Goal: Task Accomplishment & Management: Use online tool/utility

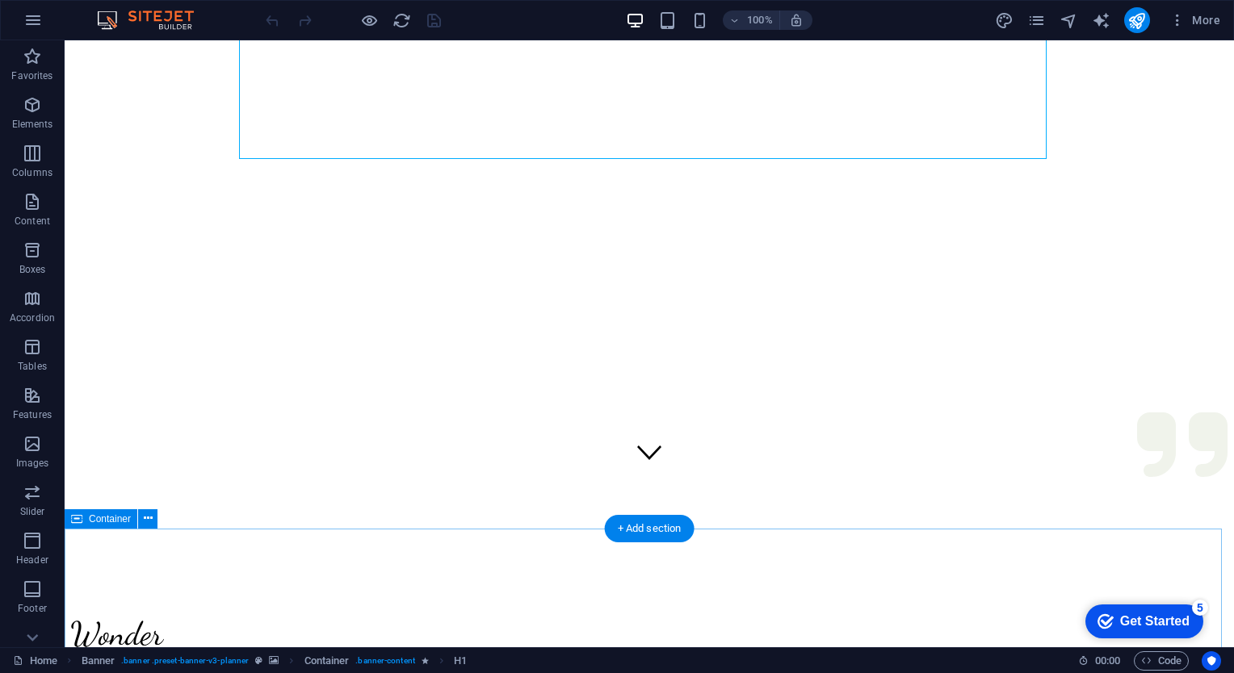
scroll to position [242, 0]
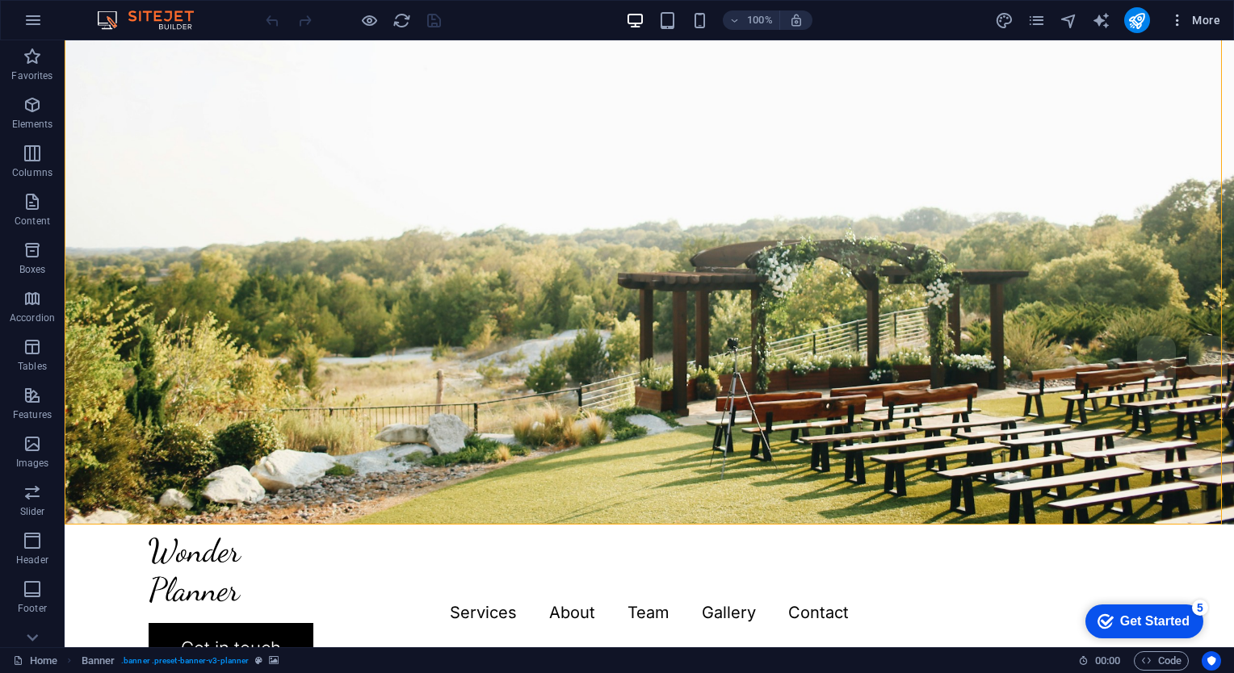
click at [1175, 27] on button "More" at bounding box center [1195, 20] width 64 height 26
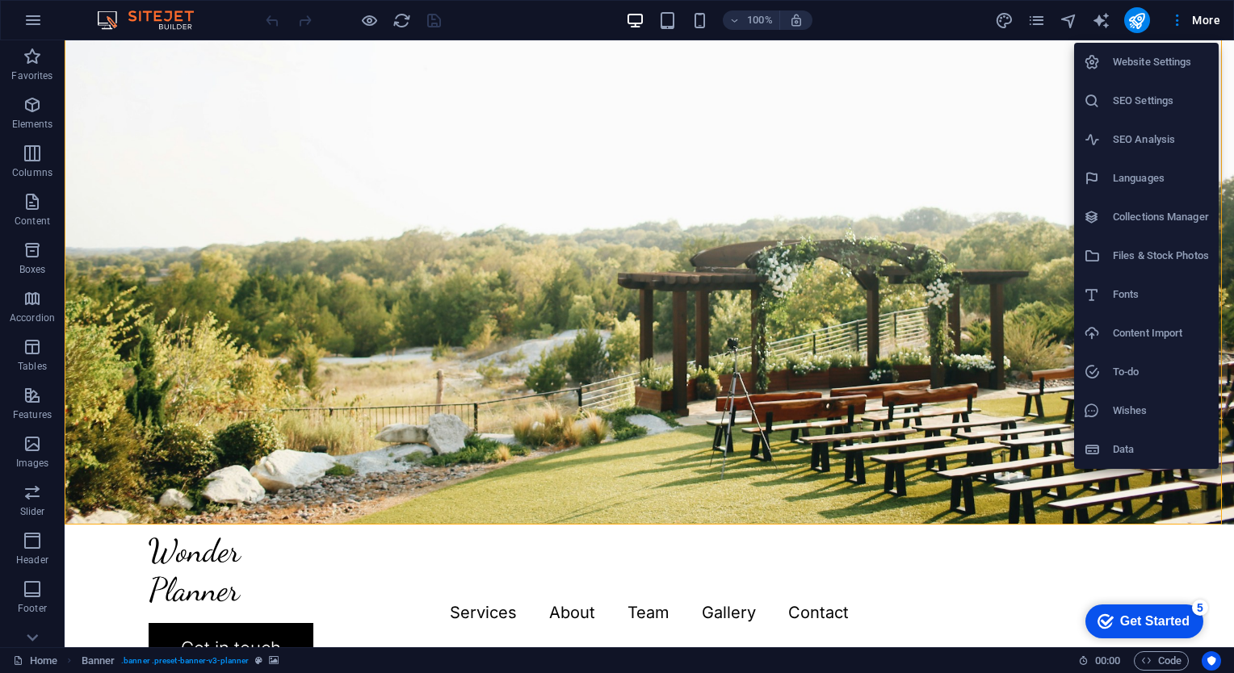
click at [1143, 107] on h6 "SEO Settings" at bounding box center [1161, 100] width 96 height 19
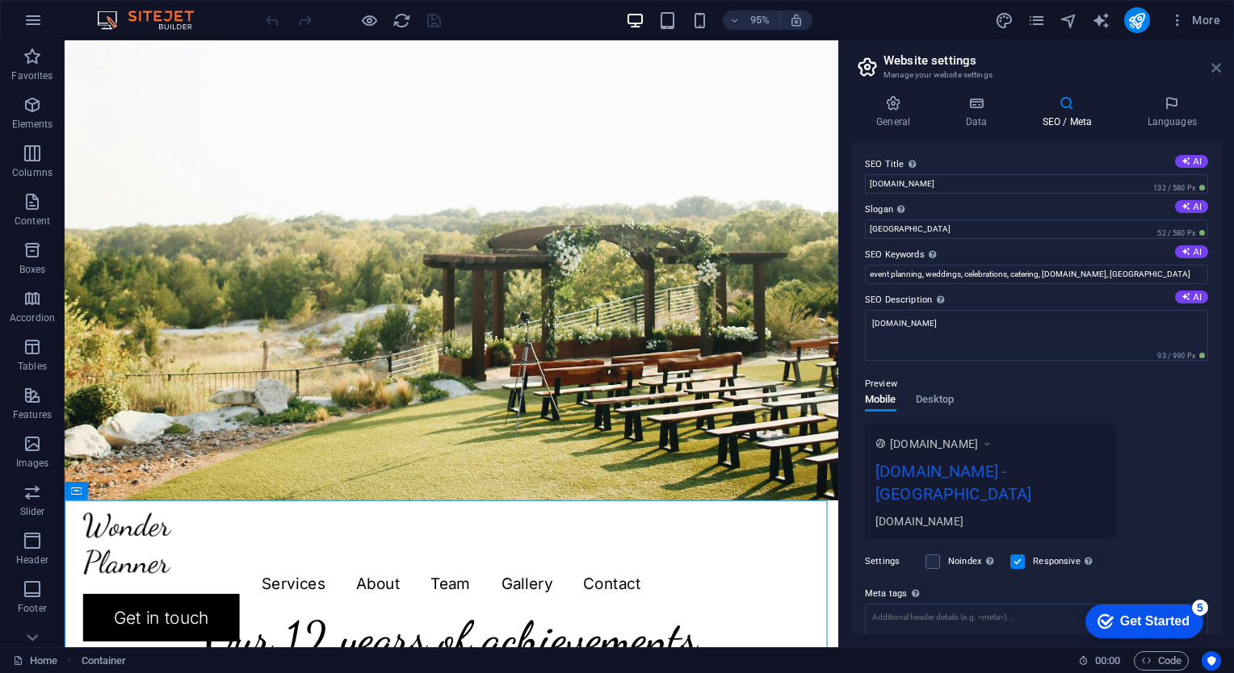
click at [1214, 73] on icon at bounding box center [1216, 67] width 10 height 13
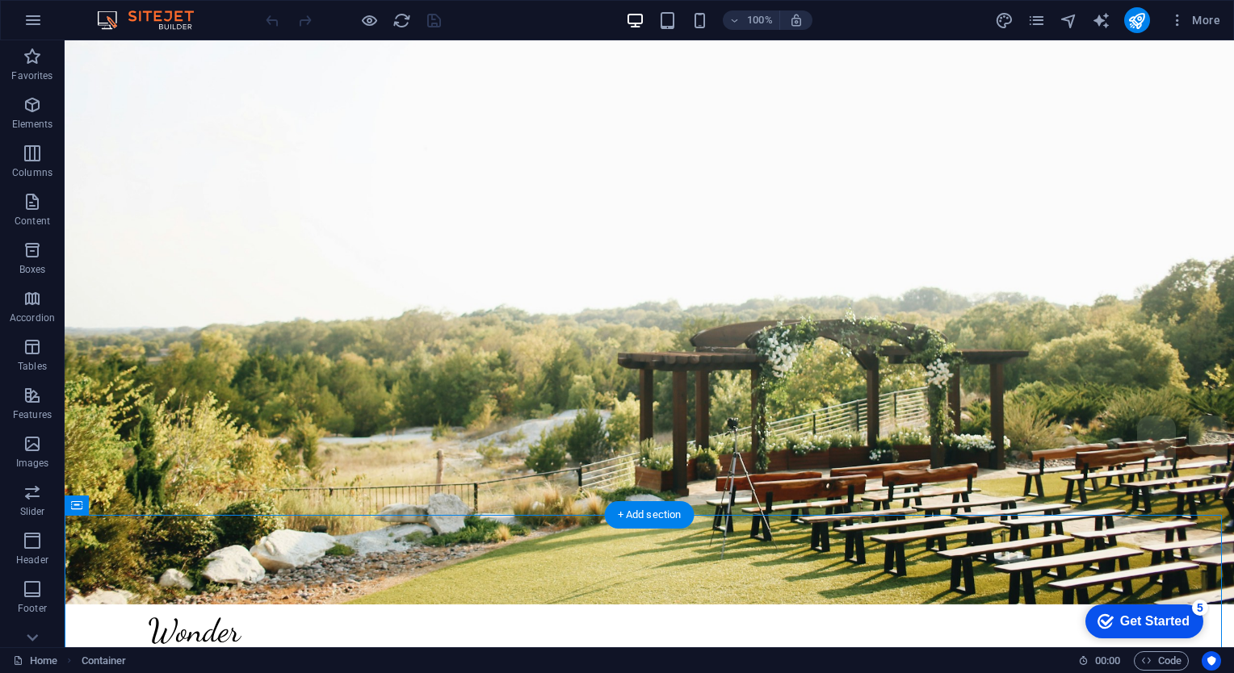
scroll to position [161, 0]
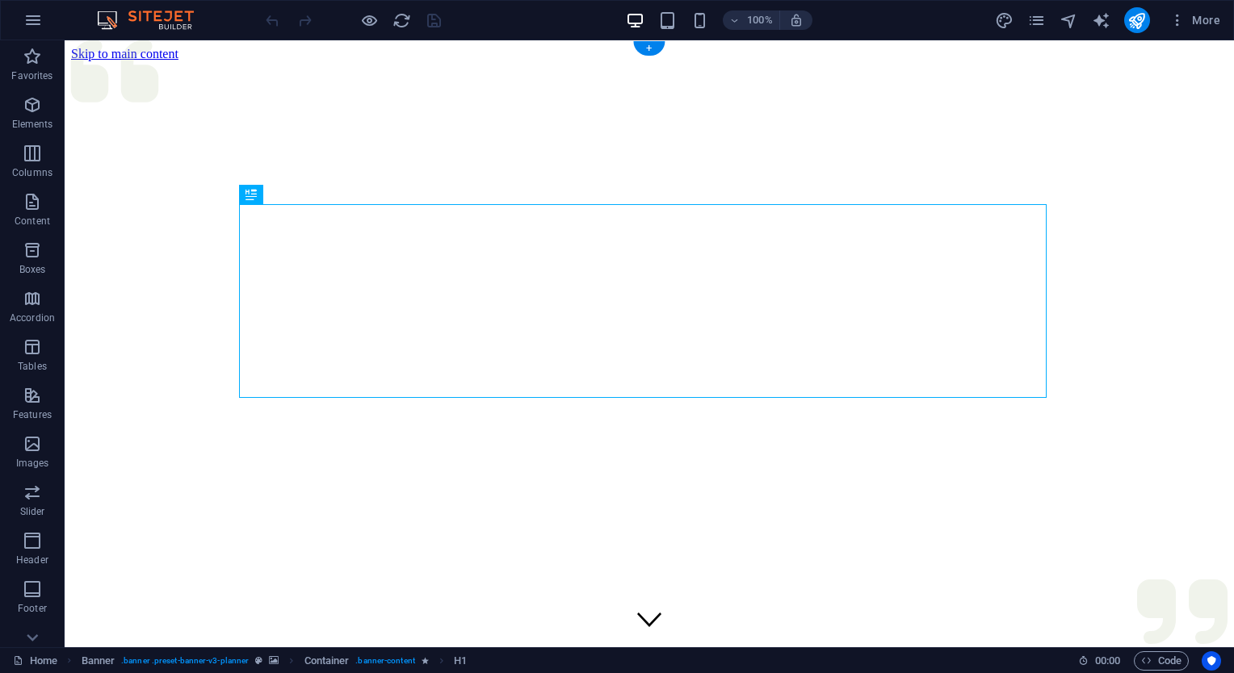
click at [334, 61] on figure at bounding box center [649, 61] width 1156 height 0
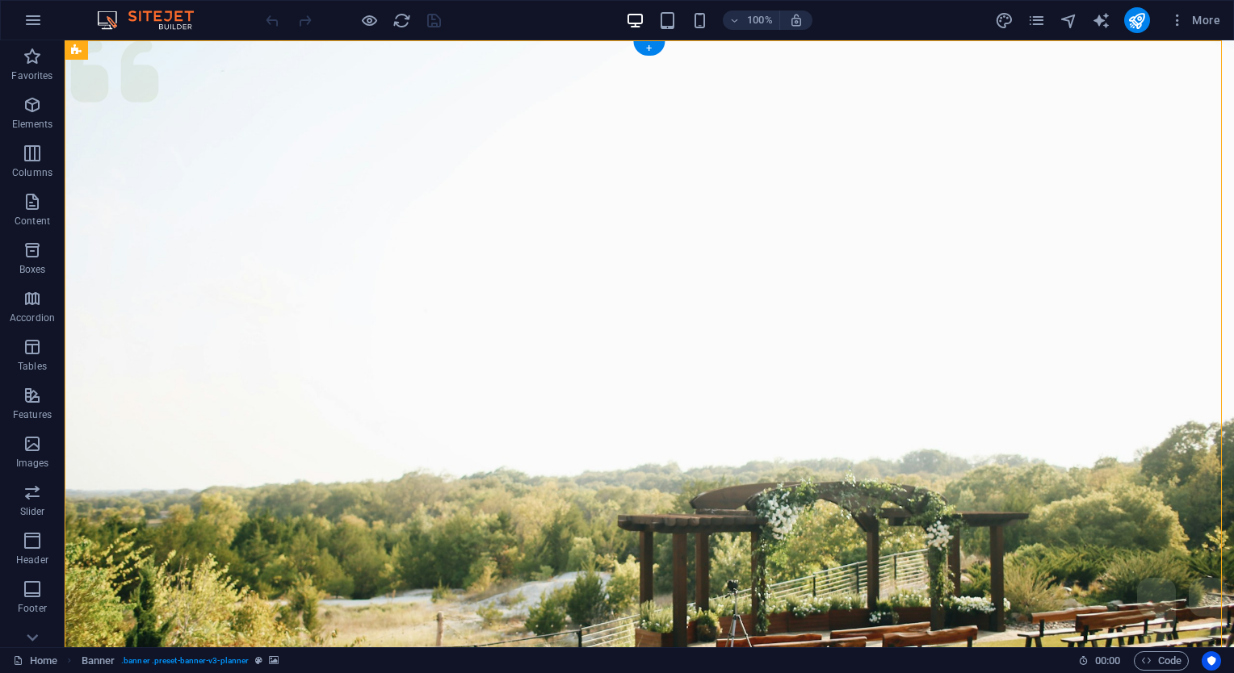
click at [635, 502] on figure at bounding box center [649, 403] width 1169 height 727
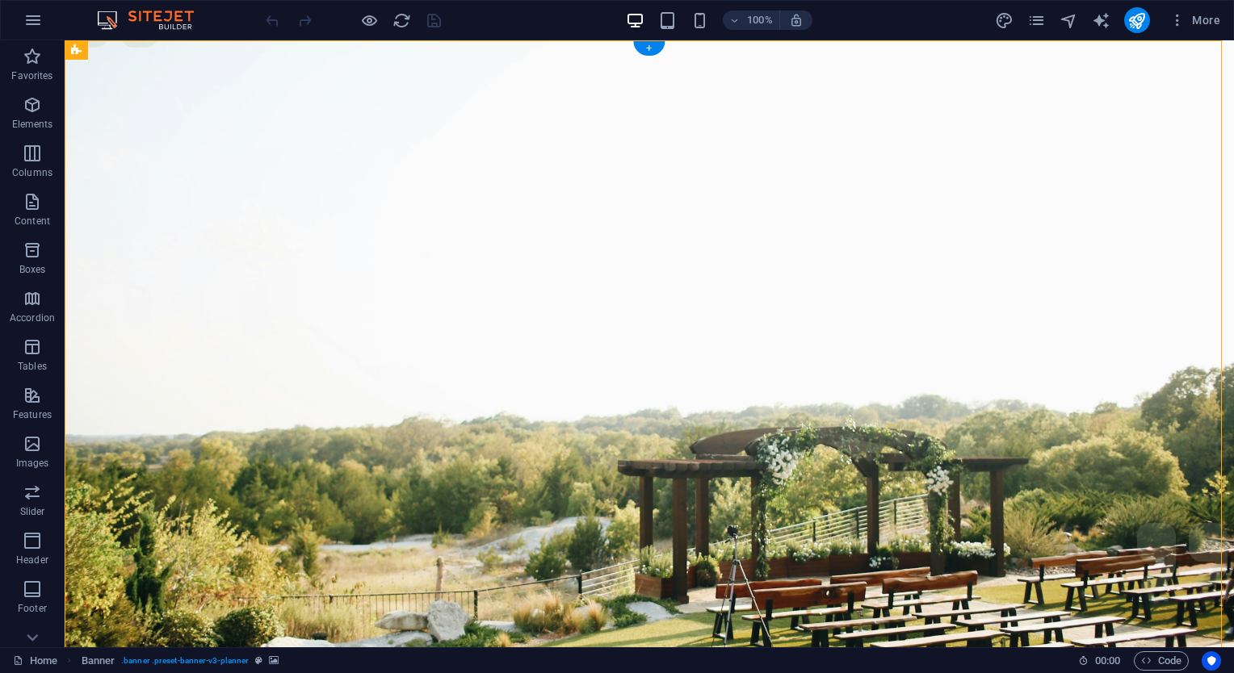
scroll to position [81, 0]
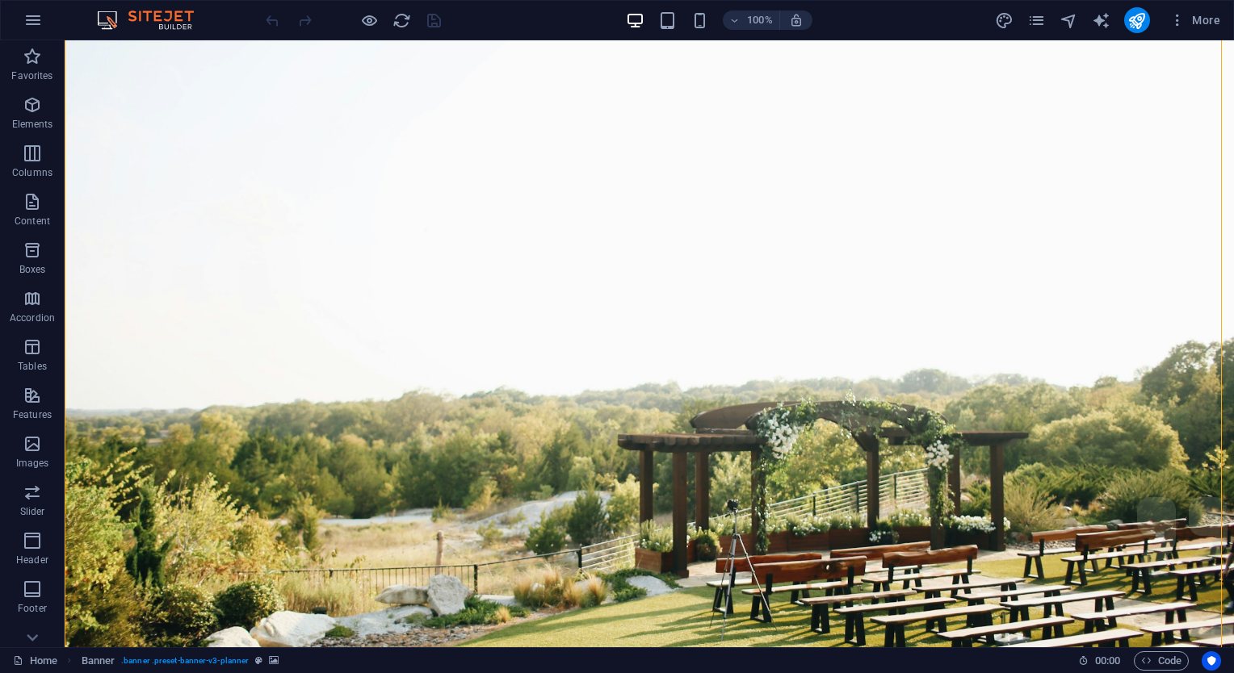
click at [547, 476] on figure at bounding box center [649, 323] width 1169 height 727
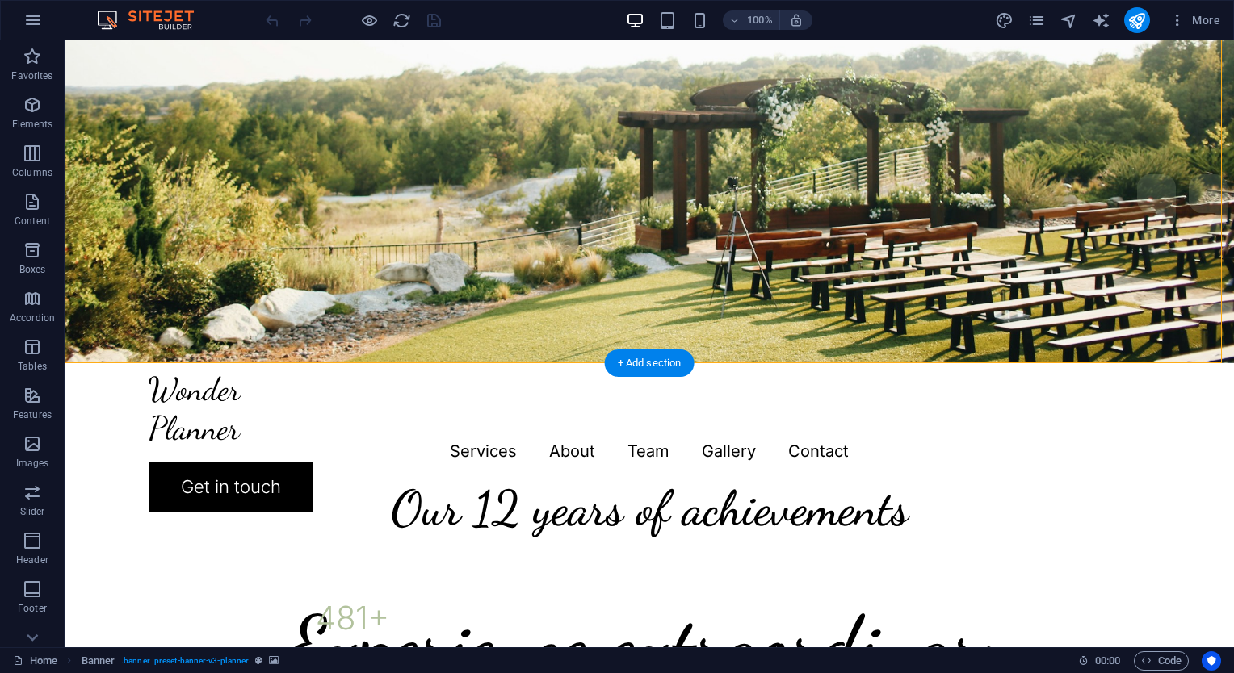
click at [616, 197] on figure at bounding box center [649, 0] width 1169 height 727
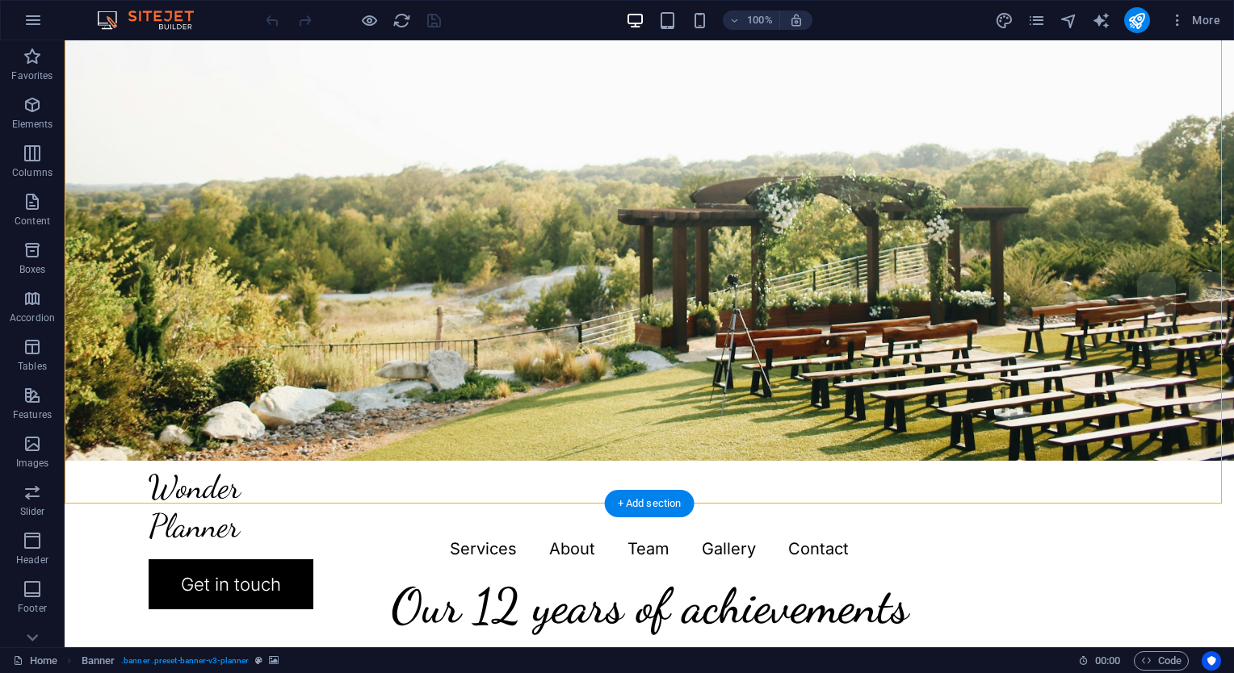
scroll to position [242, 0]
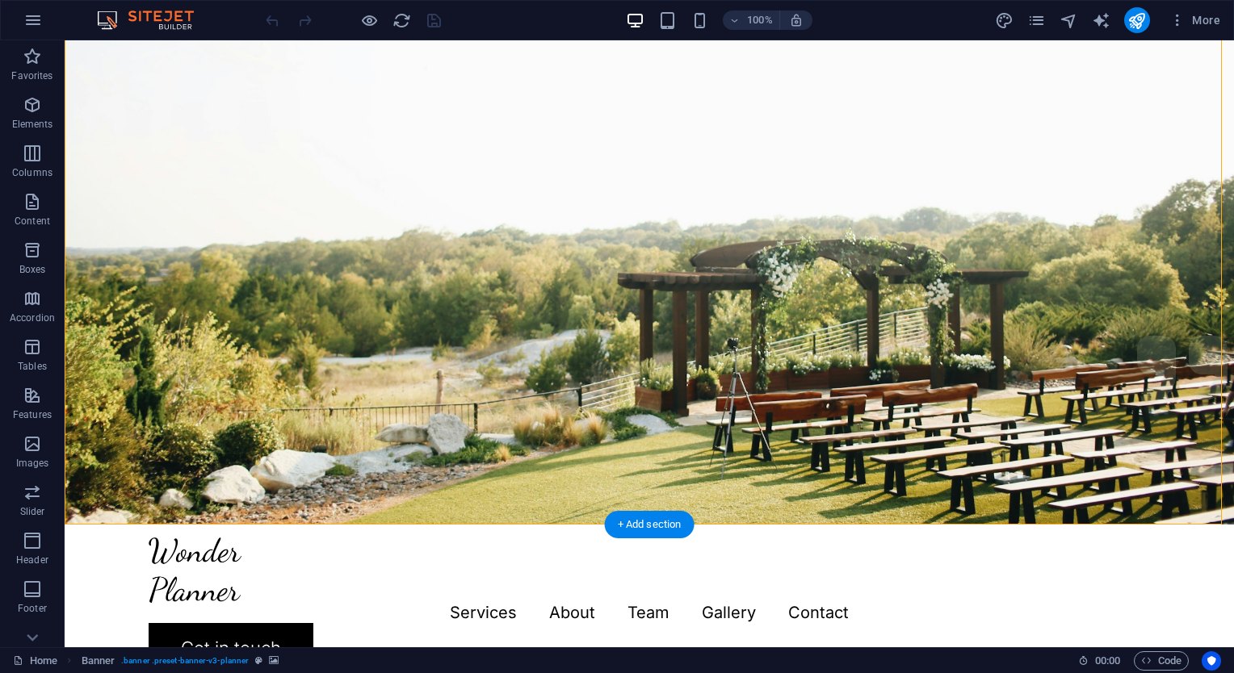
click at [481, 434] on figure at bounding box center [649, 161] width 1169 height 727
click at [346, 227] on figure at bounding box center [649, 161] width 1169 height 727
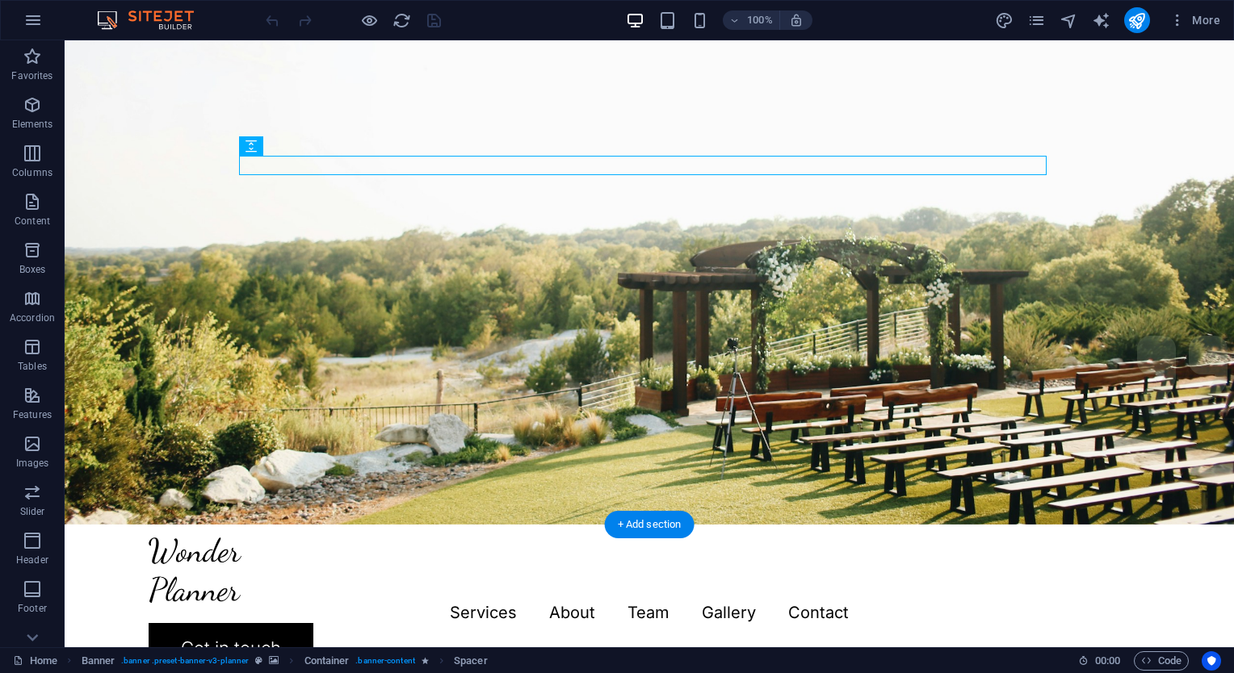
click at [356, 301] on figure at bounding box center [649, 161] width 1169 height 727
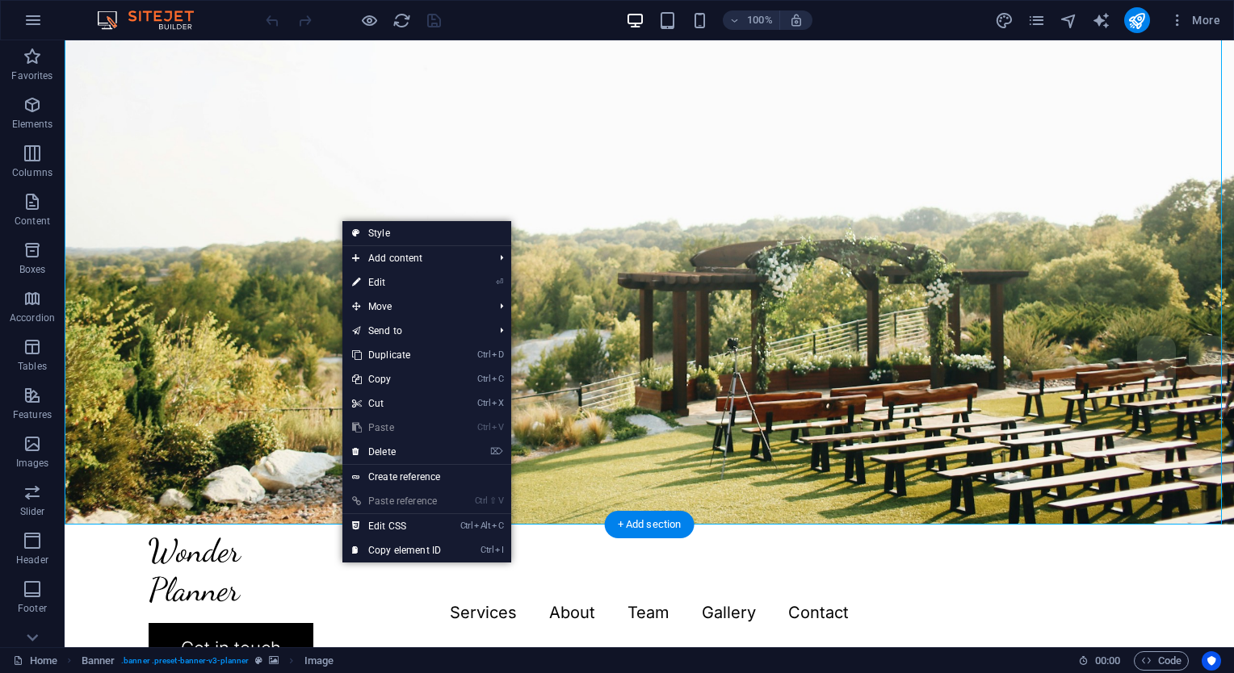
click at [329, 224] on figure at bounding box center [649, 161] width 1169 height 727
select select "px"
select select "header"
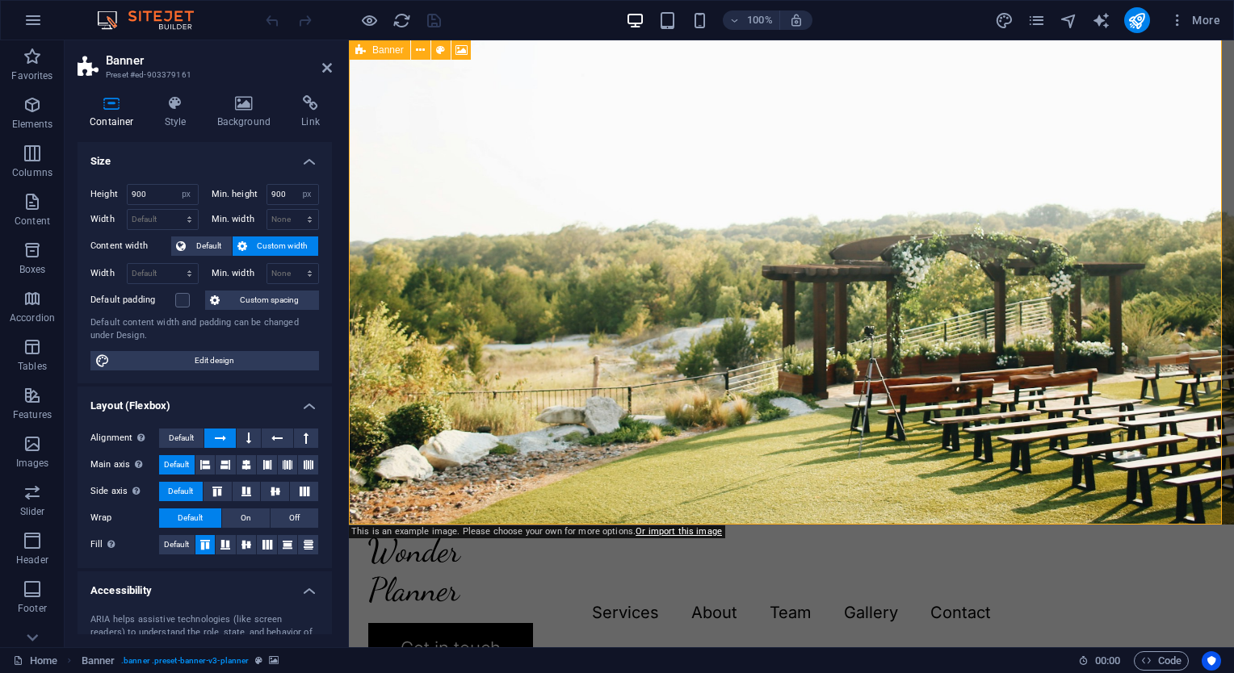
click at [473, 455] on figure at bounding box center [791, 161] width 885 height 727
click at [1113, 318] on figure at bounding box center [791, 161] width 885 height 727
click at [254, 117] on h4 "Background" at bounding box center [247, 112] width 85 height 34
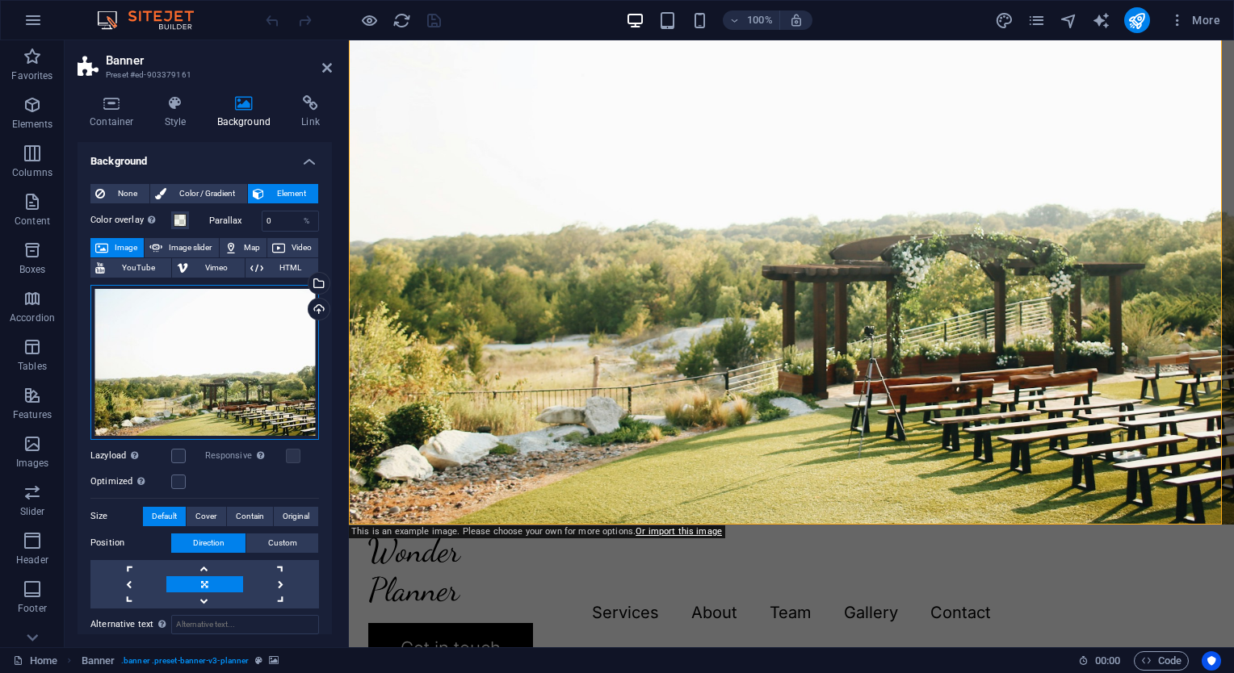
click at [178, 383] on div "Drag files here, click to choose files or select files from Files or our free s…" at bounding box center [204, 362] width 228 height 155
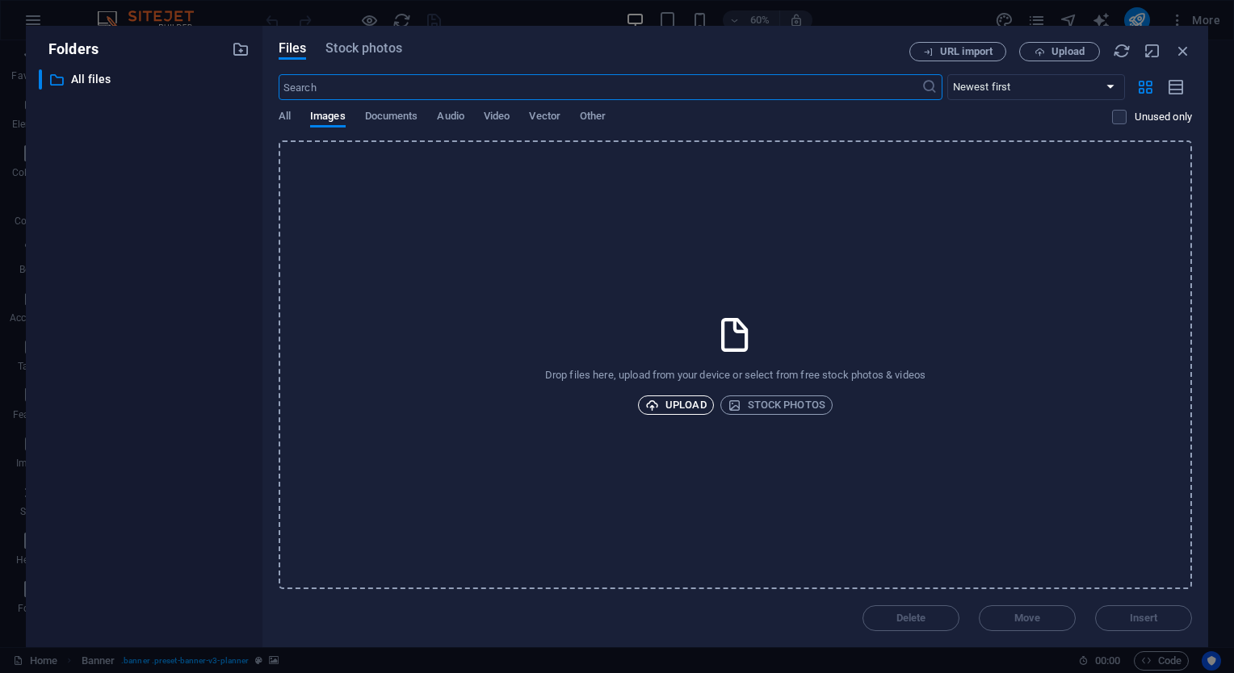
click at [673, 402] on span "Upload" at bounding box center [675, 405] width 61 height 19
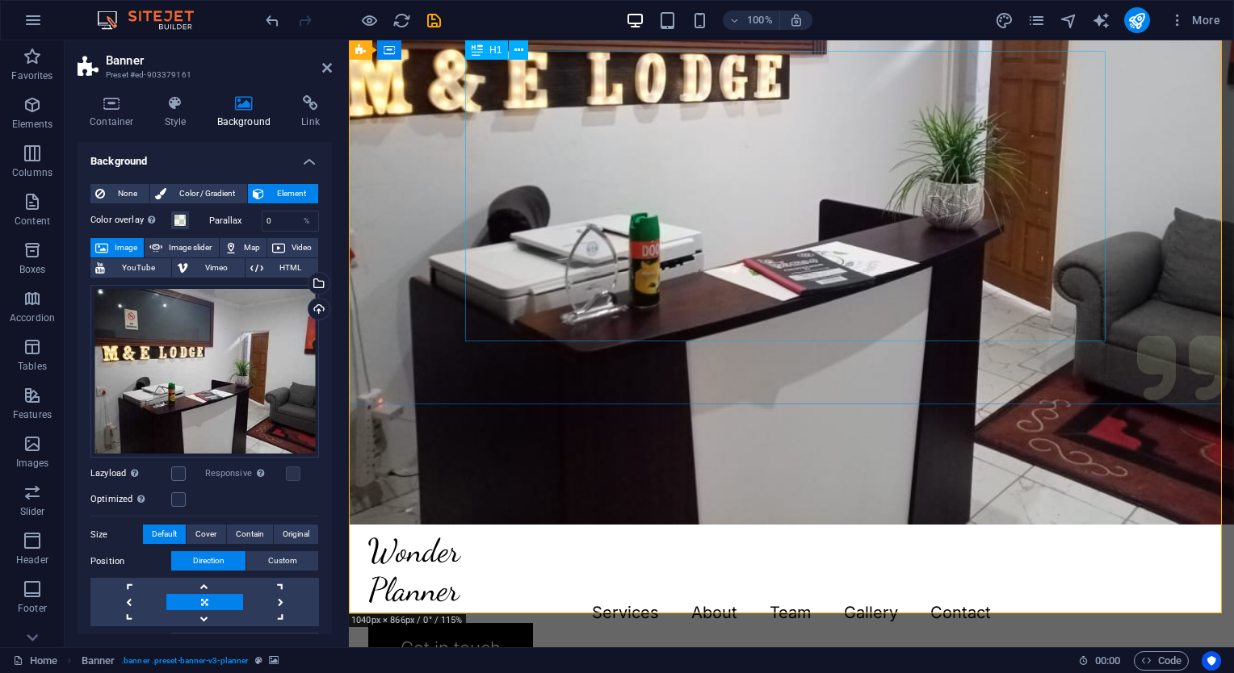
scroll to position [0, 0]
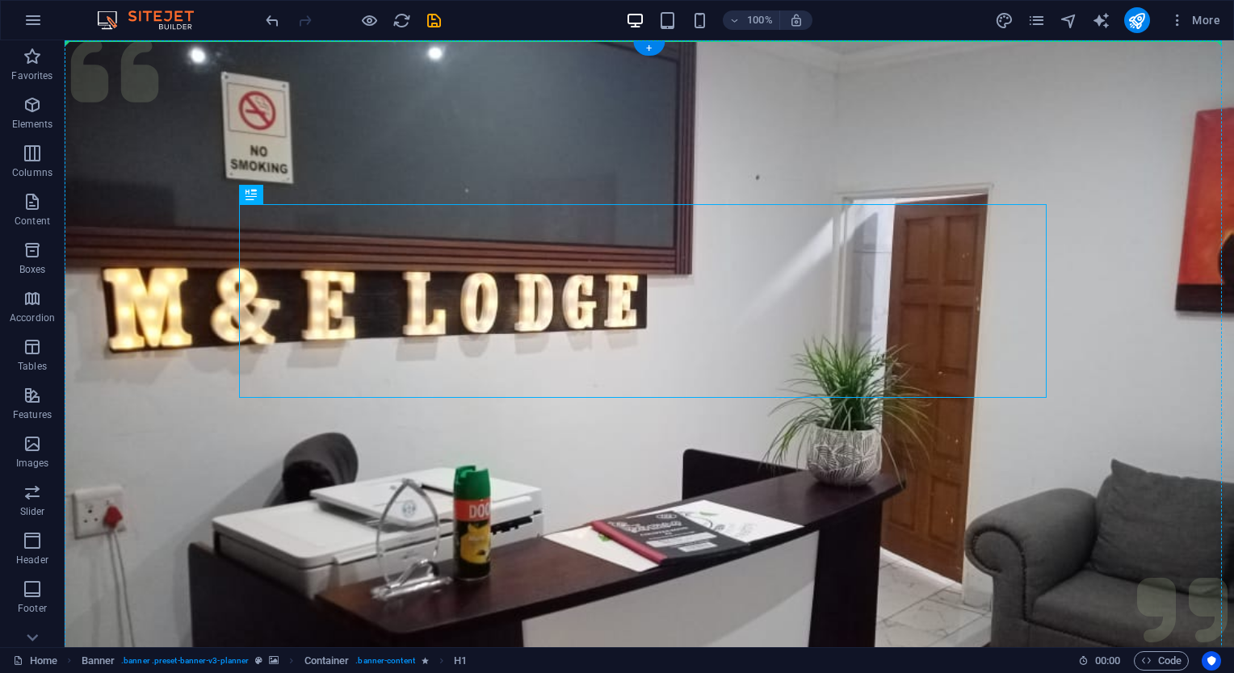
drag, startPoint x: 323, startPoint y: 237, endPoint x: 597, endPoint y: 153, distance: 286.0
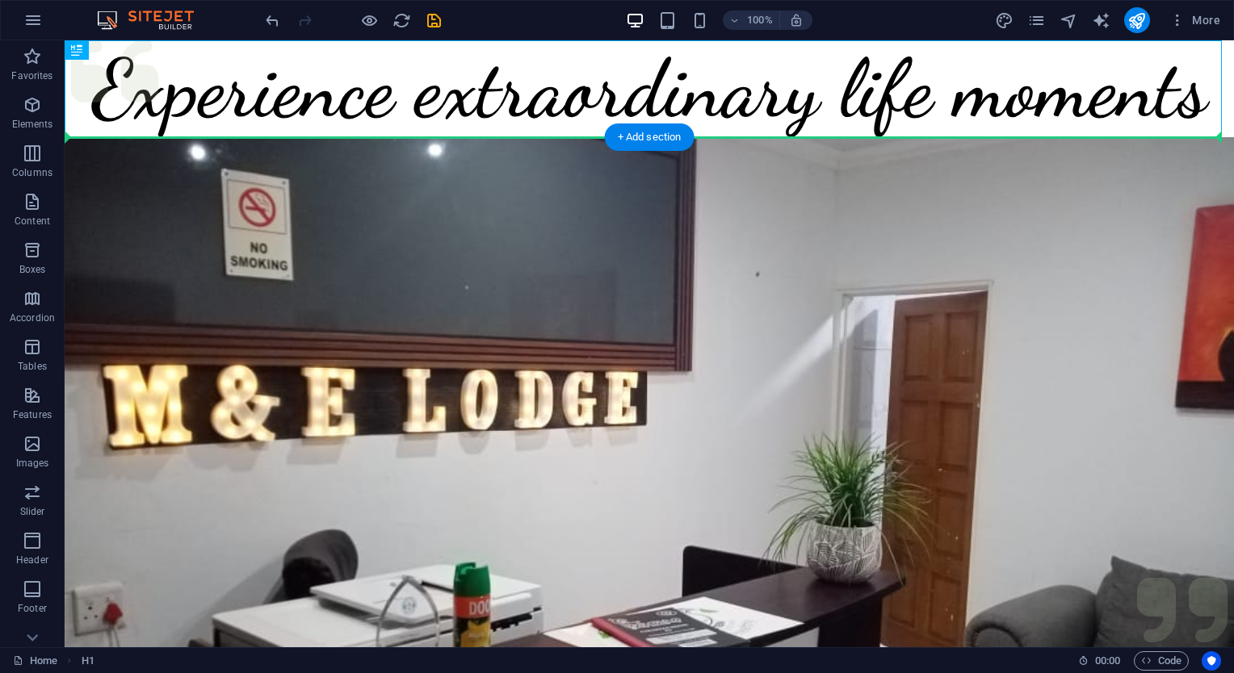
drag, startPoint x: 413, startPoint y: 70, endPoint x: 537, endPoint y: 383, distance: 336.0
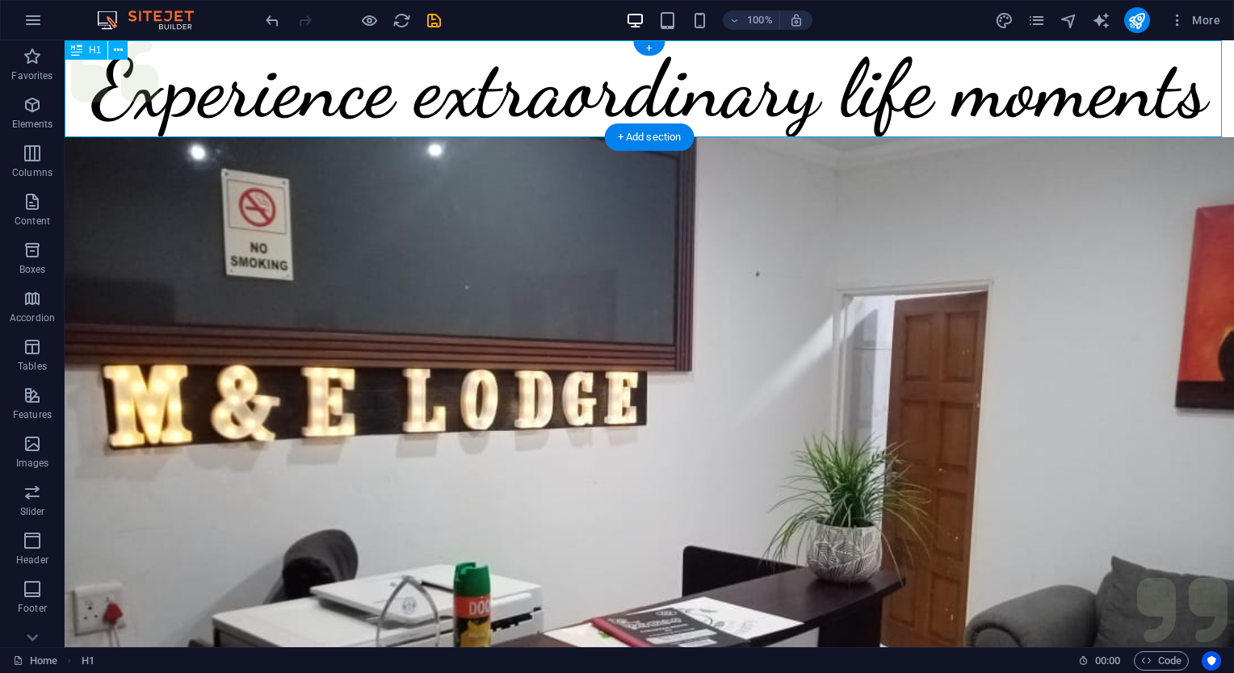
click at [774, 65] on div "Experience extraordinary life moments" at bounding box center [649, 88] width 1169 height 97
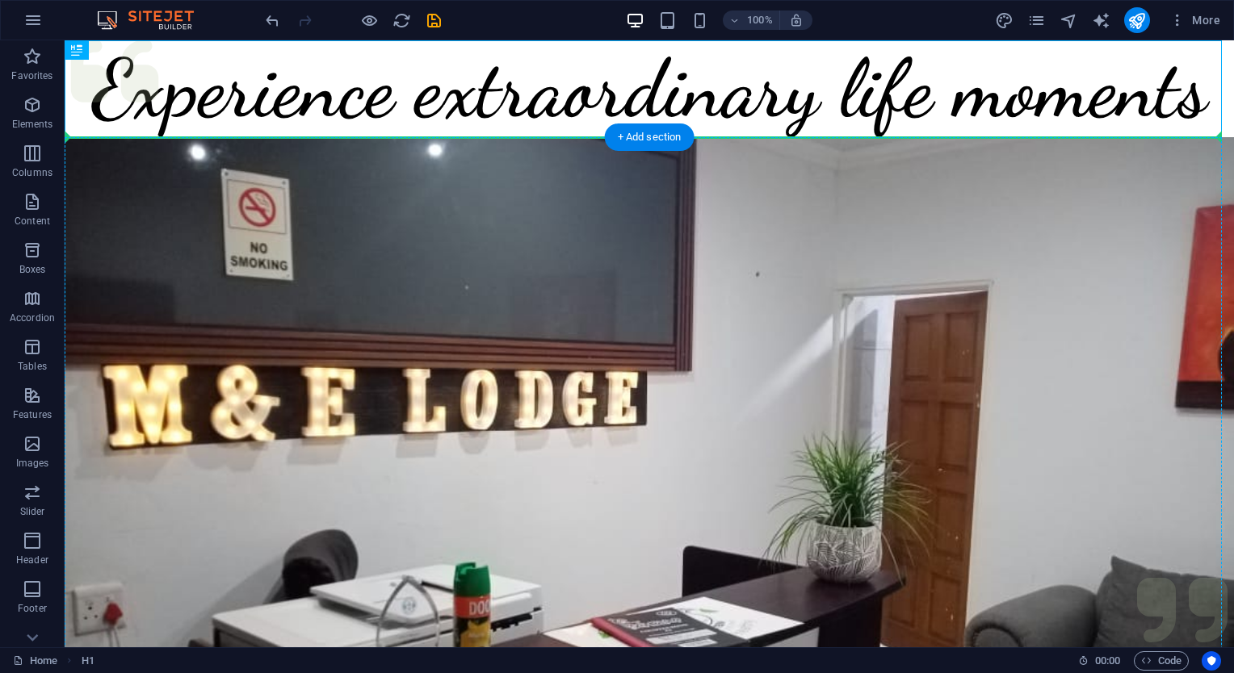
drag, startPoint x: 774, startPoint y: 65, endPoint x: 769, endPoint y: 251, distance: 185.8
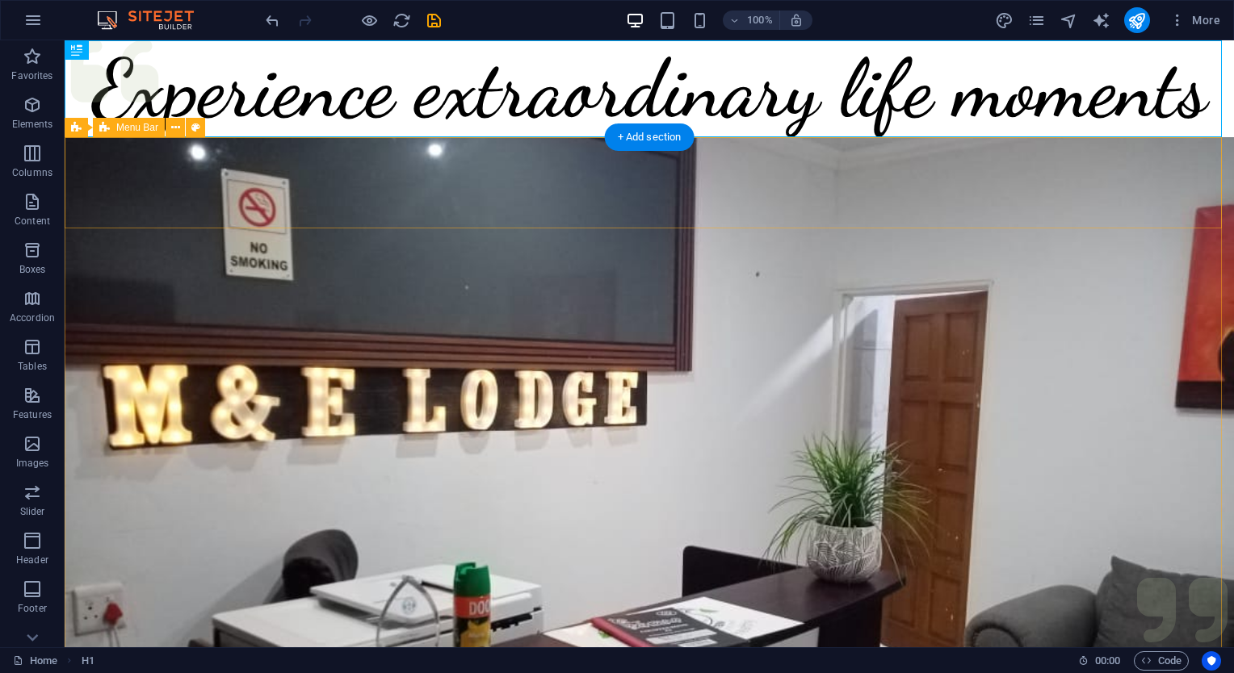
click at [825, 123] on div "Experience extraordinary life moments" at bounding box center [649, 88] width 1169 height 97
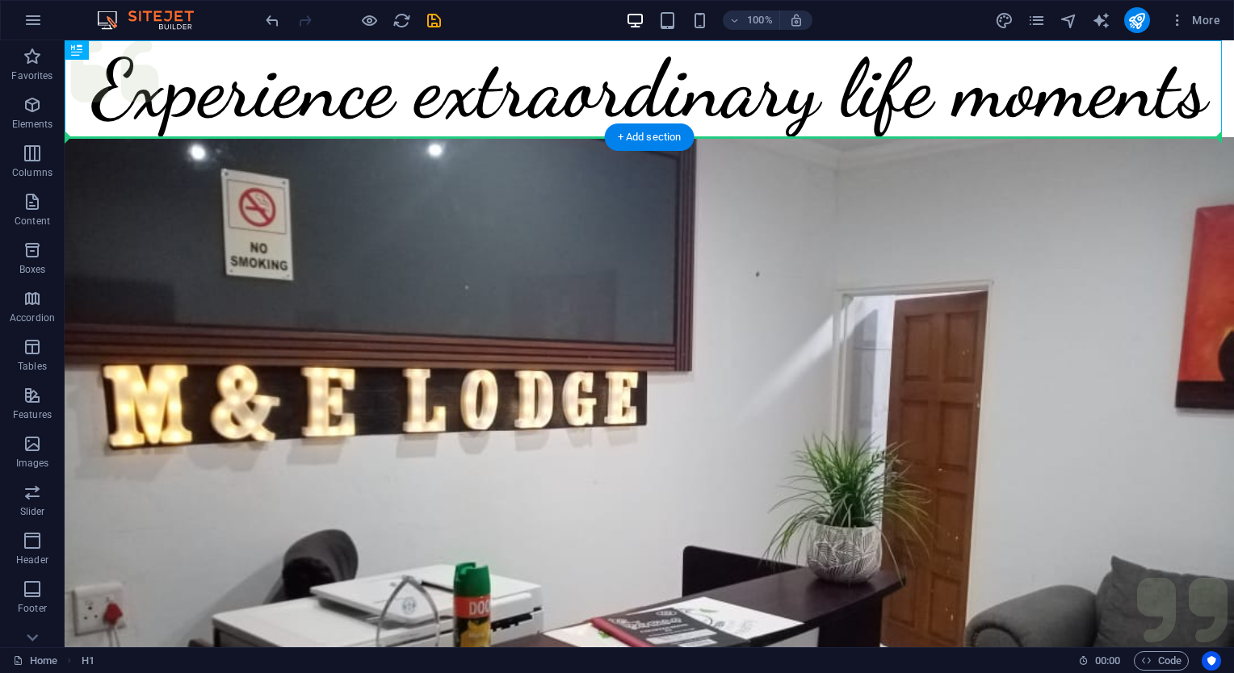
drag, startPoint x: 820, startPoint y: 100, endPoint x: 752, endPoint y: 457, distance: 363.2
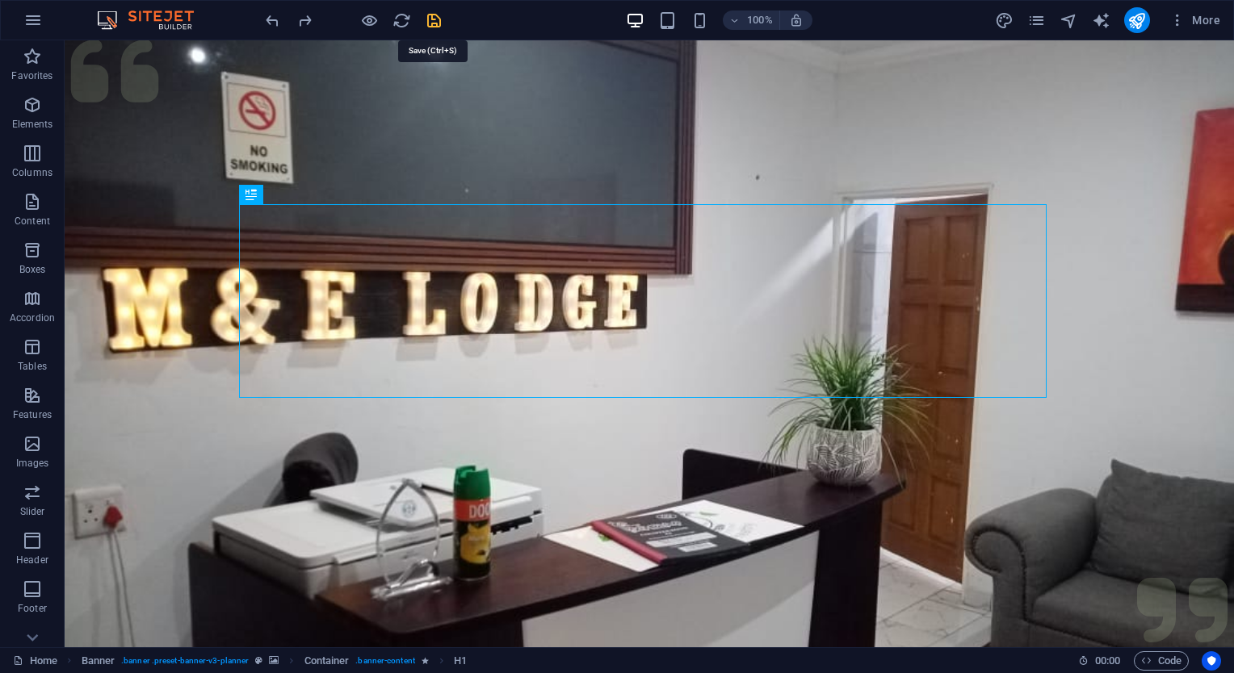
click at [439, 19] on icon "save" at bounding box center [434, 20] width 19 height 19
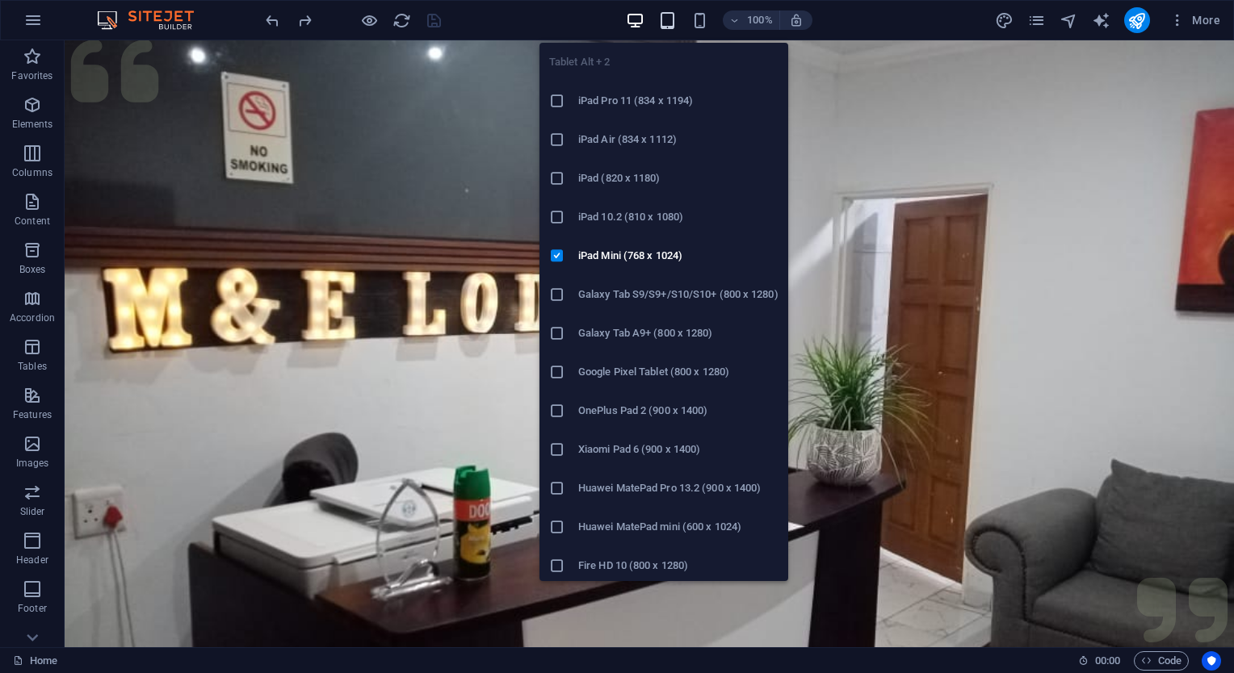
click at [669, 11] on icon "button" at bounding box center [667, 20] width 19 height 19
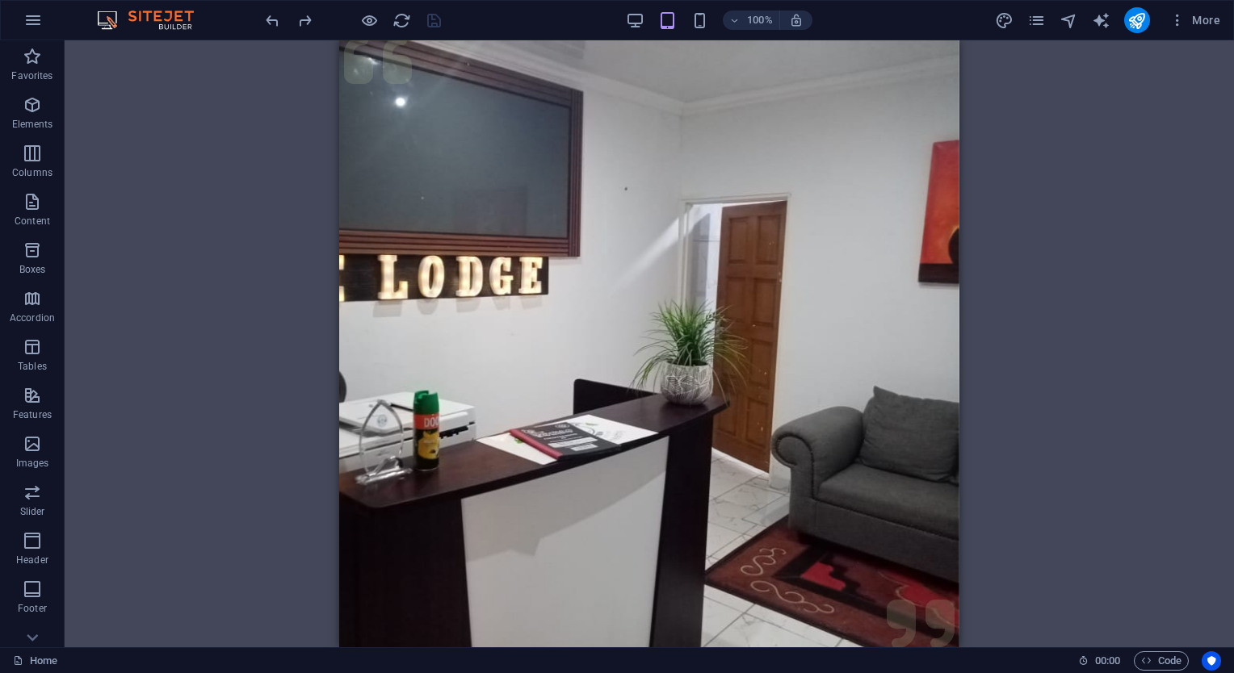
click at [198, 350] on div "Drag here to replace the existing content. Press “Ctrl” if you want to create a…" at bounding box center [649, 343] width 1169 height 607
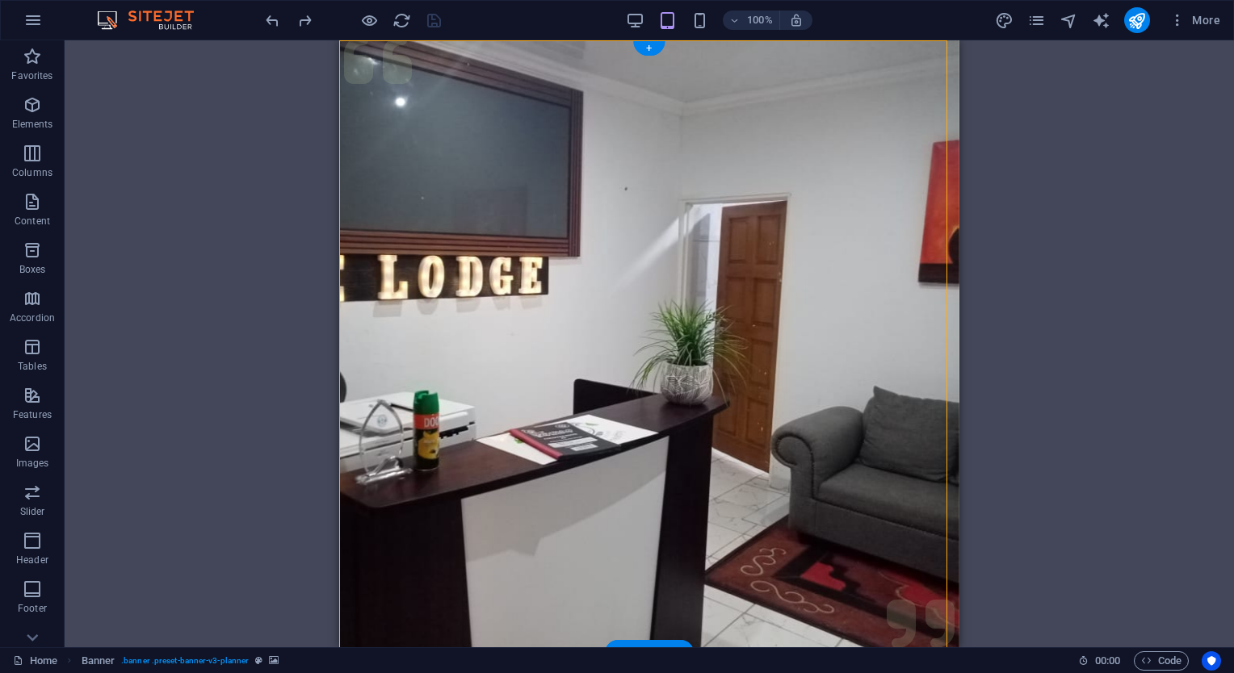
drag, startPoint x: 620, startPoint y: 238, endPoint x: 599, endPoint y: 412, distance: 174.8
click at [599, 412] on div "Menu Services About Team Gallery Contact Get in touch Experience extraordinary …" at bounding box center [649, 347] width 620 height 614
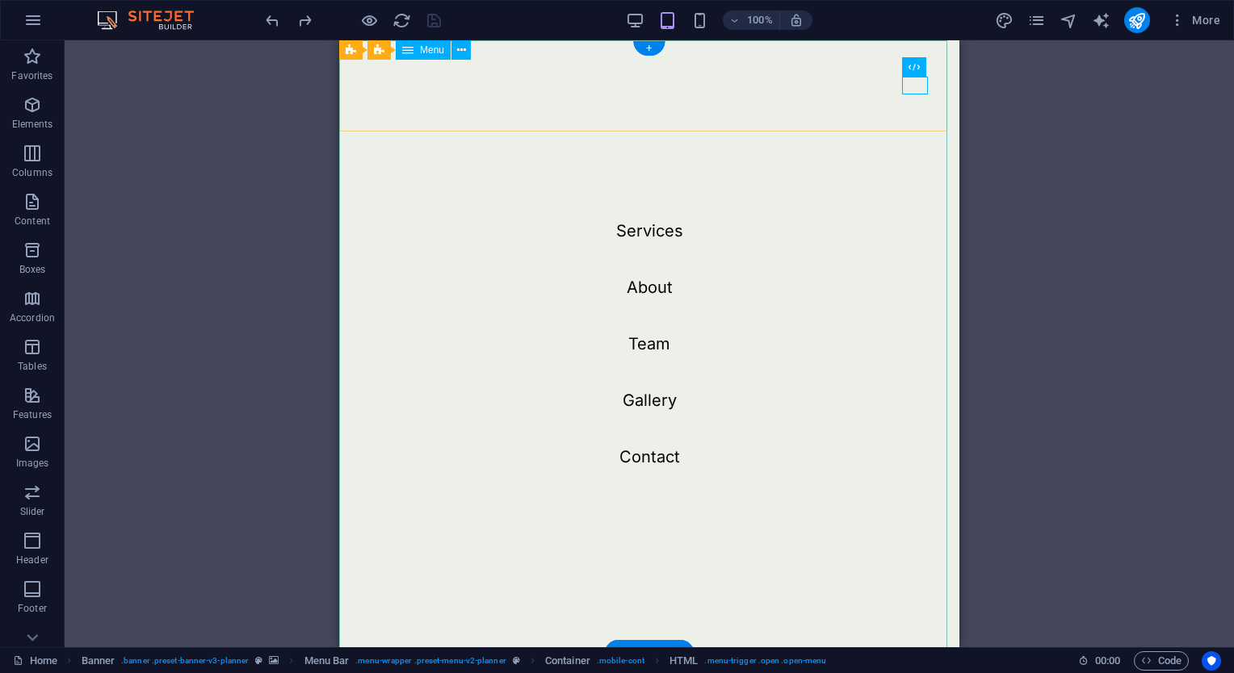
click at [649, 288] on nav "Services About Team Gallery Contact" at bounding box center [649, 343] width 620 height 607
click at [648, 289] on nav "Services About Team Gallery Contact" at bounding box center [649, 343] width 620 height 607
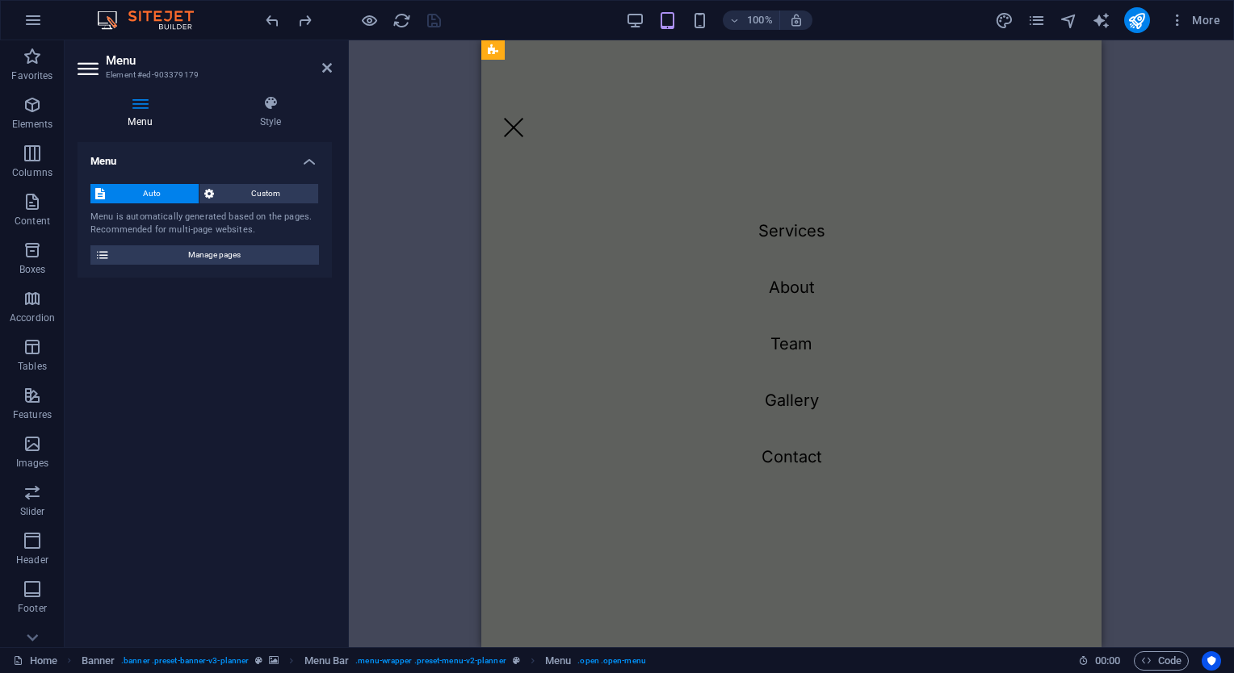
scroll to position [1372, 0]
click at [526, 119] on div "Menu" at bounding box center [514, 128] width 26 height 18
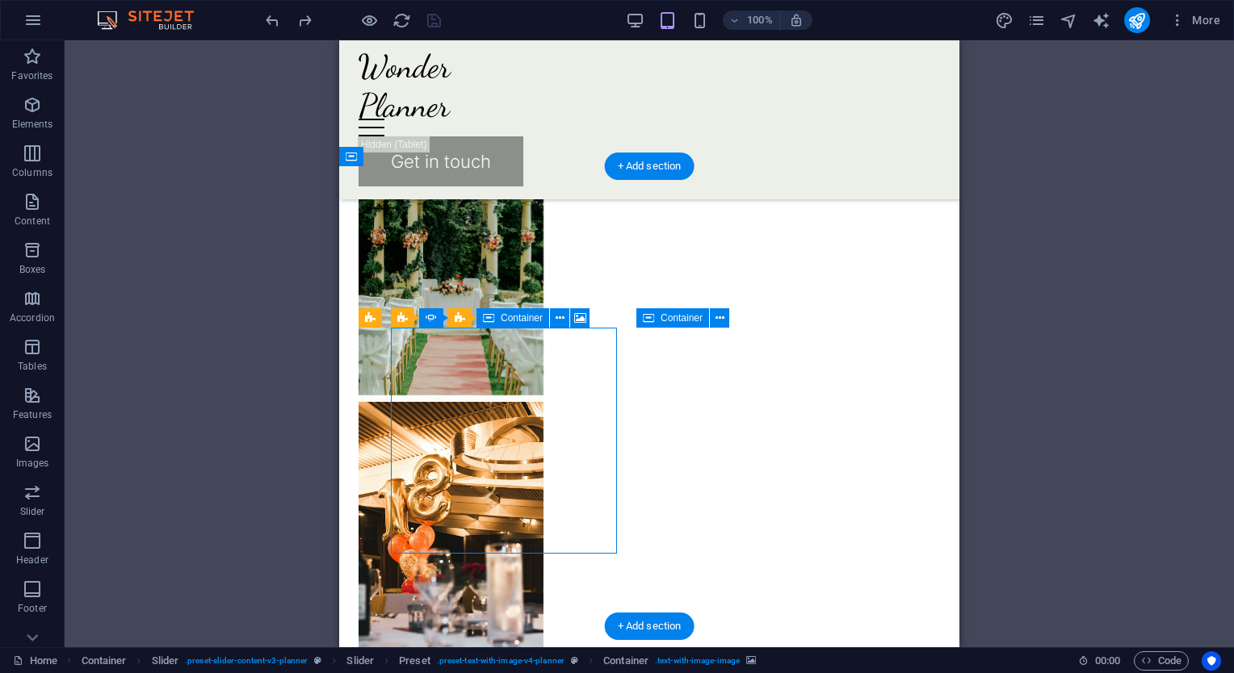
select select "px"
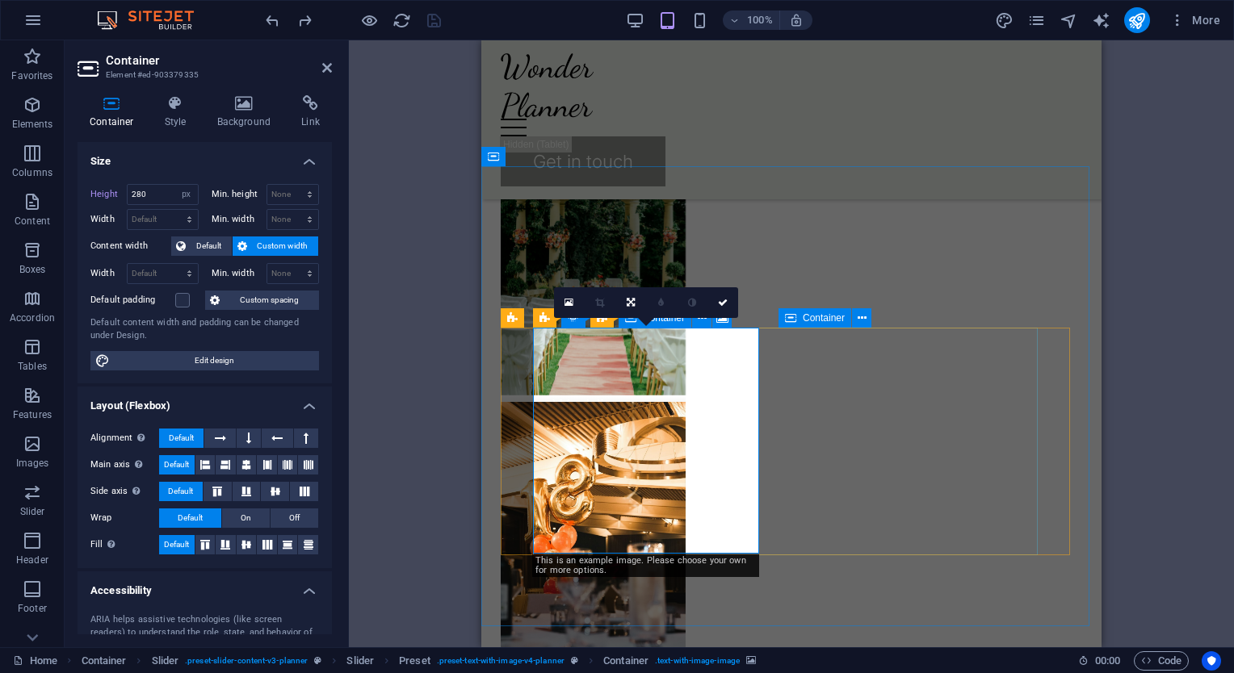
click at [237, 98] on icon at bounding box center [244, 103] width 78 height 16
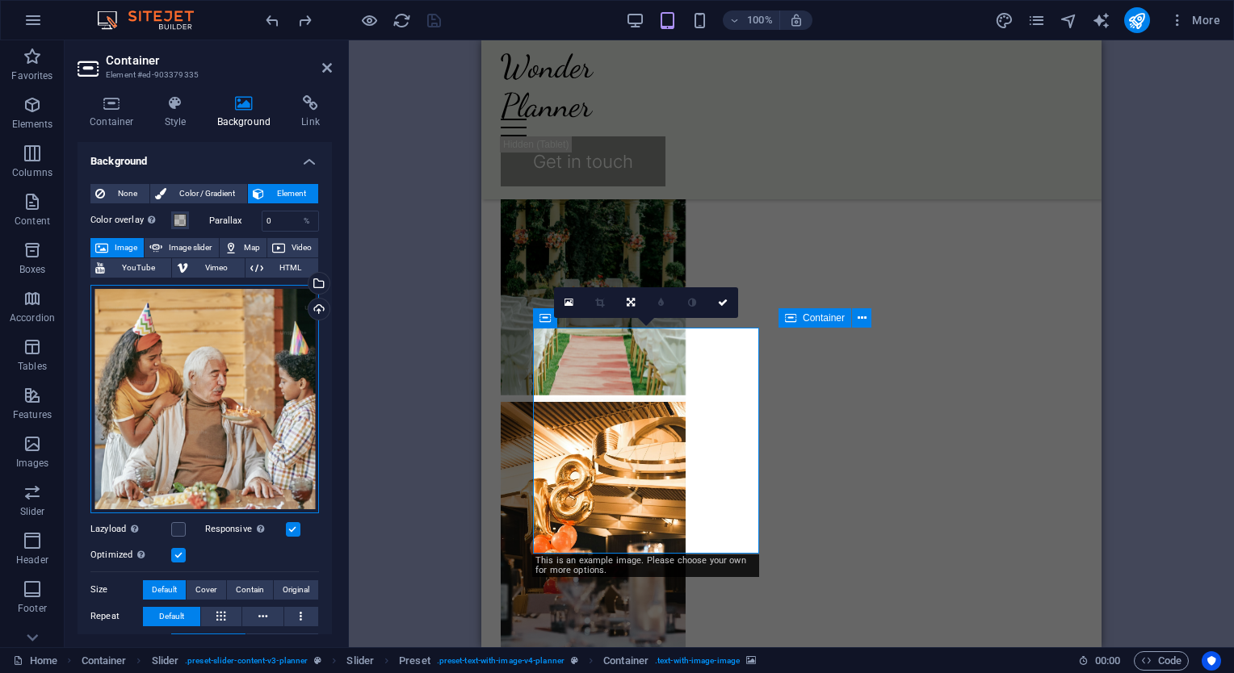
click at [211, 385] on div "Drag files here, click to choose files or select files from Files or our free s…" at bounding box center [204, 399] width 228 height 228
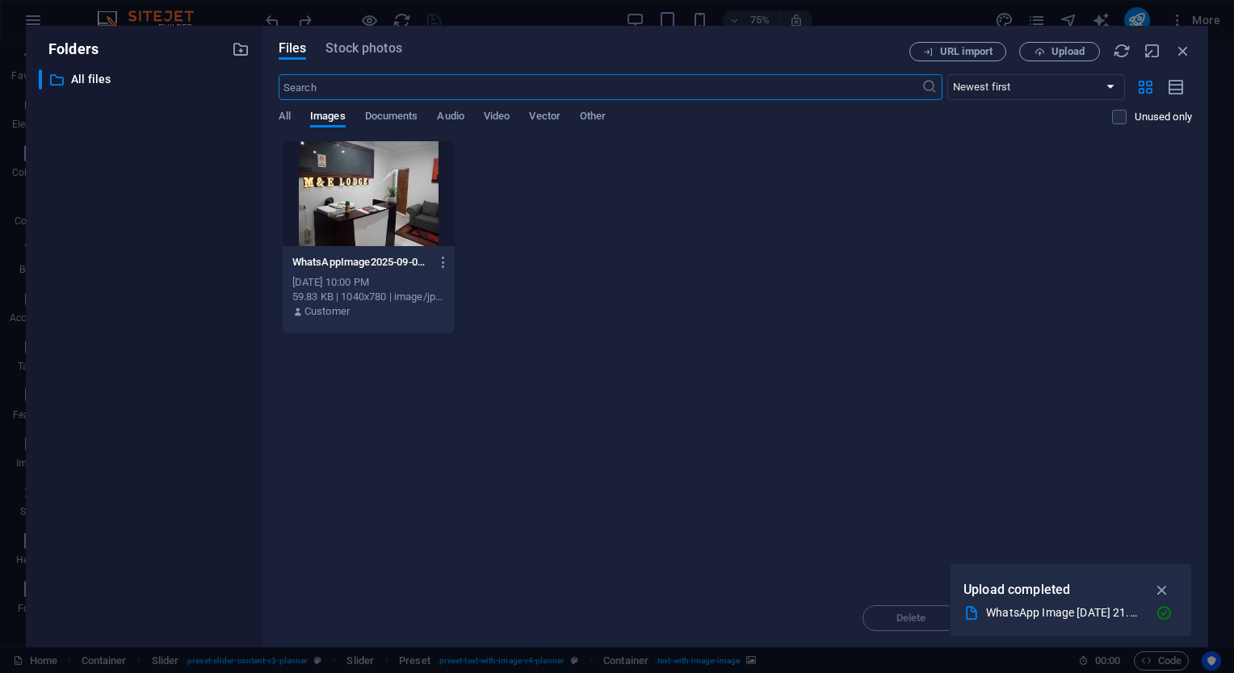
click at [733, 534] on div "Drop files here to upload them instantly WhatsAppImage2025-09-03at21.59.13_ad16…" at bounding box center [735, 364] width 913 height 449
click at [1178, 50] on icon "button" at bounding box center [1183, 51] width 18 height 18
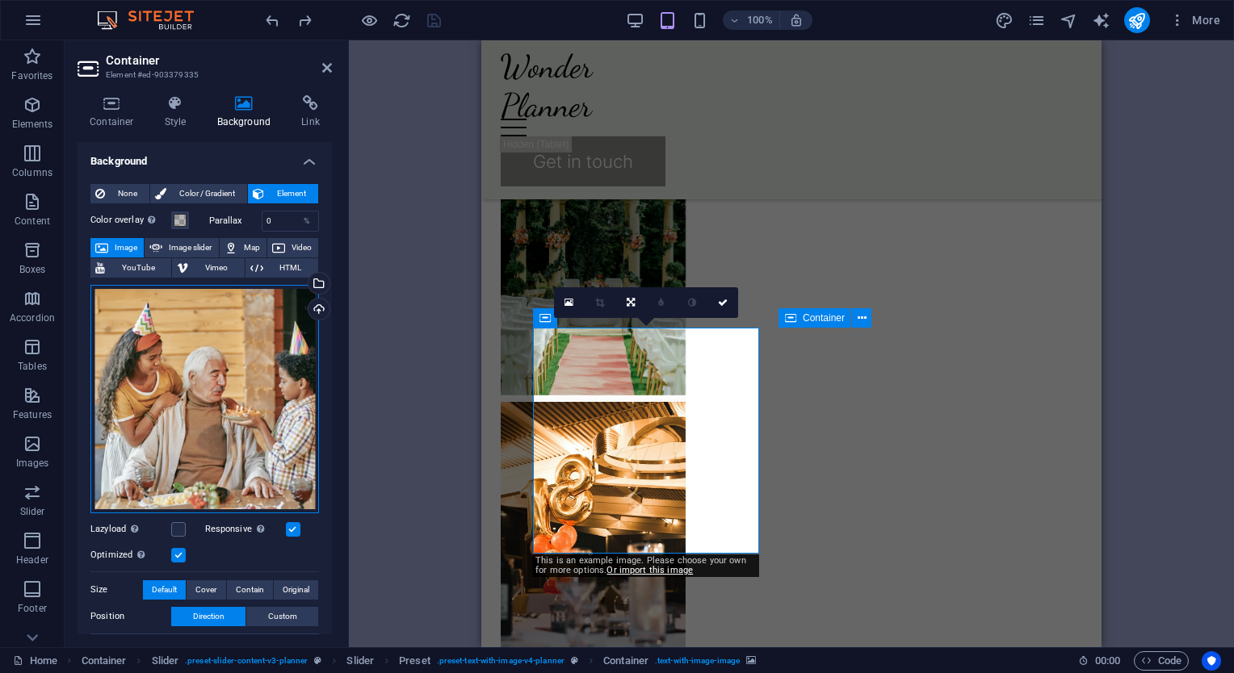
click at [145, 423] on div "Drag files here, click to choose files or select files from Files or our free s…" at bounding box center [204, 399] width 228 height 228
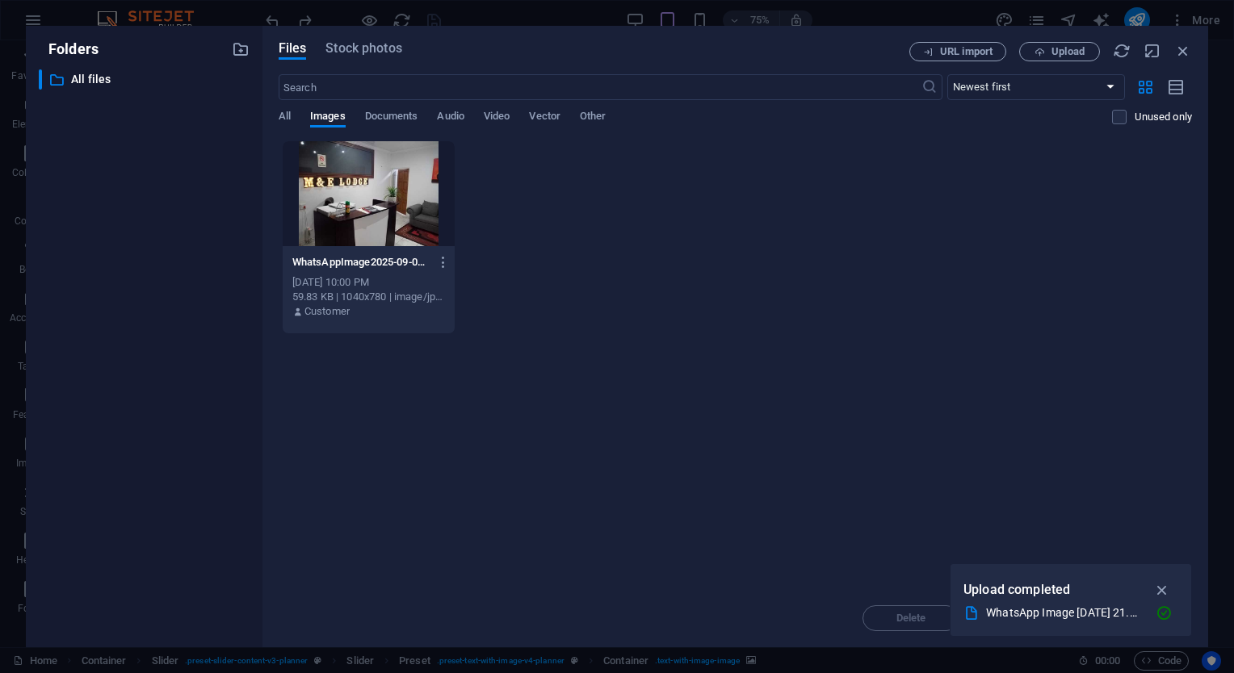
click at [652, 234] on div "WhatsAppImage2025-09-03at21.59.13_ad161405-2F0AS5K6KUy6hh3iM1oN_Q.jpg WhatsAppI…" at bounding box center [735, 237] width 913 height 194
click at [1158, 591] on icon "button" at bounding box center [1162, 590] width 19 height 18
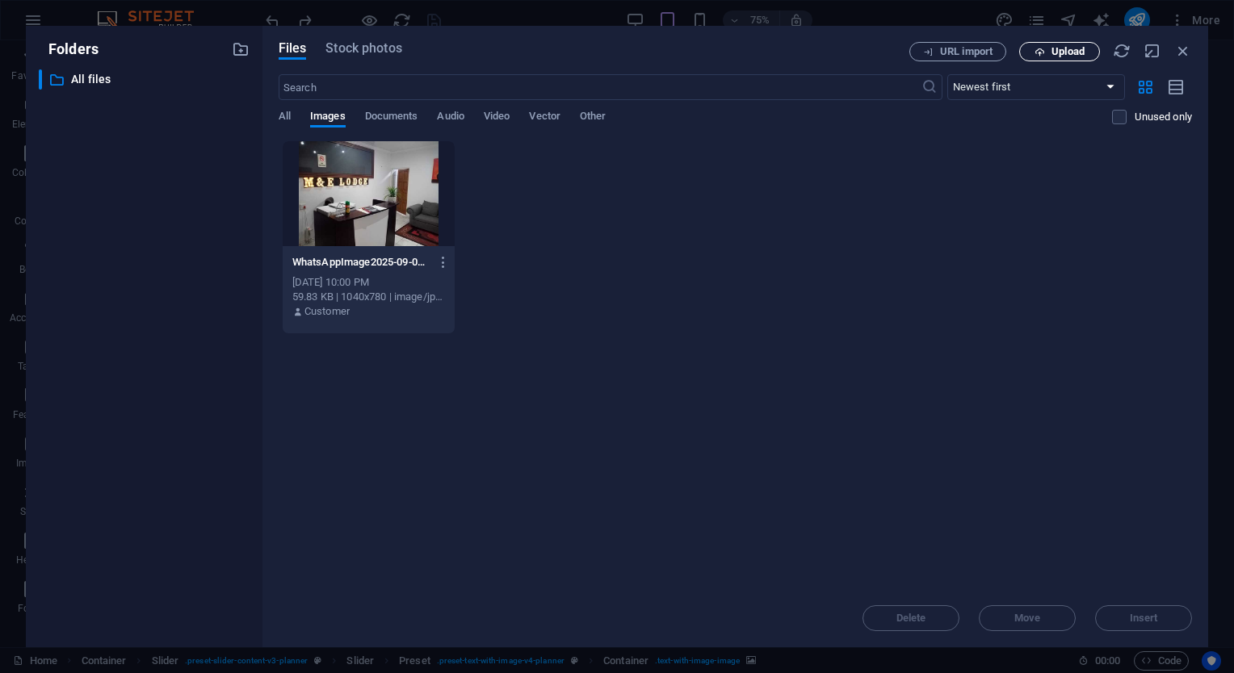
click at [1040, 55] on icon "button" at bounding box center [1039, 52] width 10 height 10
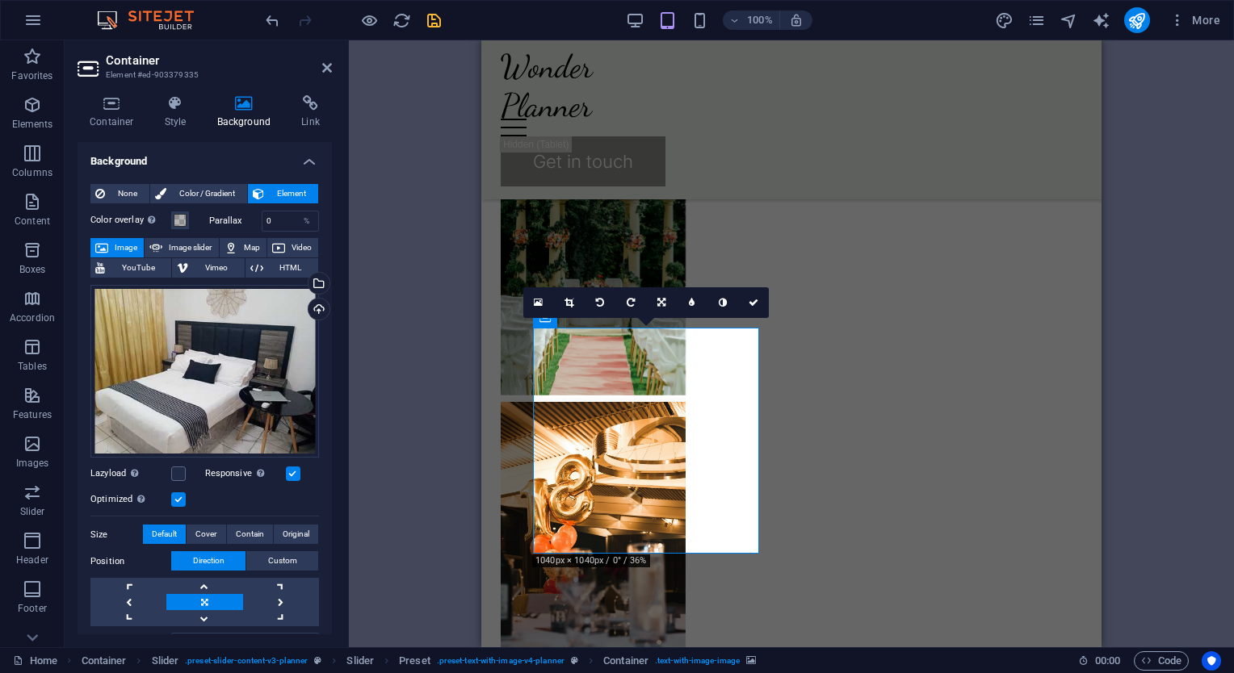
click at [1167, 350] on div "H1 Banner Container Spacer Text Container H2 Spacer Image Menu Bar Menu Contain…" at bounding box center [791, 343] width 885 height 607
click at [388, 347] on div "H1 Banner Container Spacer Text Container H2 Spacer Image Menu Bar Menu Contain…" at bounding box center [791, 343] width 885 height 607
drag, startPoint x: 388, startPoint y: 347, endPoint x: 406, endPoint y: 399, distance: 54.9
click at [406, 399] on div "H1 Banner Container Spacer Text Container H2 Spacer Image Menu Bar Menu Contain…" at bounding box center [791, 343] width 885 height 607
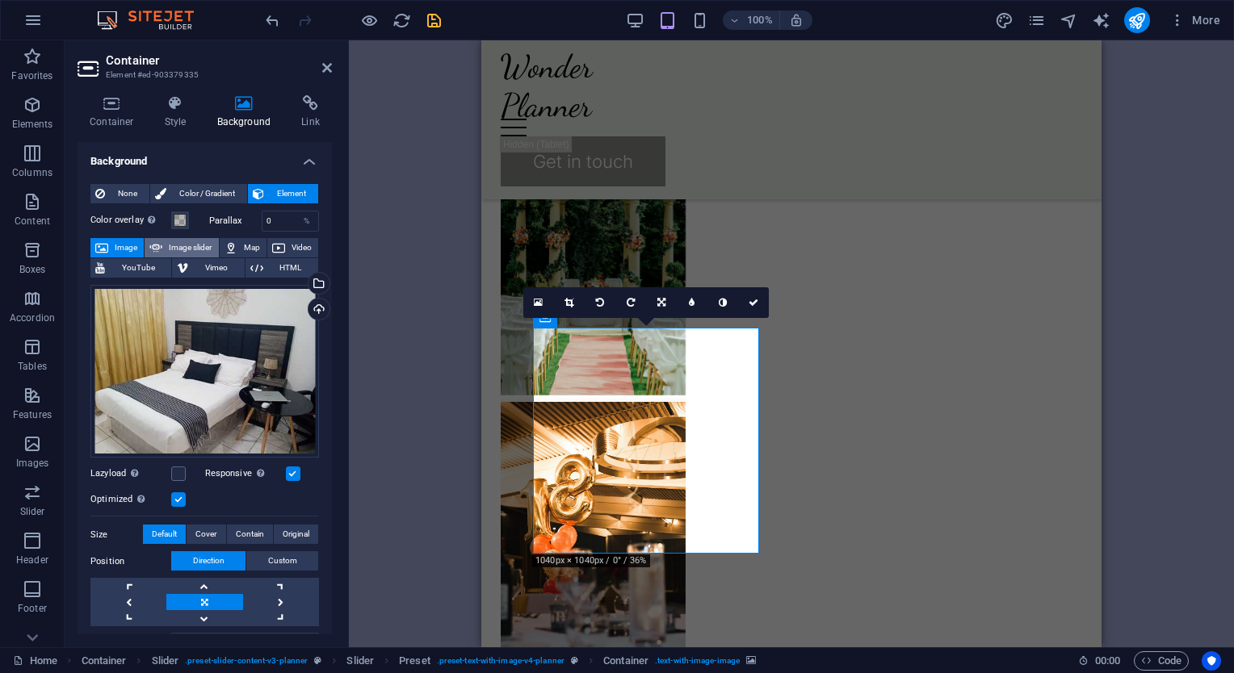
click at [169, 247] on span "Image slider" at bounding box center [190, 247] width 46 height 19
select select "ms"
select select "s"
select select "progressive"
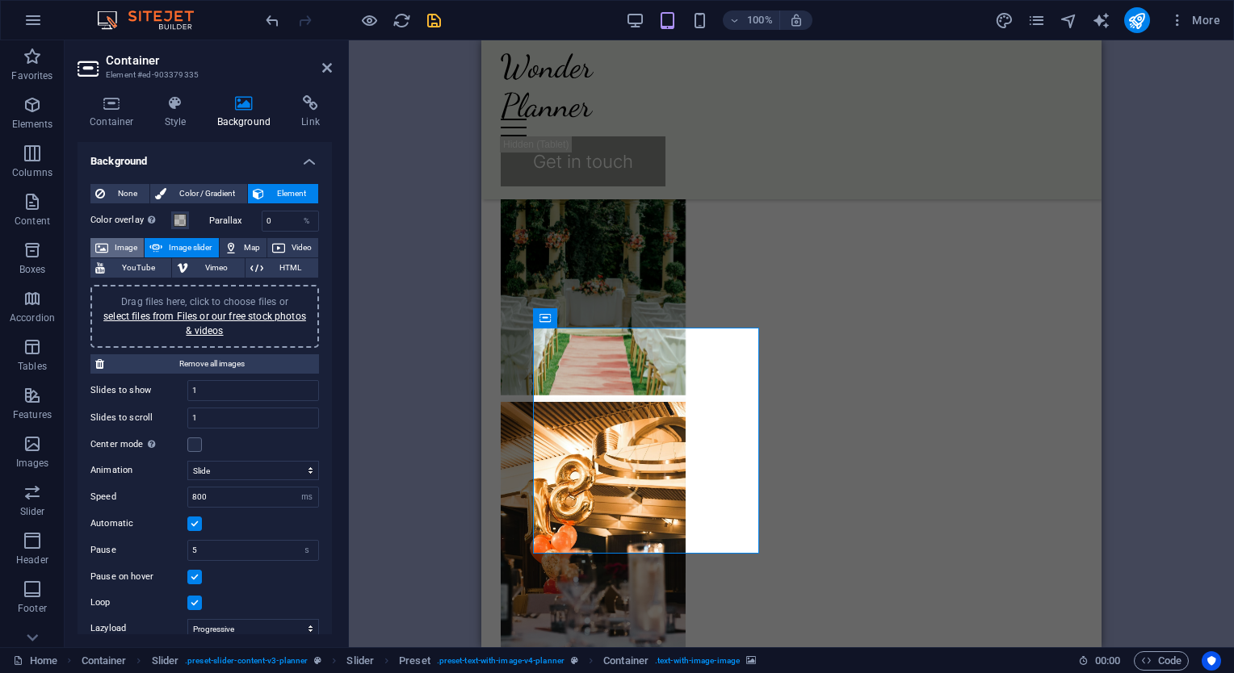
click at [126, 247] on span "Image" at bounding box center [126, 247] width 26 height 19
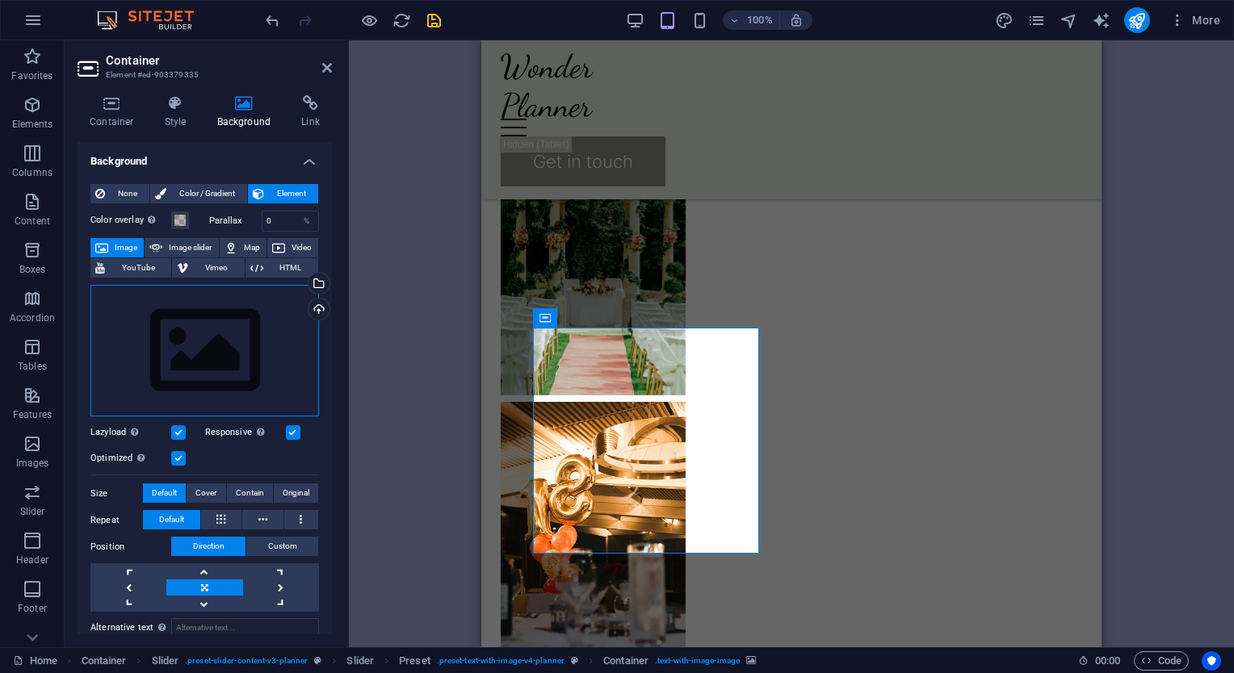
click at [183, 362] on div "Drag files here, click to choose files or select files from Files or our free s…" at bounding box center [204, 351] width 228 height 132
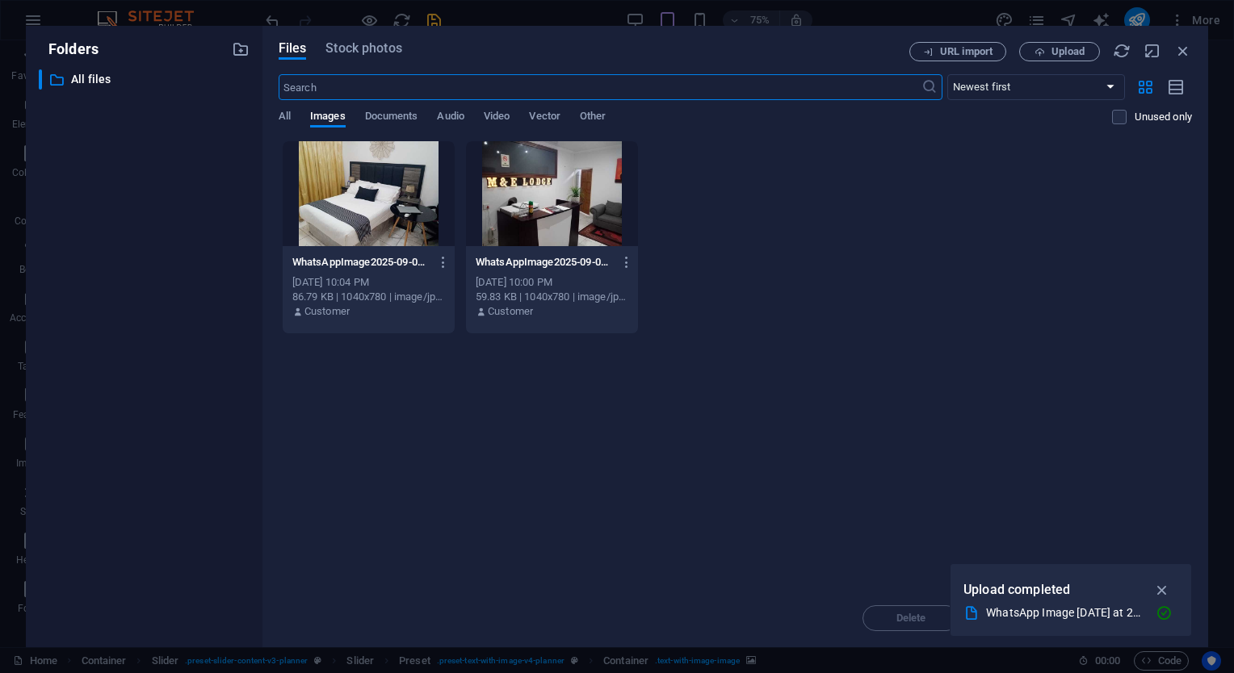
click at [408, 182] on div at bounding box center [369, 193] width 172 height 105
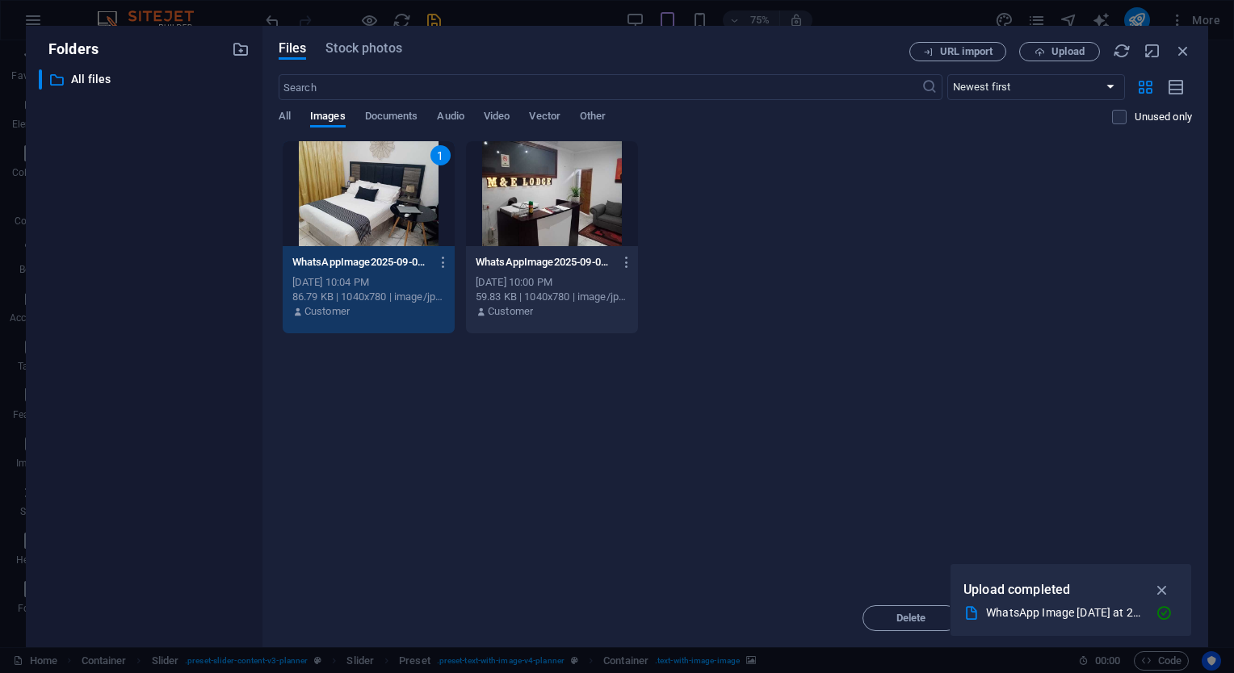
click at [408, 182] on div "1" at bounding box center [369, 193] width 172 height 105
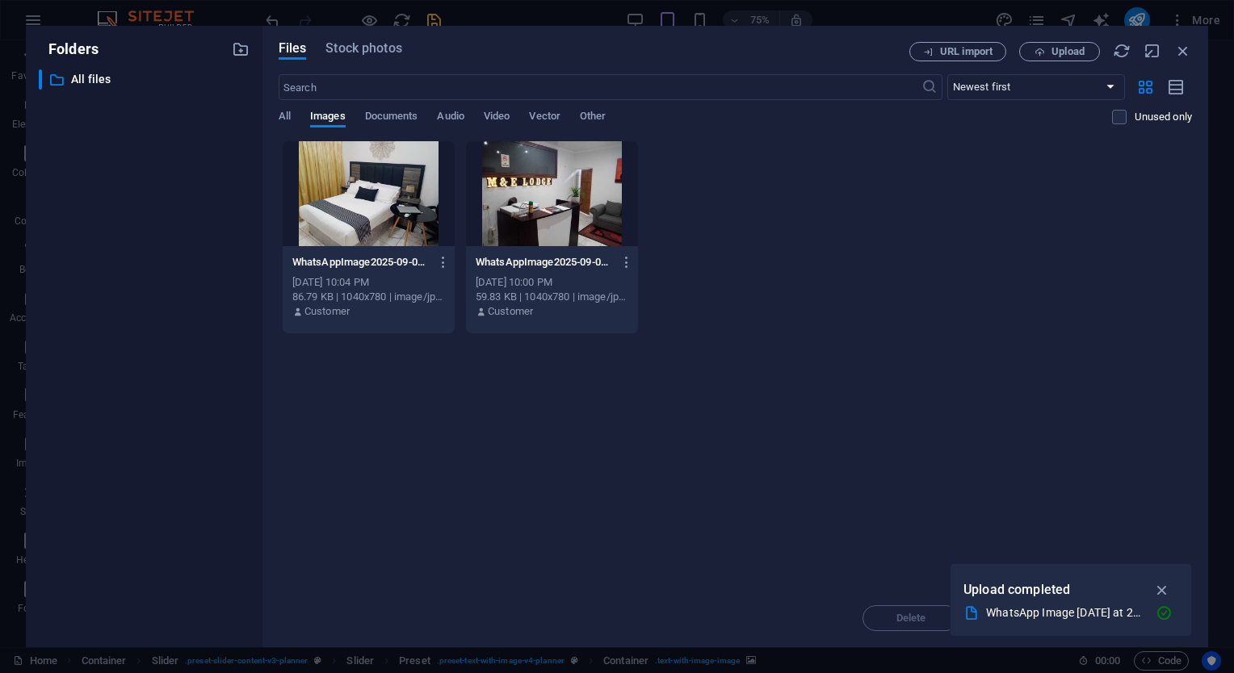
click at [373, 191] on div at bounding box center [369, 193] width 172 height 105
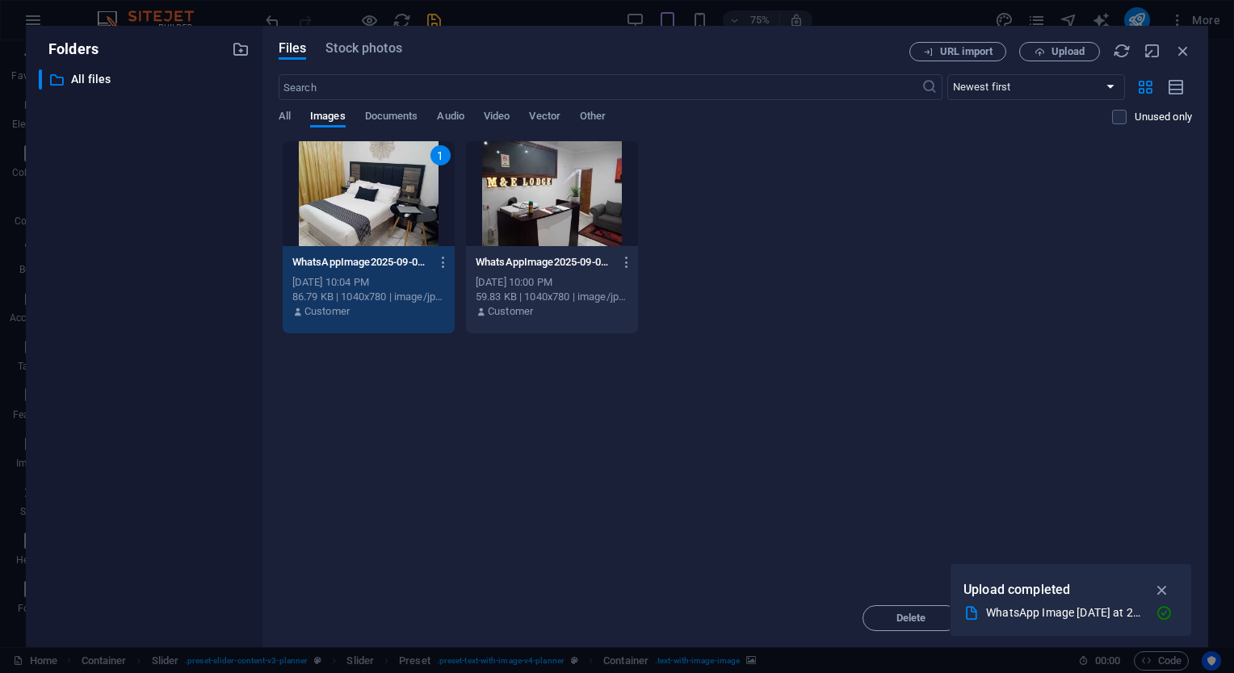
click at [373, 191] on div "1" at bounding box center [369, 193] width 172 height 105
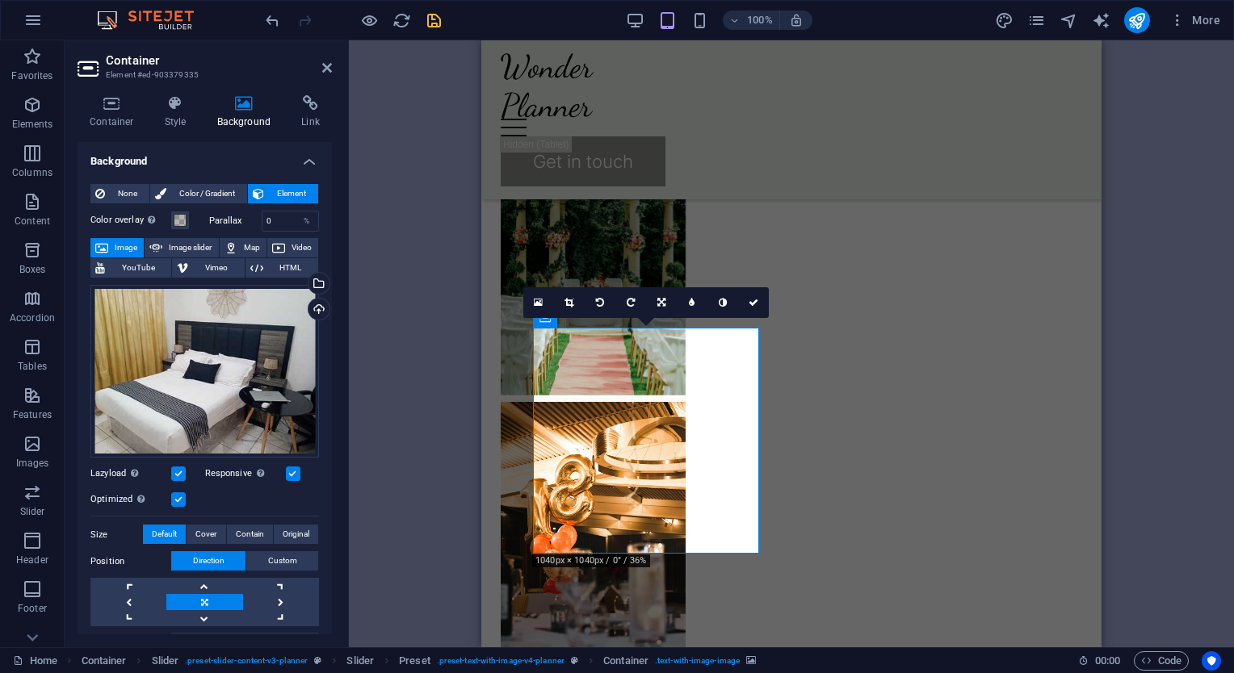
click at [288, 472] on label at bounding box center [293, 474] width 15 height 15
click at [0, 0] on input "Responsive Automatically load retina image and smartphone optimized sizes." at bounding box center [0, 0] width 0 height 0
click at [287, 471] on label at bounding box center [293, 474] width 15 height 15
click at [0, 0] on input "Responsive Automatically load retina image and smartphone optimized sizes." at bounding box center [0, 0] width 0 height 0
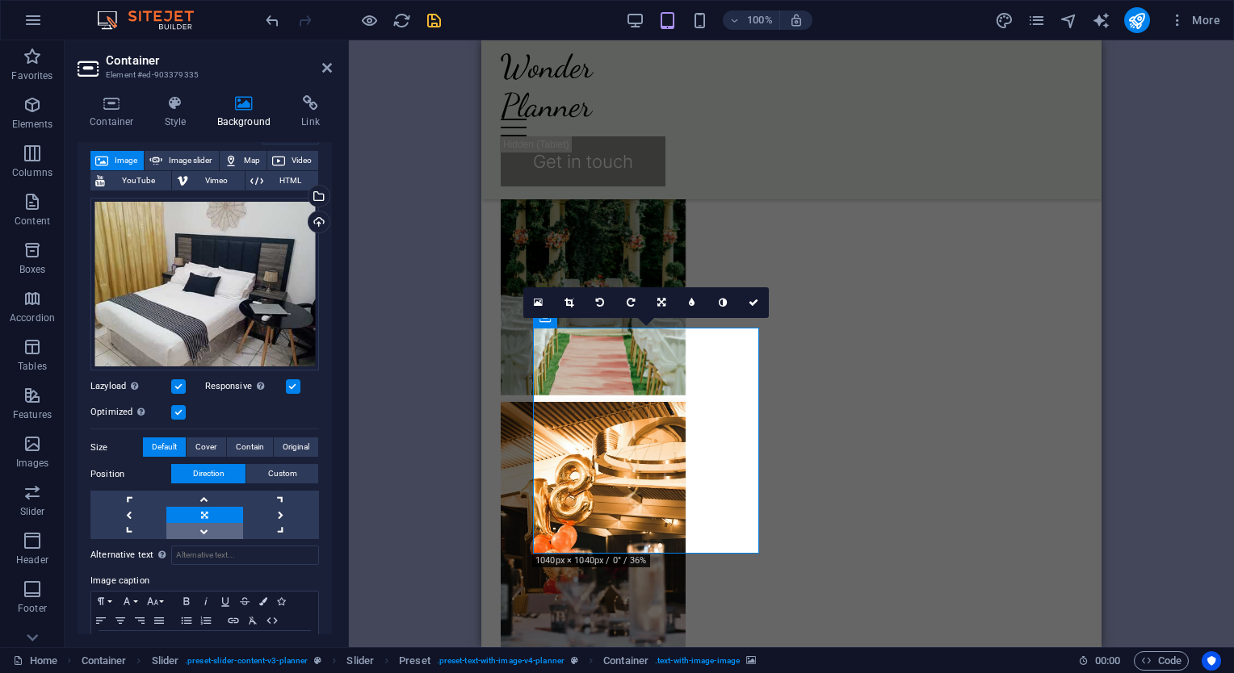
scroll to position [143, 0]
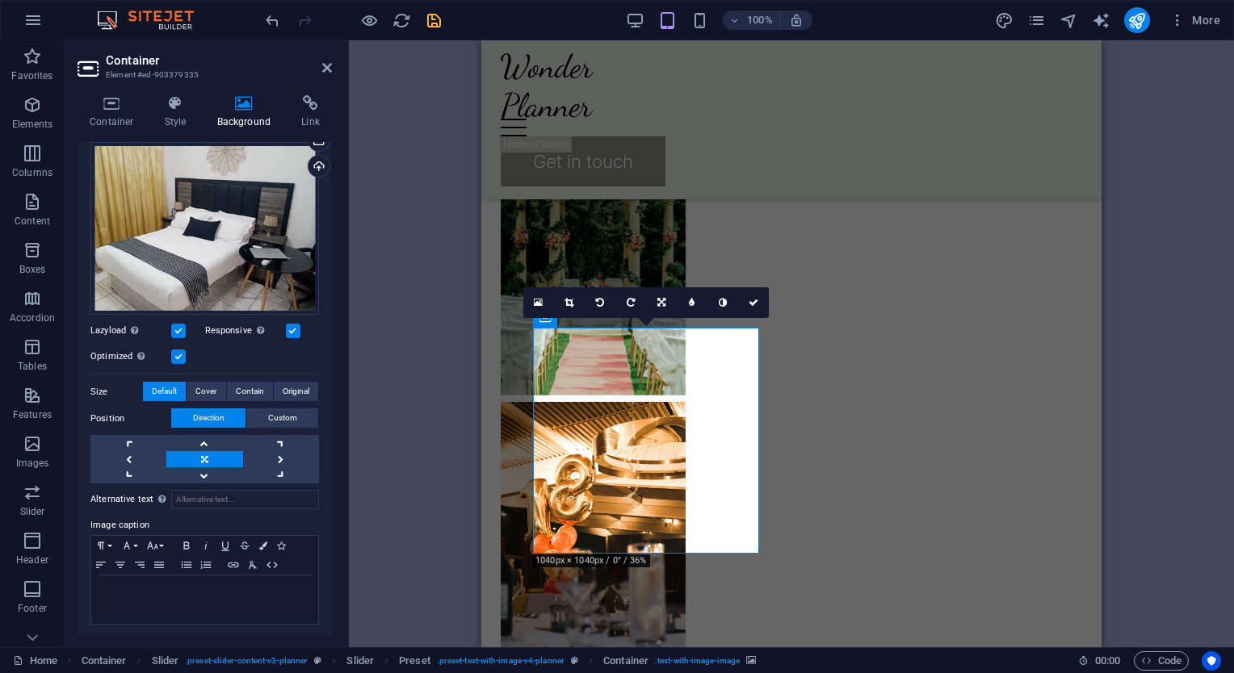
click at [442, 339] on div "H1 Banner Container Spacer Text Container H2 Spacer Image Menu Bar Menu Contain…" at bounding box center [791, 343] width 885 height 607
click at [434, 21] on icon "save" at bounding box center [434, 20] width 19 height 19
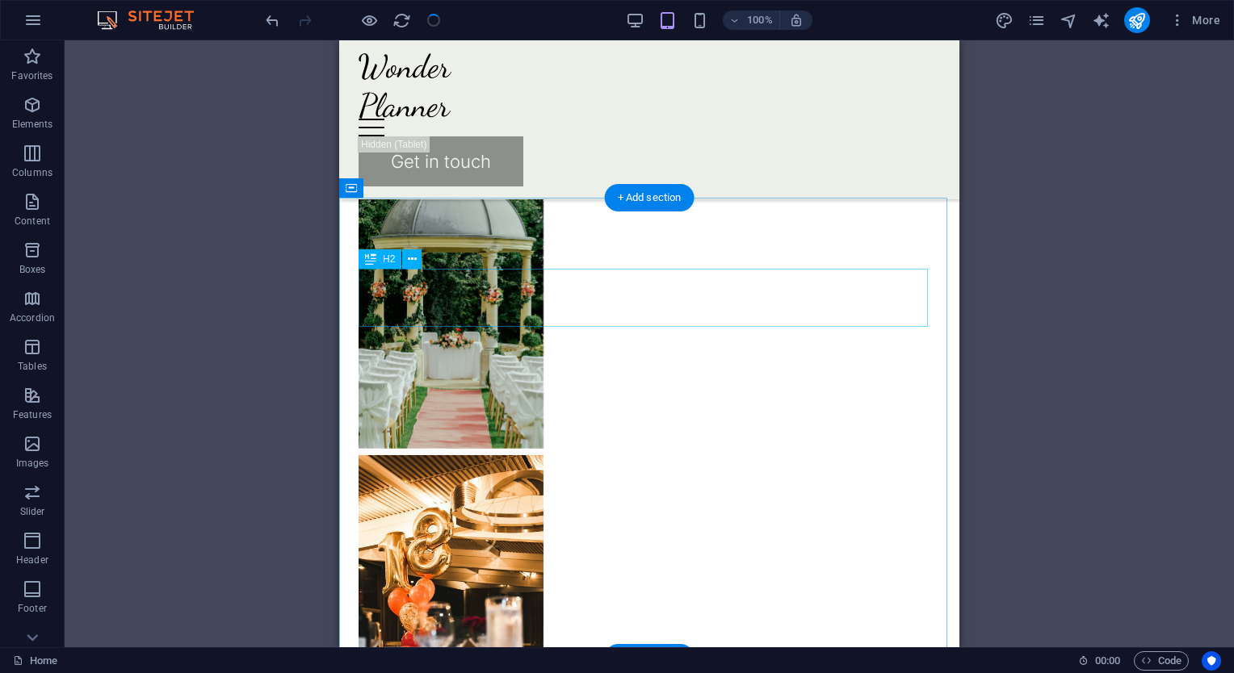
scroll to position [1372, 0]
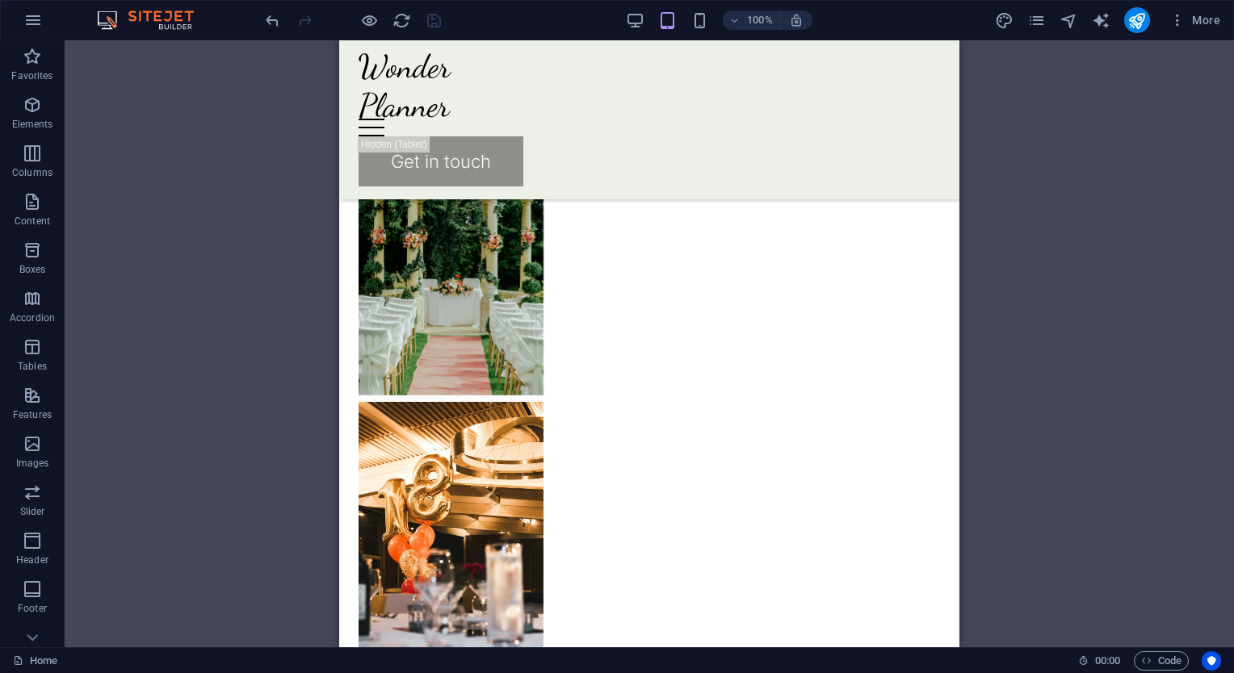
click at [1090, 276] on div "H1 Banner Container Spacer Text Container H2 Spacer Image Menu Bar Menu Contain…" at bounding box center [649, 343] width 1169 height 607
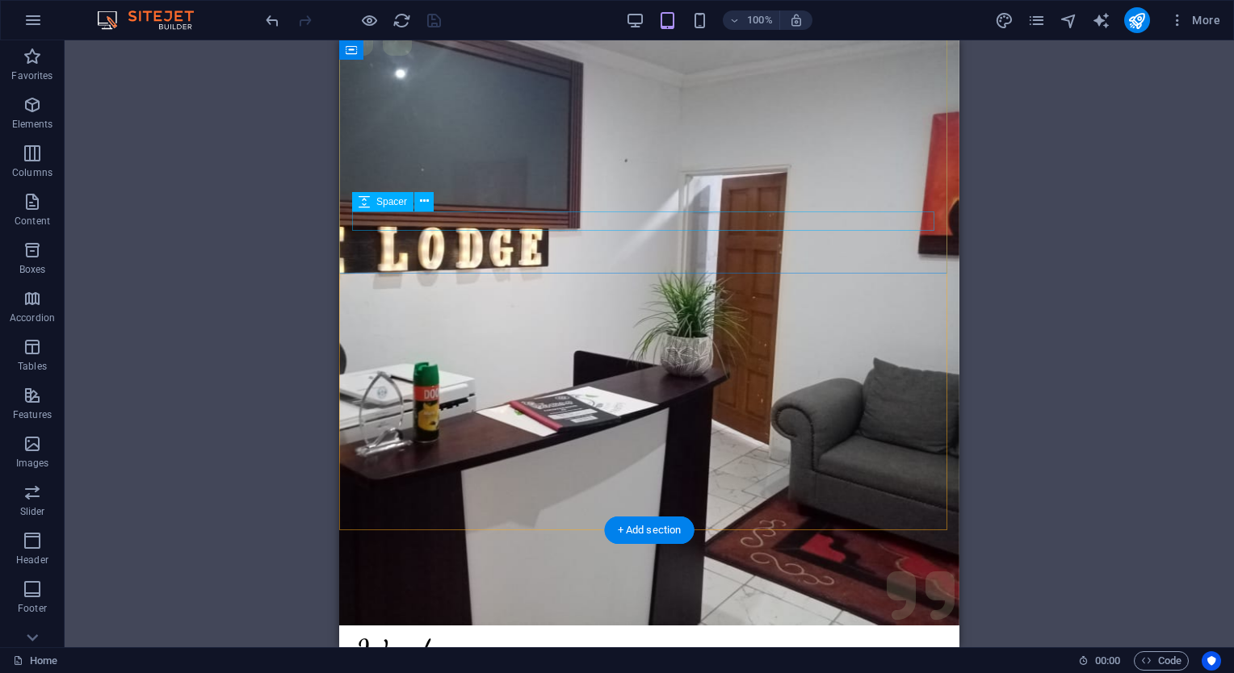
scroll to position [0, 0]
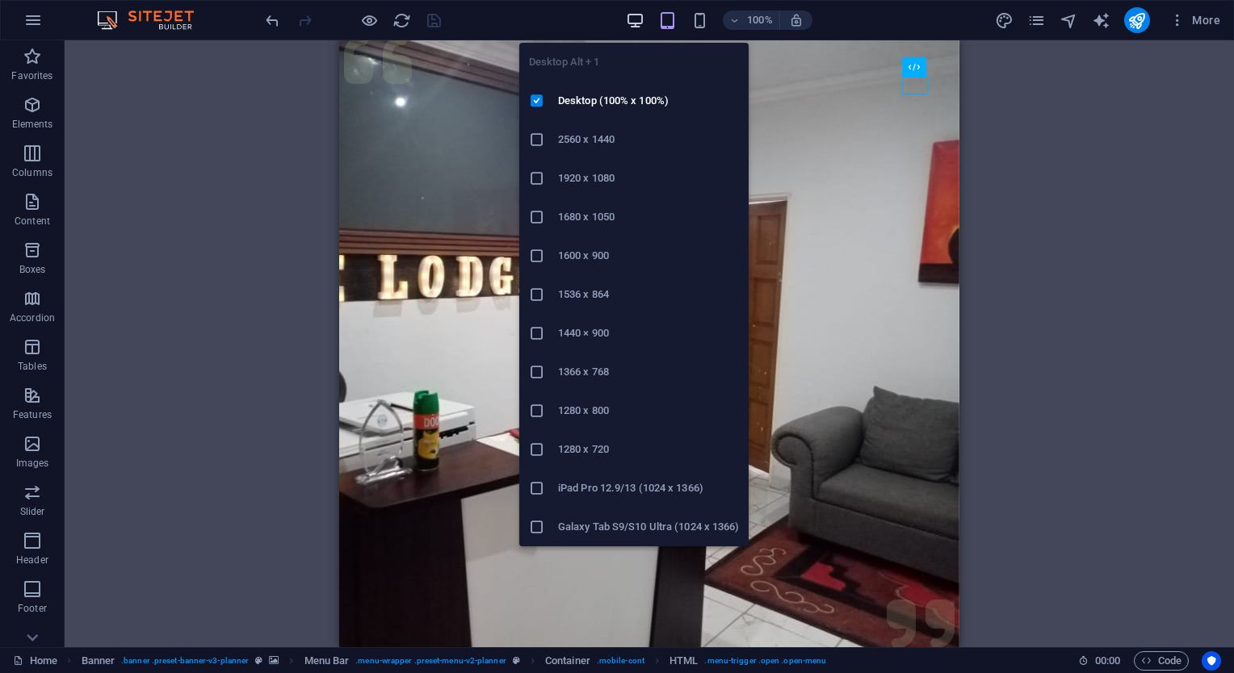
click at [630, 21] on icon "button" at bounding box center [635, 20] width 19 height 19
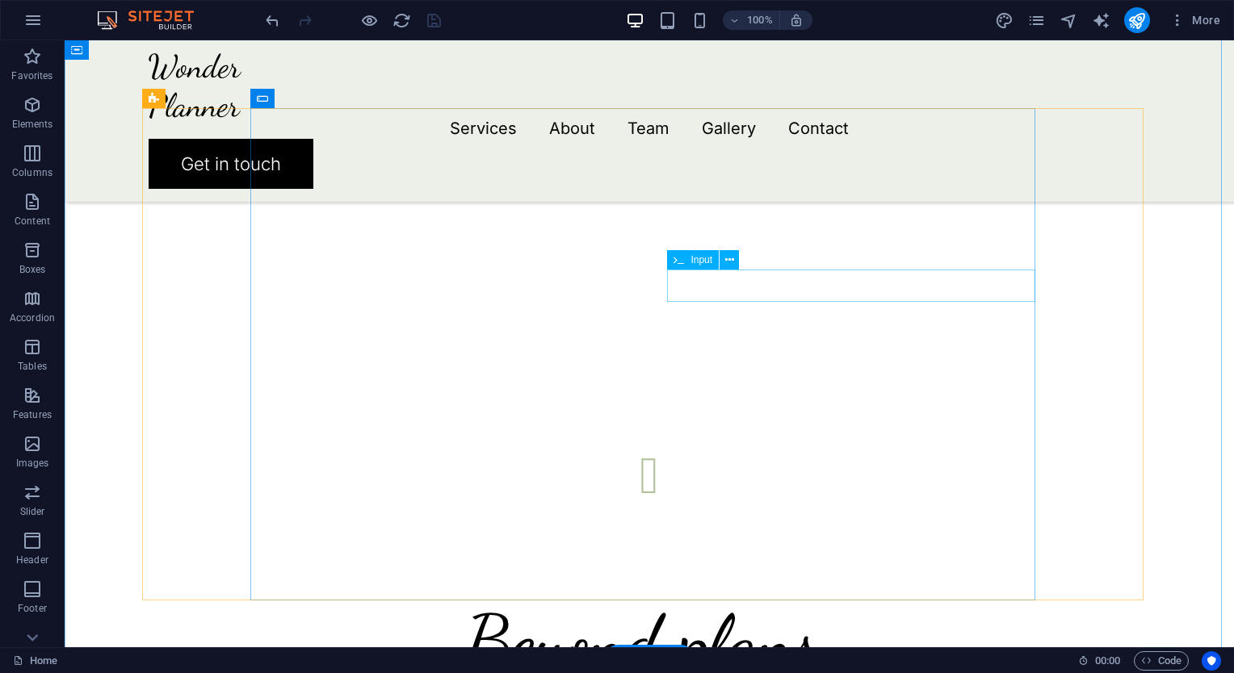
scroll to position [2564, 0]
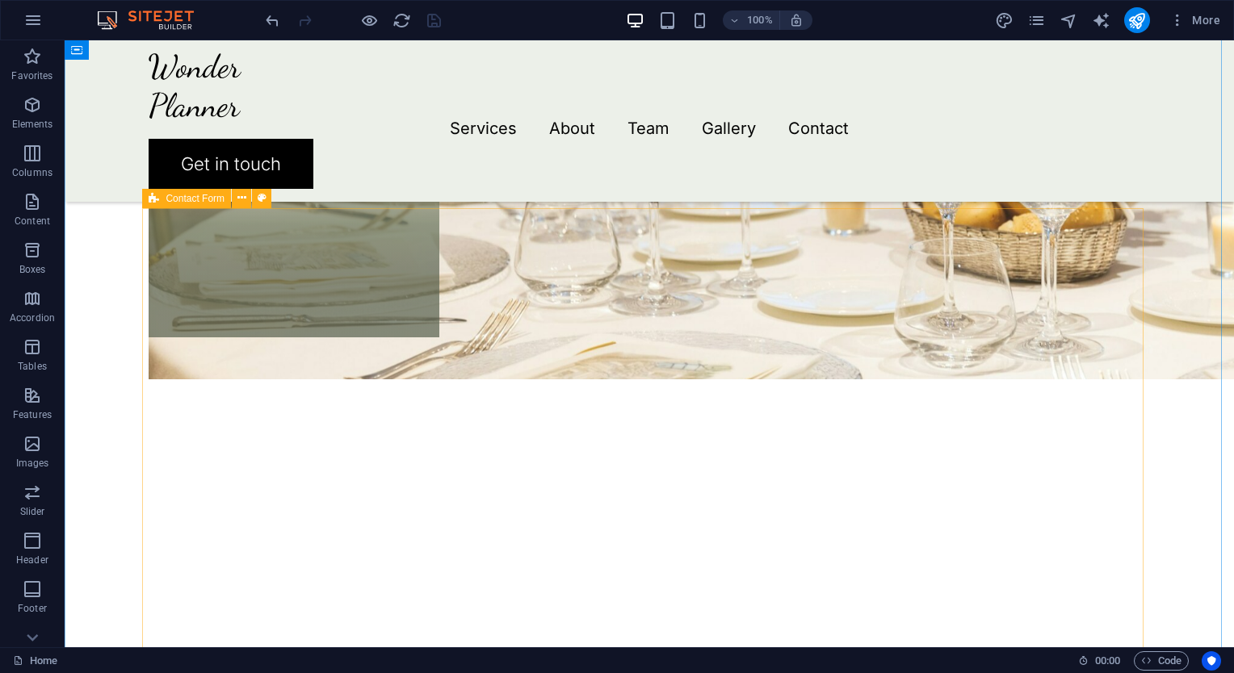
click at [168, 199] on span "Contact Form" at bounding box center [195, 199] width 59 height 10
click at [238, 199] on icon at bounding box center [241, 198] width 9 height 17
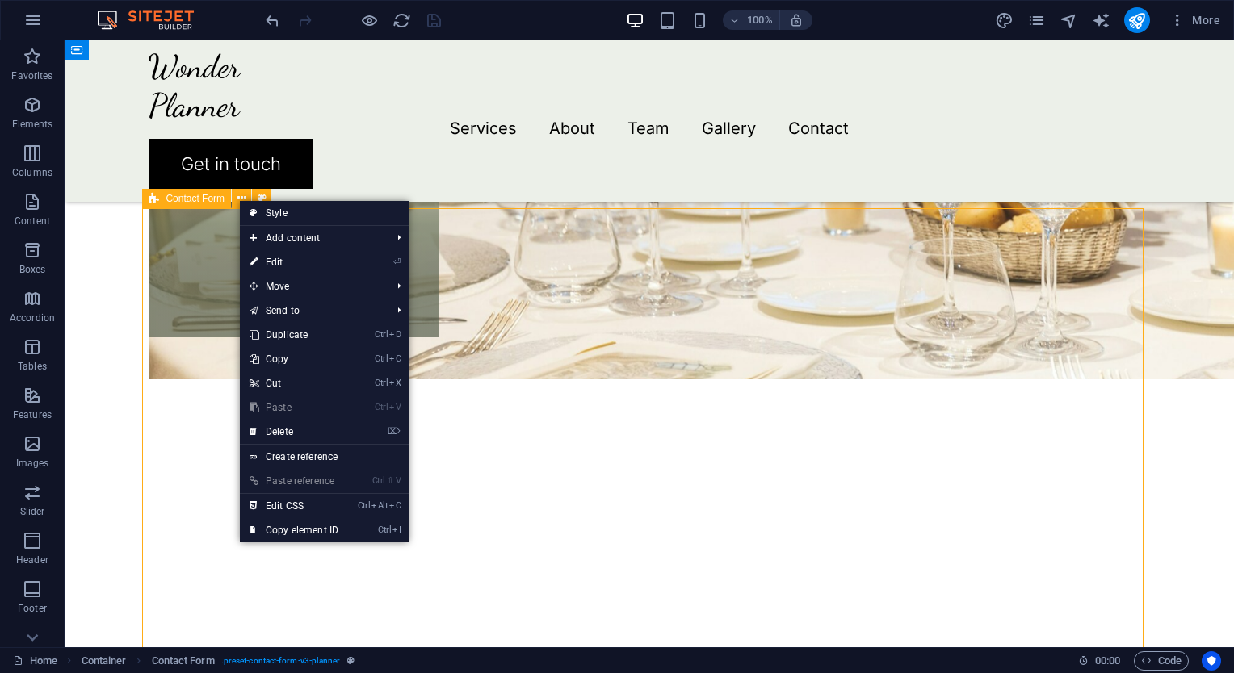
click at [180, 191] on div "Contact Form" at bounding box center [186, 198] width 89 height 19
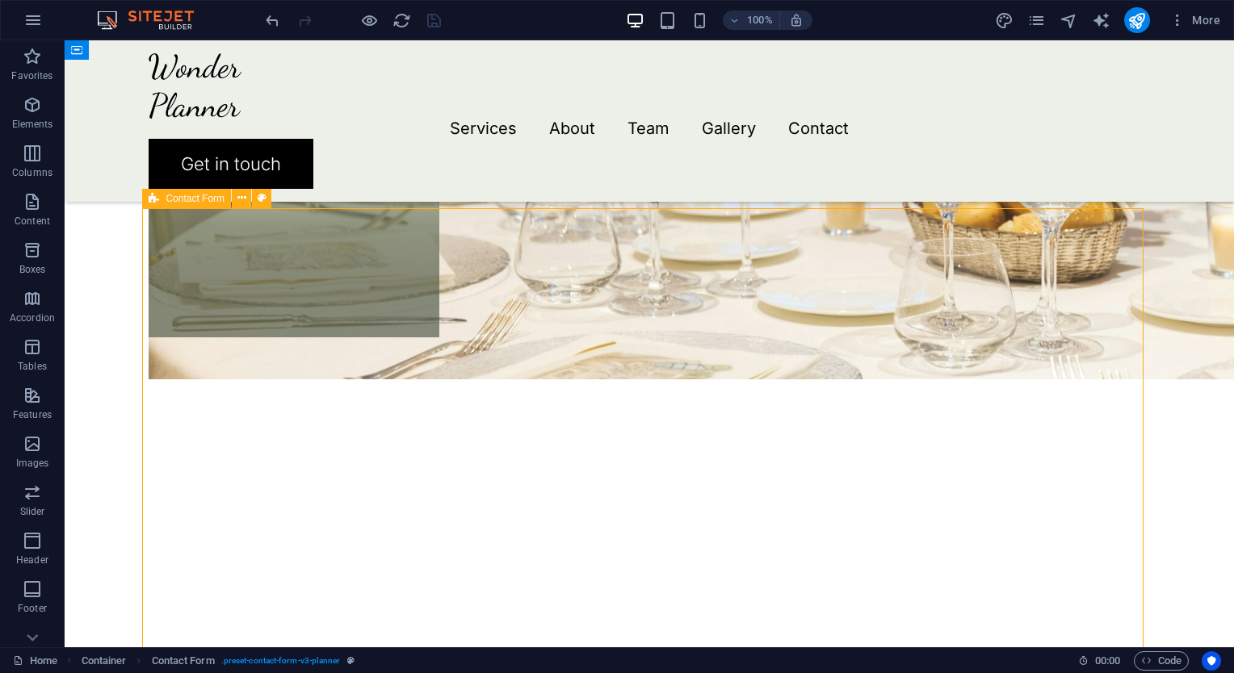
click at [178, 197] on span "Contact Form" at bounding box center [195, 199] width 59 height 10
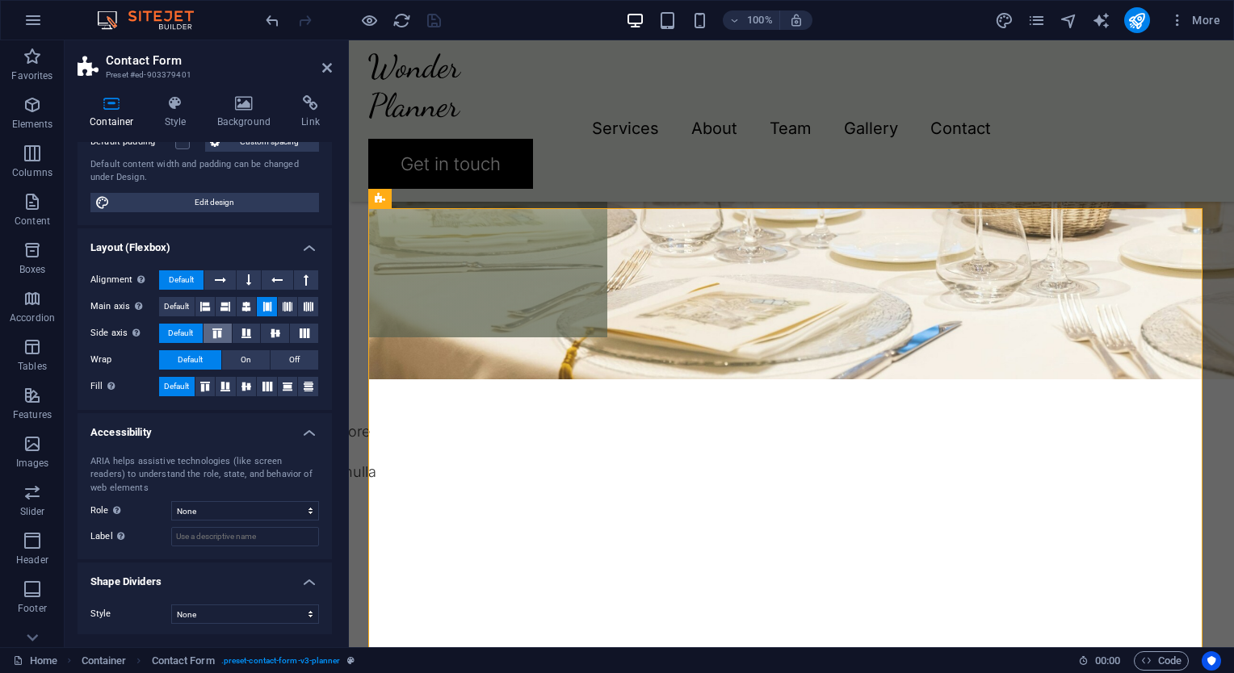
scroll to position [0, 0]
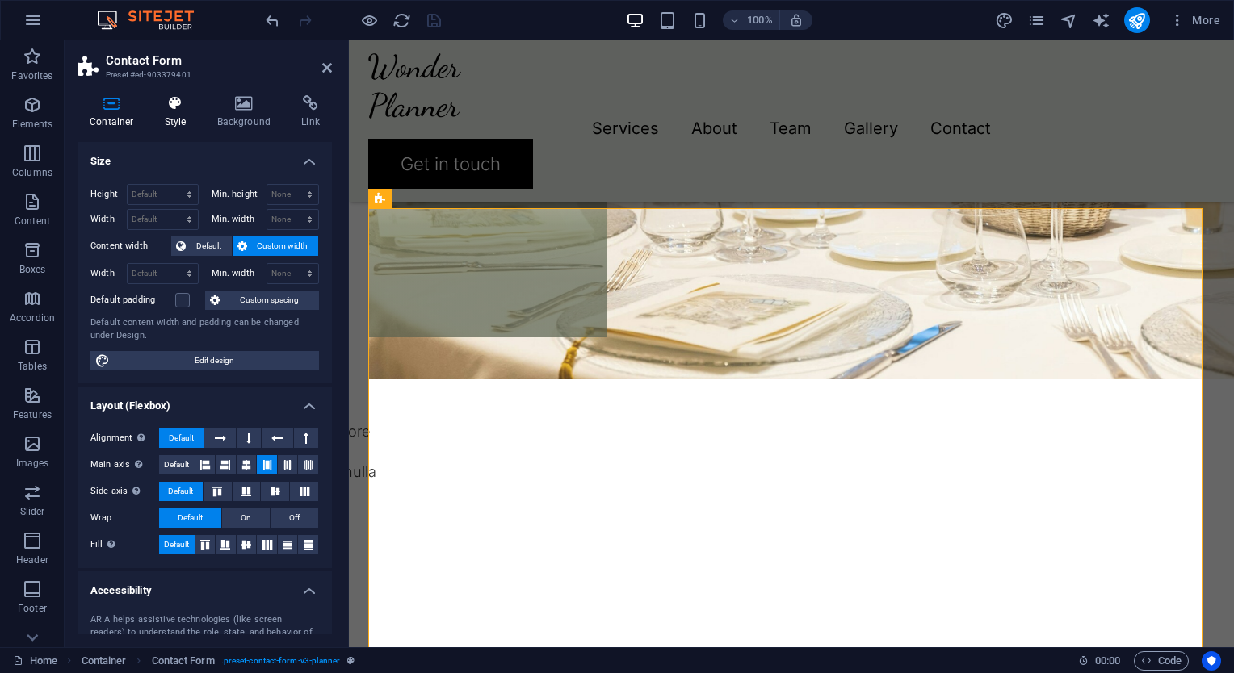
click at [194, 111] on h4 "Style" at bounding box center [179, 112] width 52 height 34
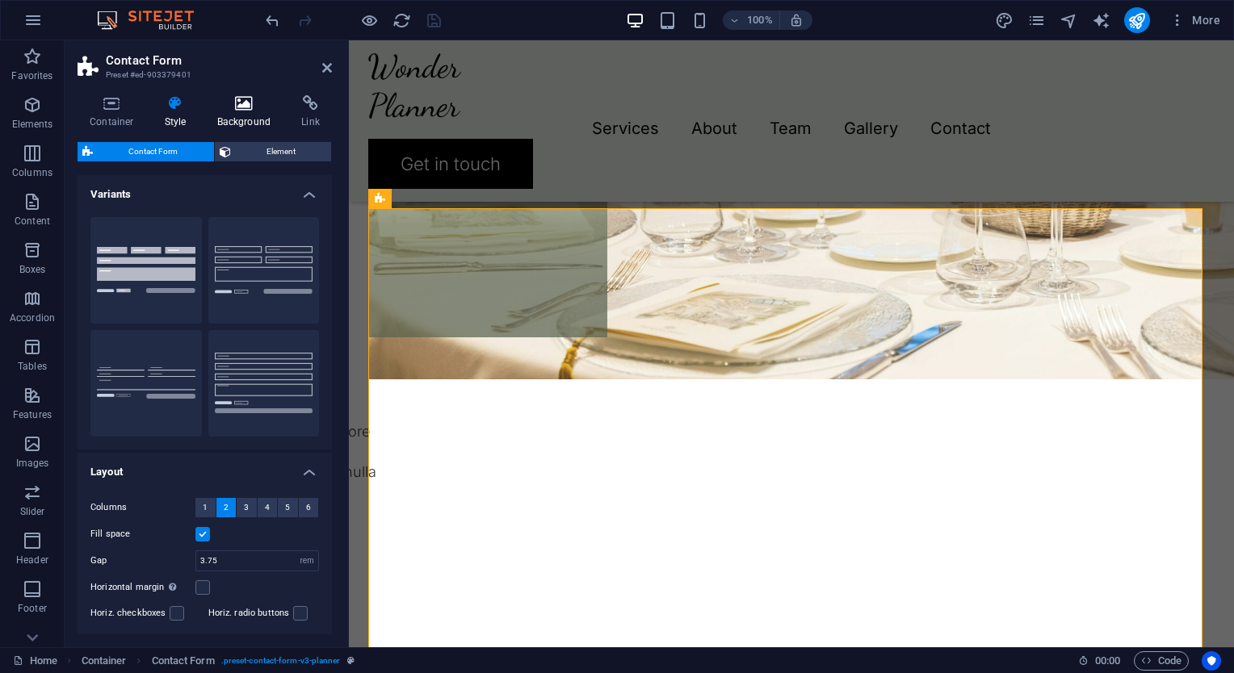
click at [236, 116] on h4 "Background" at bounding box center [247, 112] width 85 height 34
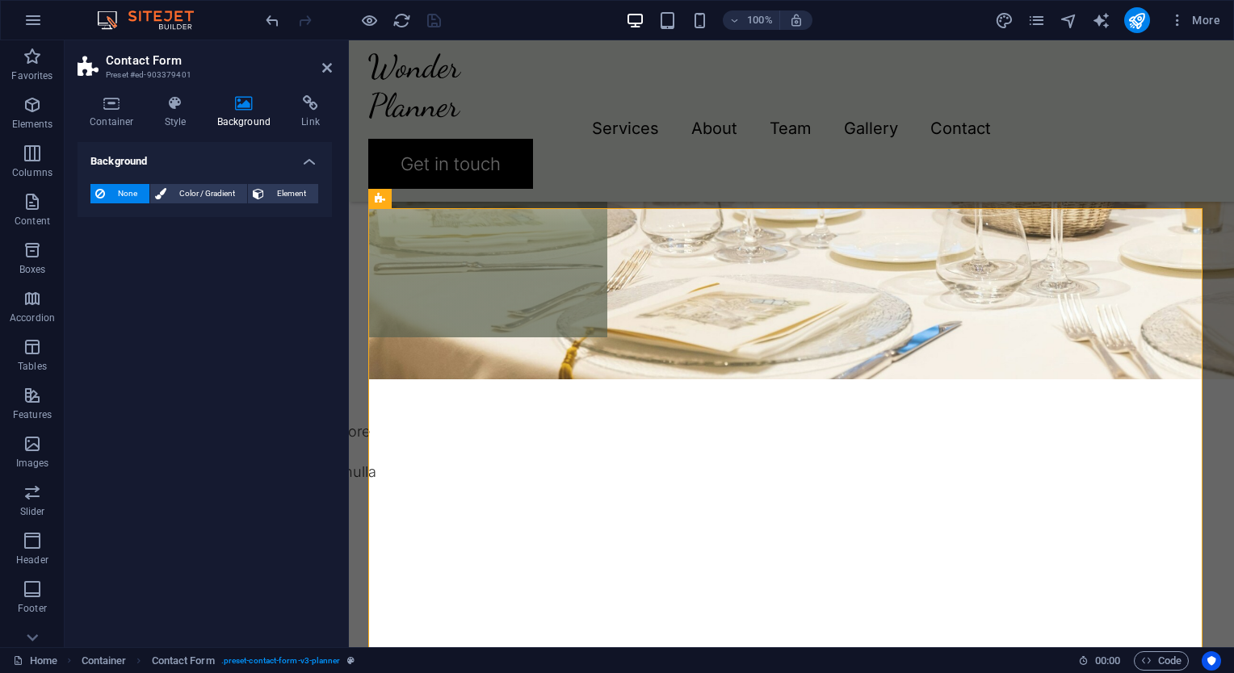
click at [287, 118] on h4 "Background" at bounding box center [247, 112] width 85 height 34
click at [312, 118] on h4 "Link" at bounding box center [310, 112] width 43 height 34
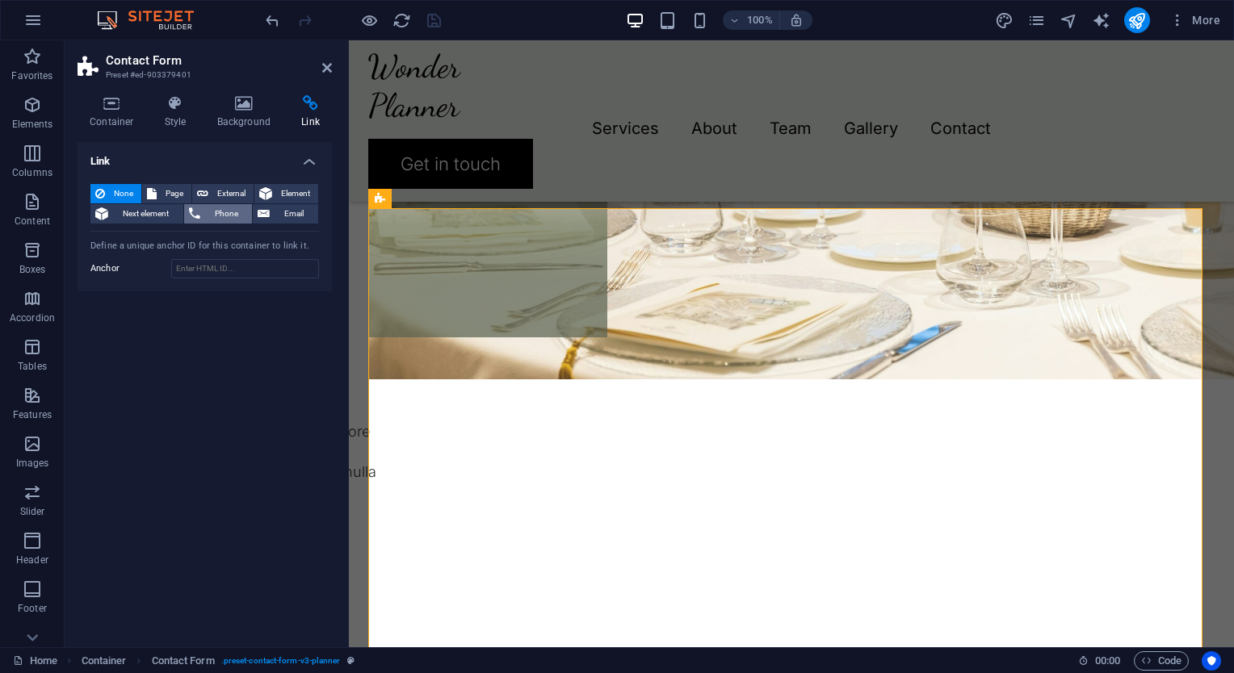
click at [210, 217] on span "Phone" at bounding box center [226, 213] width 43 height 19
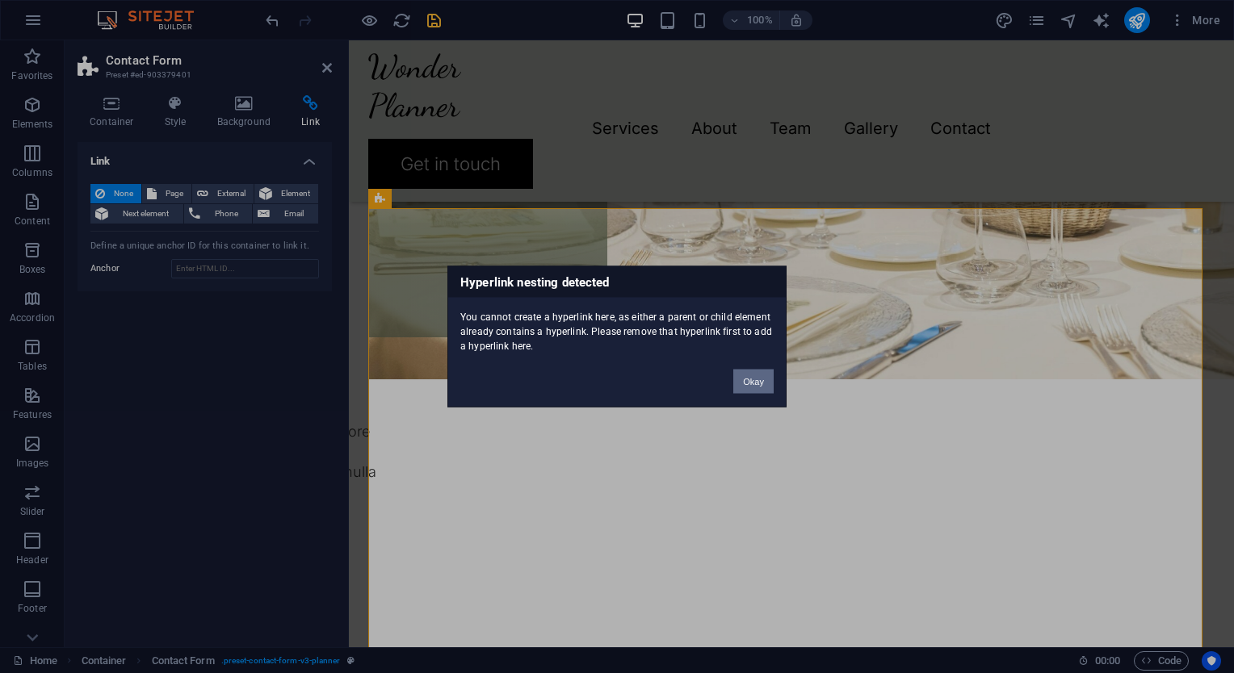
drag, startPoint x: 746, startPoint y: 386, endPoint x: 396, endPoint y: 346, distance: 351.9
click at [746, 386] on button "Okay" at bounding box center [753, 382] width 40 height 24
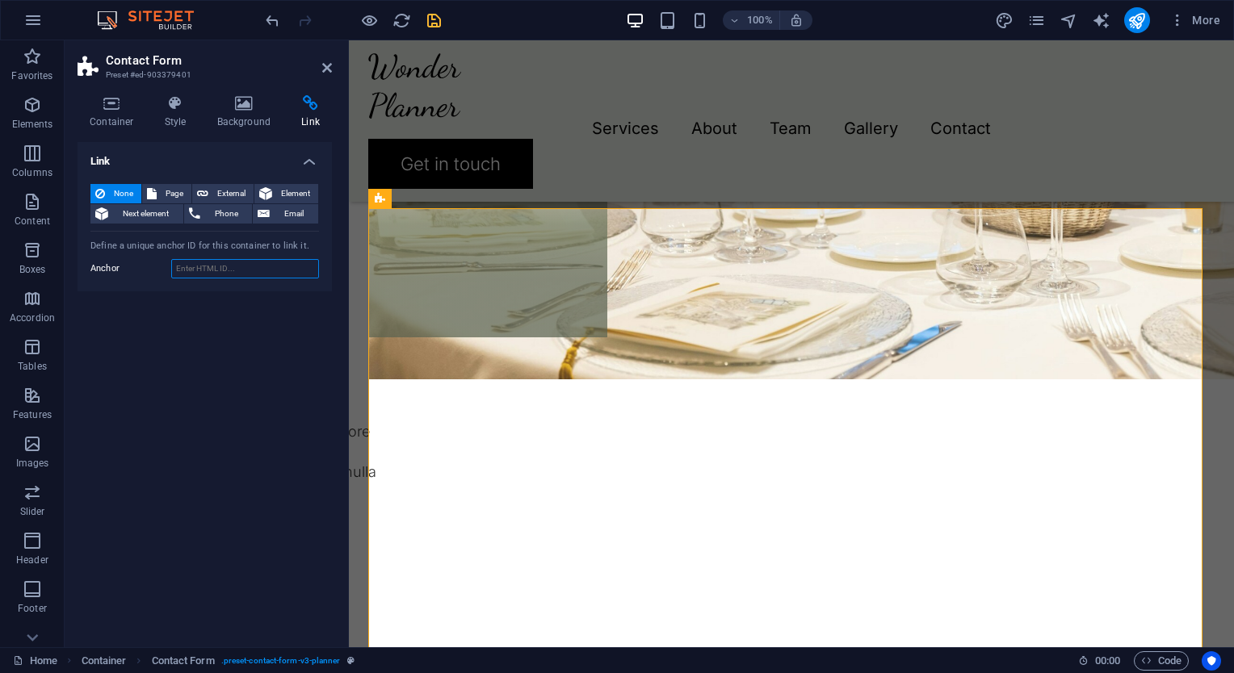
click at [228, 273] on input "Anchor" at bounding box center [245, 268] width 148 height 19
click at [207, 391] on div "Link None Page External Element Next element Phone Email Page Home Services Abo…" at bounding box center [205, 388] width 254 height 492
click at [277, 342] on div "Link None Page External Element Next element Phone Email Page Home Services Abo…" at bounding box center [205, 388] width 254 height 492
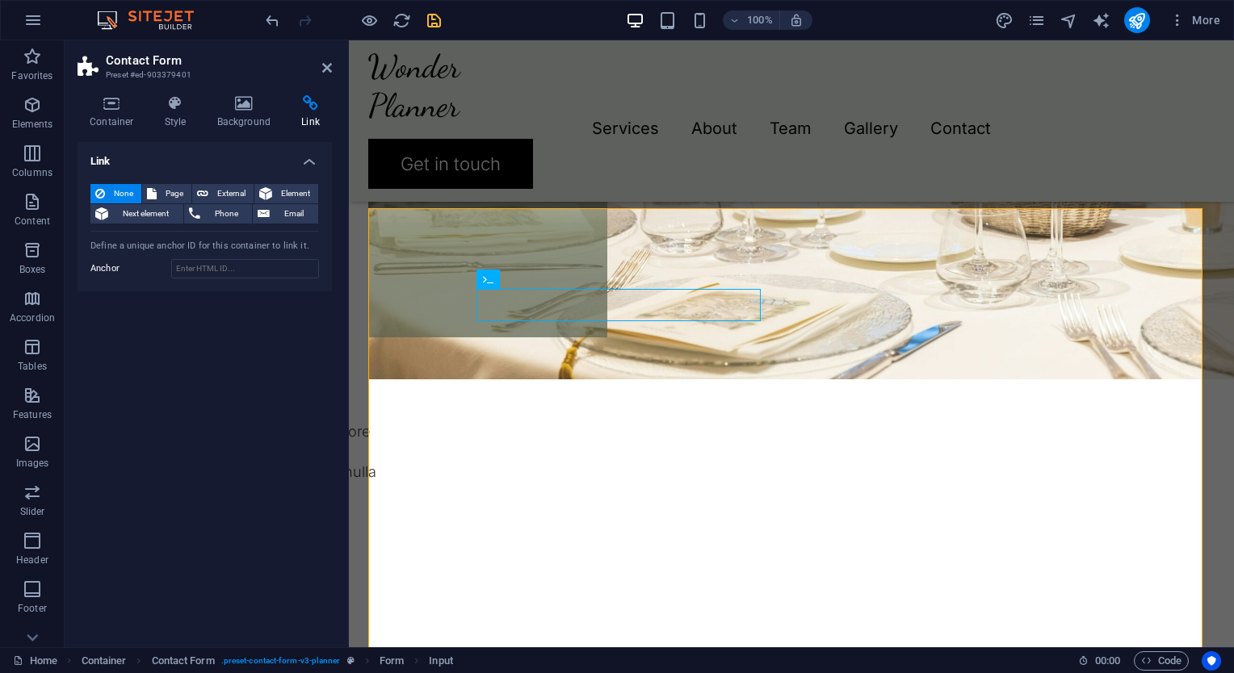
click at [155, 434] on div "Link None Page External Element Next element Phone Email Page Home Services Abo…" at bounding box center [205, 388] width 254 height 492
click at [159, 192] on button "Page" at bounding box center [166, 193] width 49 height 19
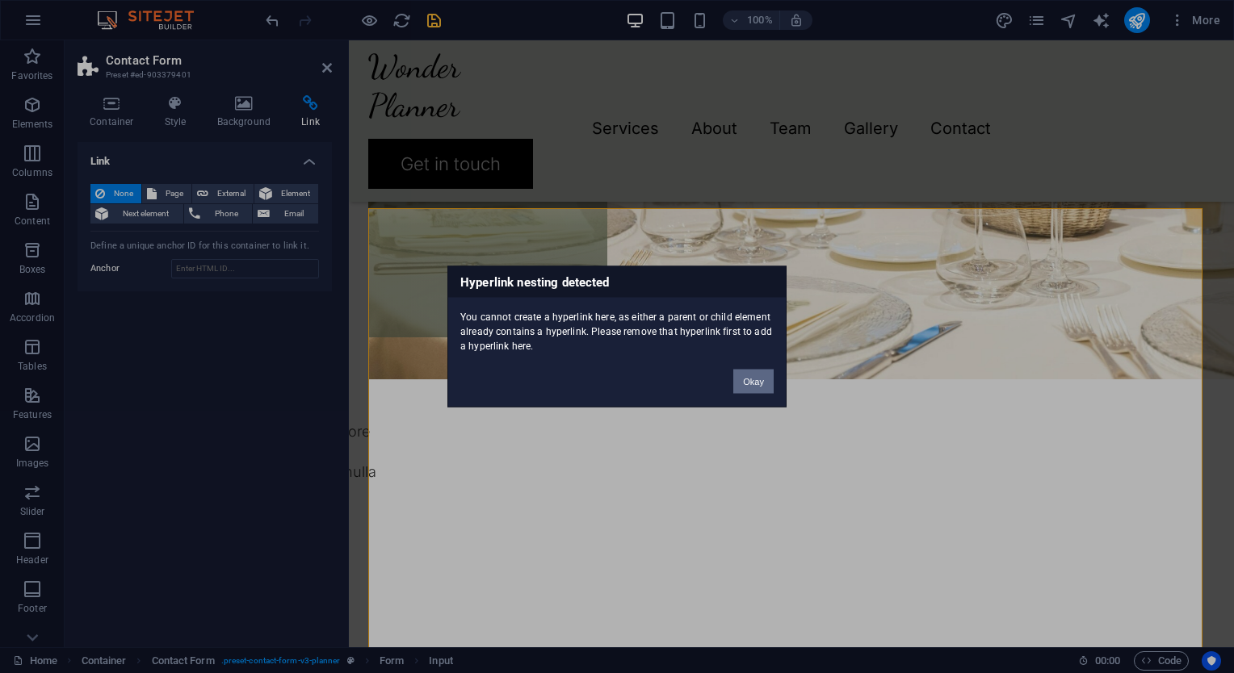
click at [743, 371] on button "Okay" at bounding box center [753, 382] width 40 height 24
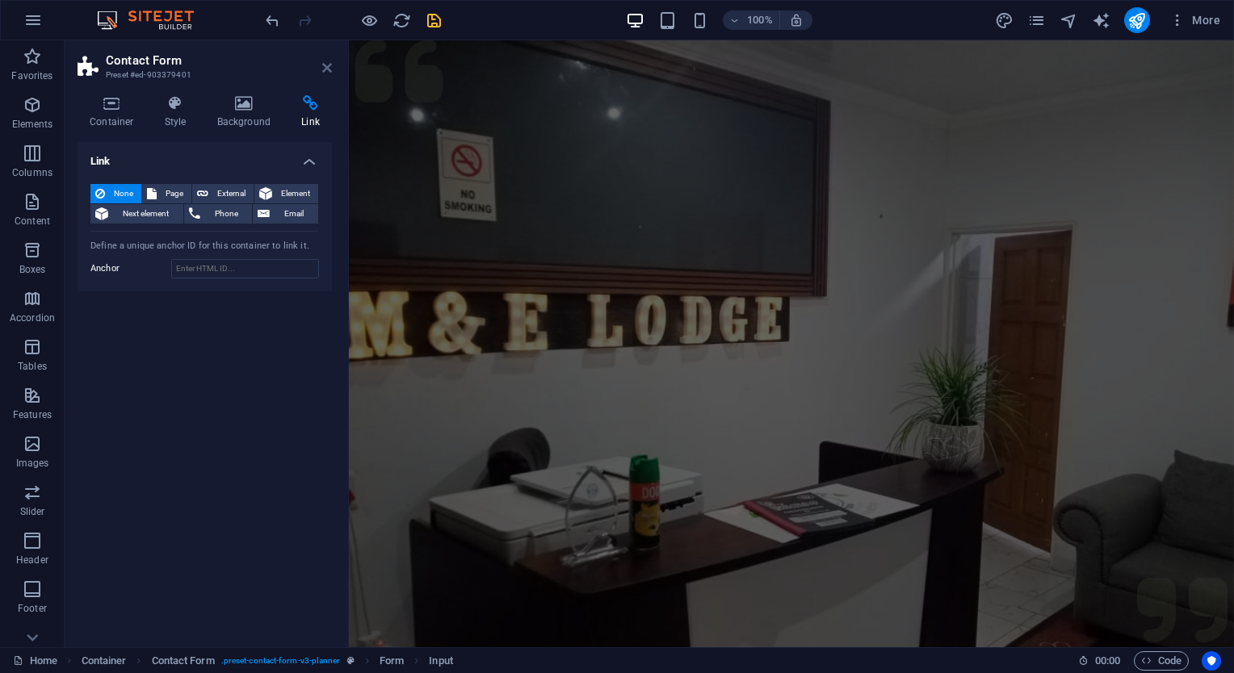
click at [328, 68] on icon at bounding box center [327, 67] width 10 height 13
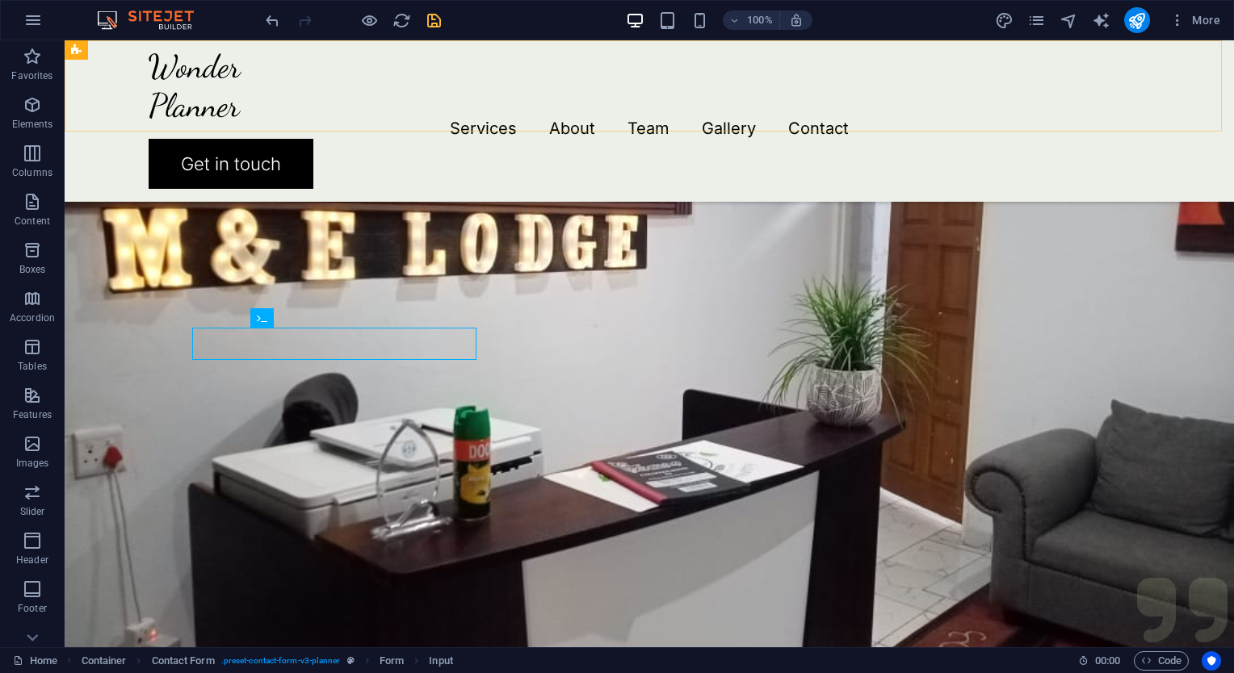
scroll to position [2525, 0]
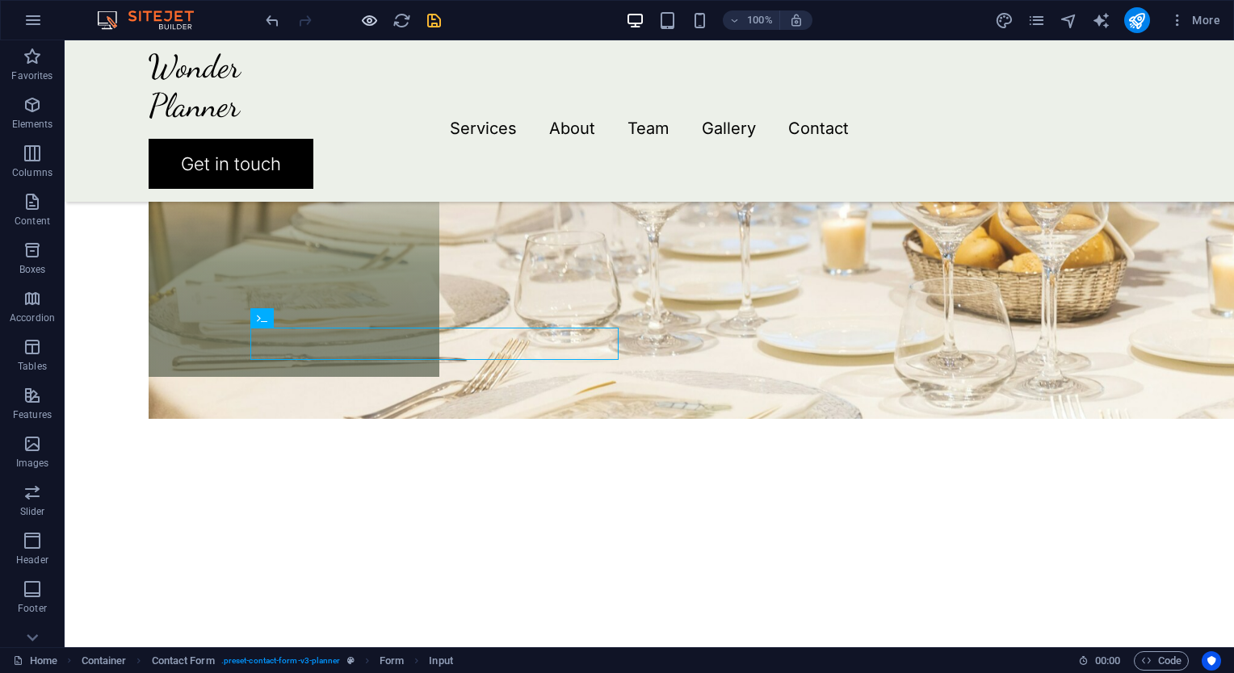
click at [360, 19] on icon "button" at bounding box center [369, 20] width 19 height 19
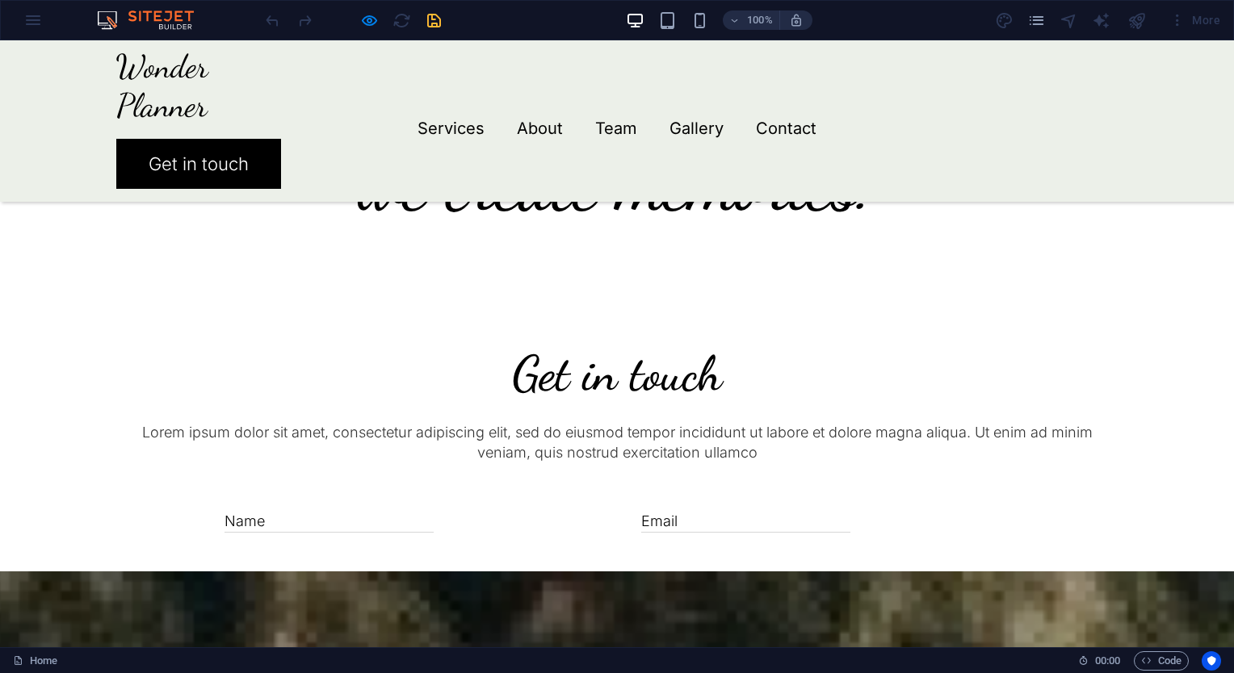
scroll to position [3291, 0]
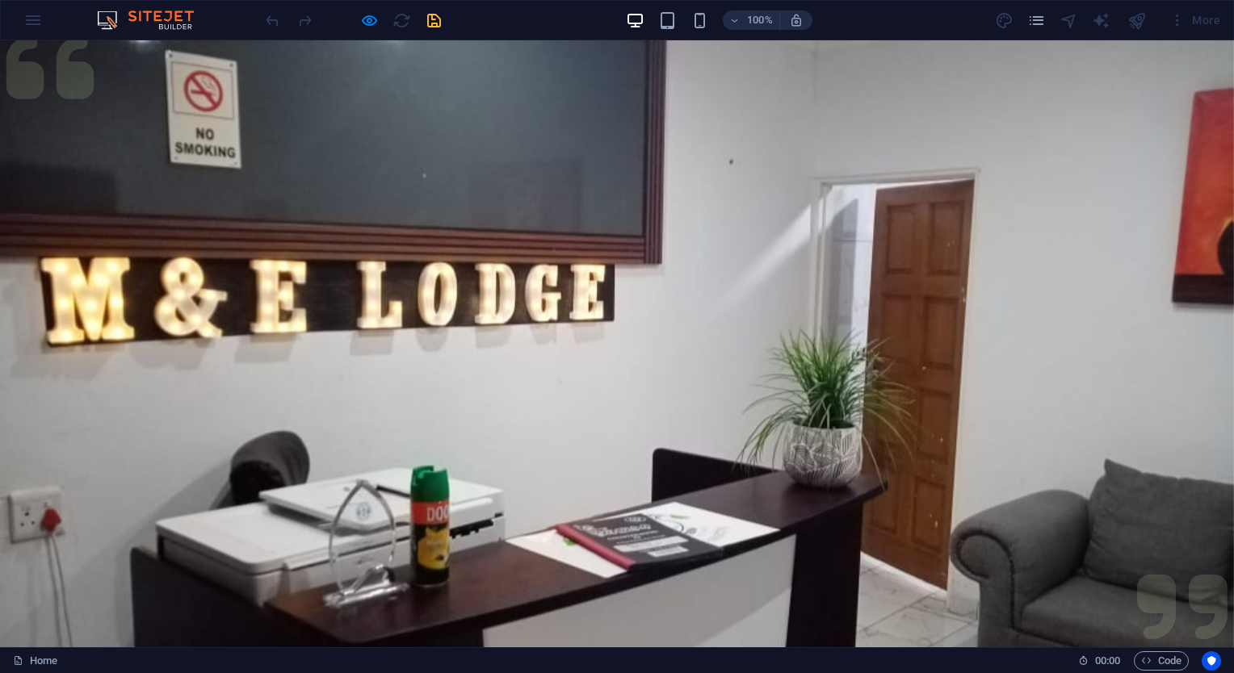
scroll to position [0, 0]
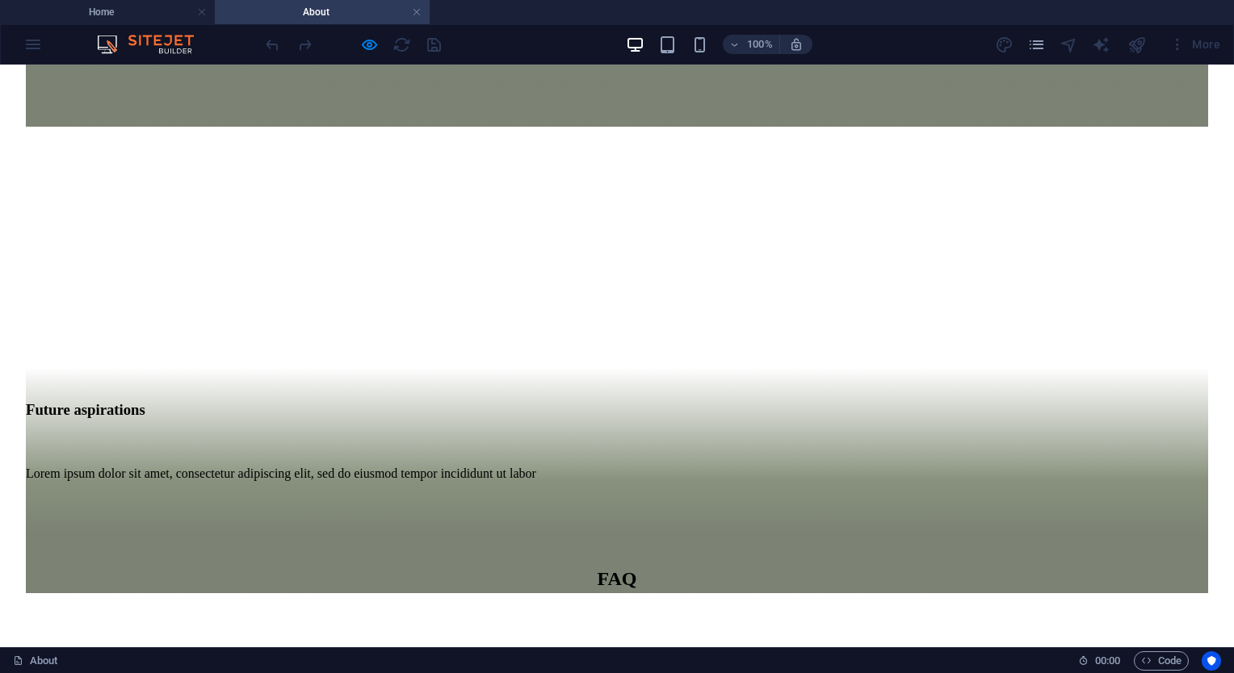
scroll to position [1938, 0]
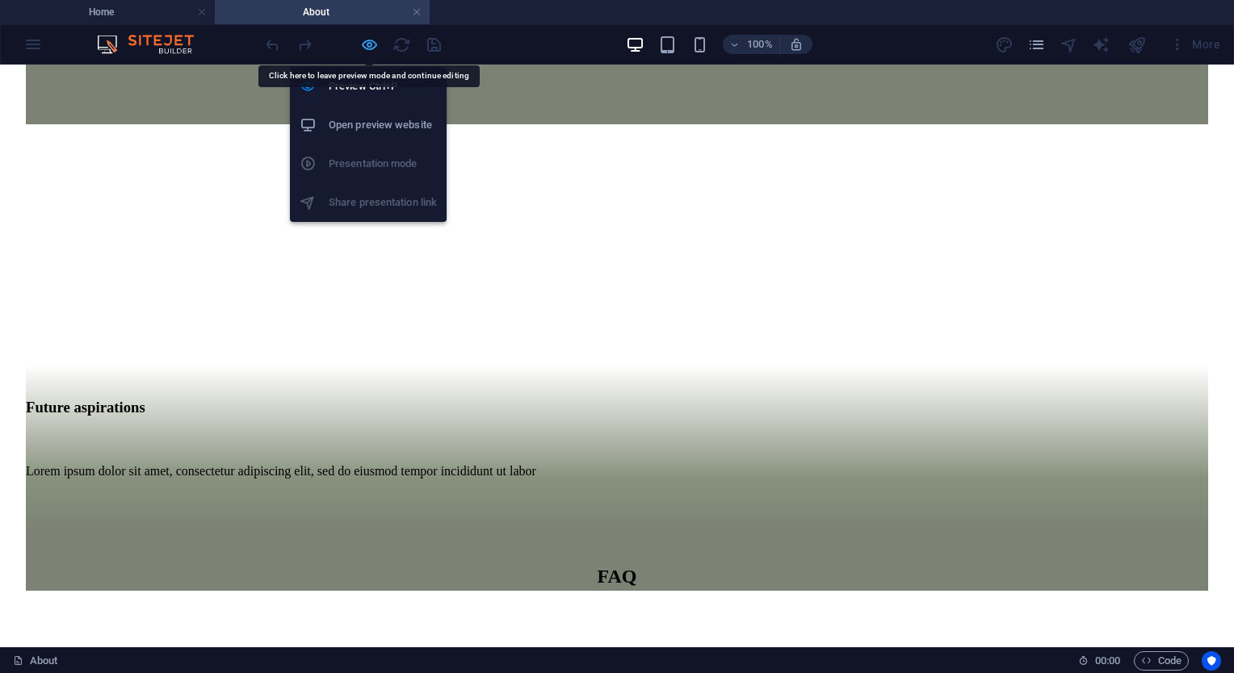
click at [367, 45] on icon "button" at bounding box center [369, 45] width 19 height 19
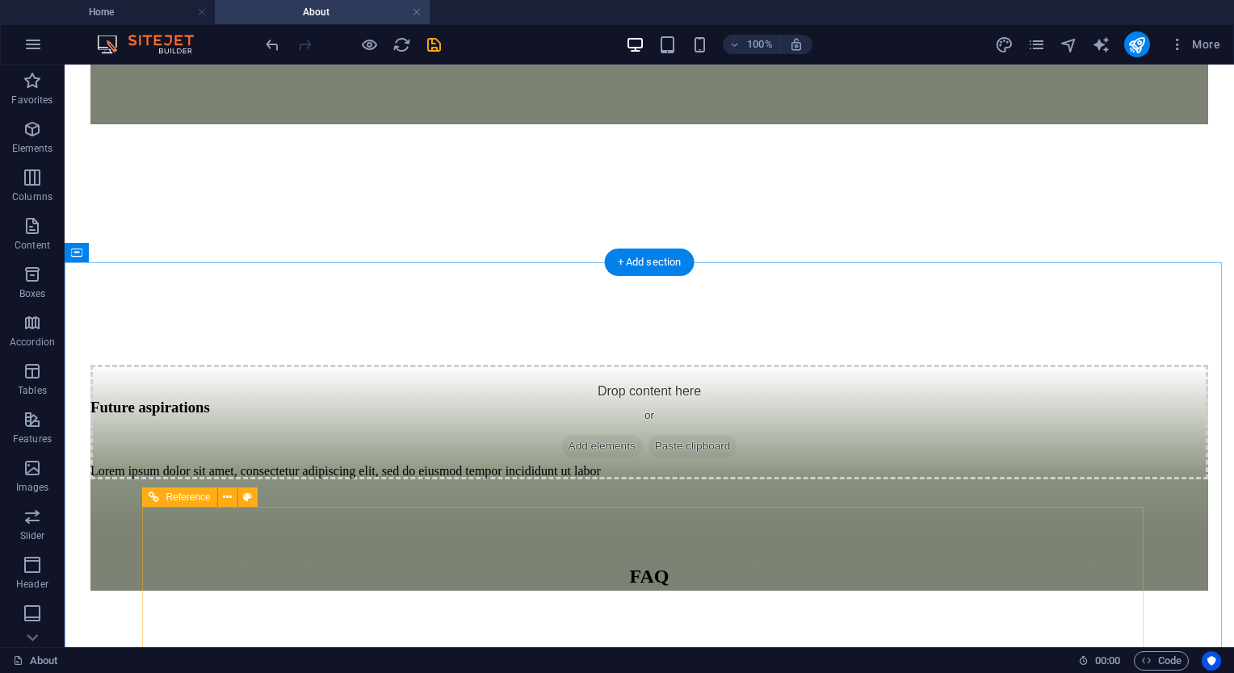
click at [186, 497] on span "Reference" at bounding box center [188, 497] width 44 height 10
click at [161, 496] on div "Reference" at bounding box center [179, 497] width 74 height 19
click at [227, 501] on icon at bounding box center [227, 497] width 9 height 17
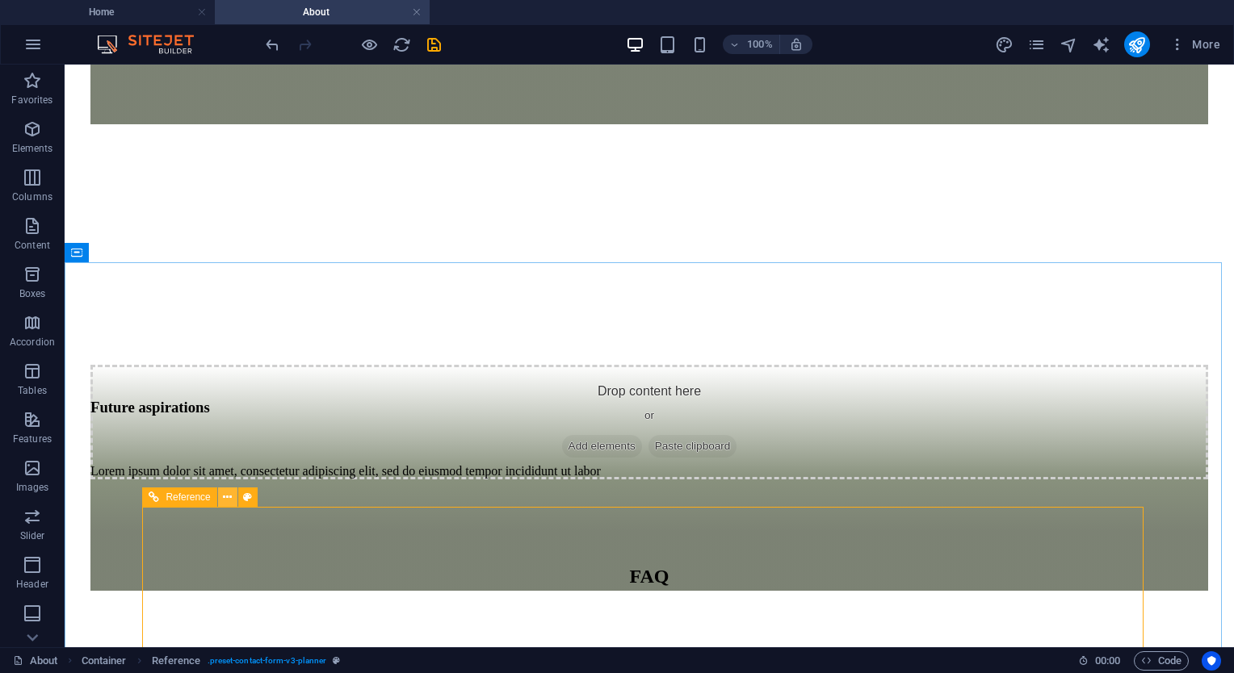
click at [231, 501] on icon at bounding box center [227, 497] width 9 height 17
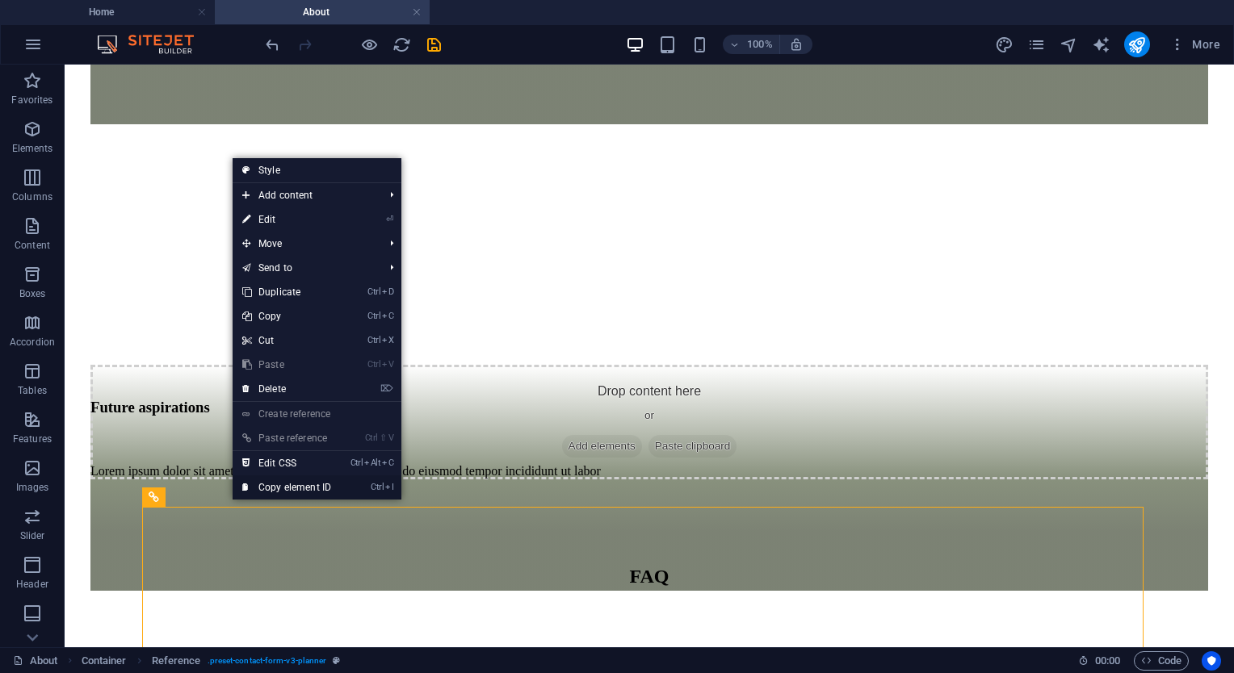
click at [291, 488] on link "Ctrl I Copy element ID" at bounding box center [287, 488] width 108 height 24
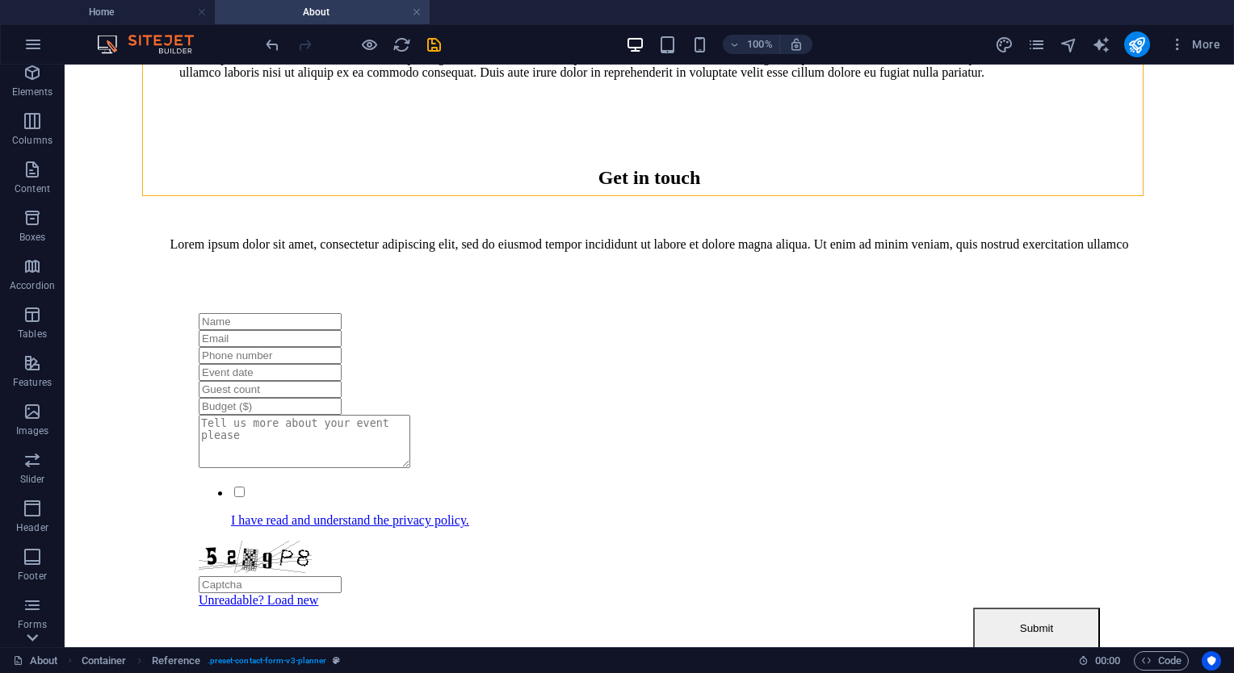
scroll to position [81, 0]
click at [32, 586] on icon "button" at bounding box center [32, 581] width 19 height 19
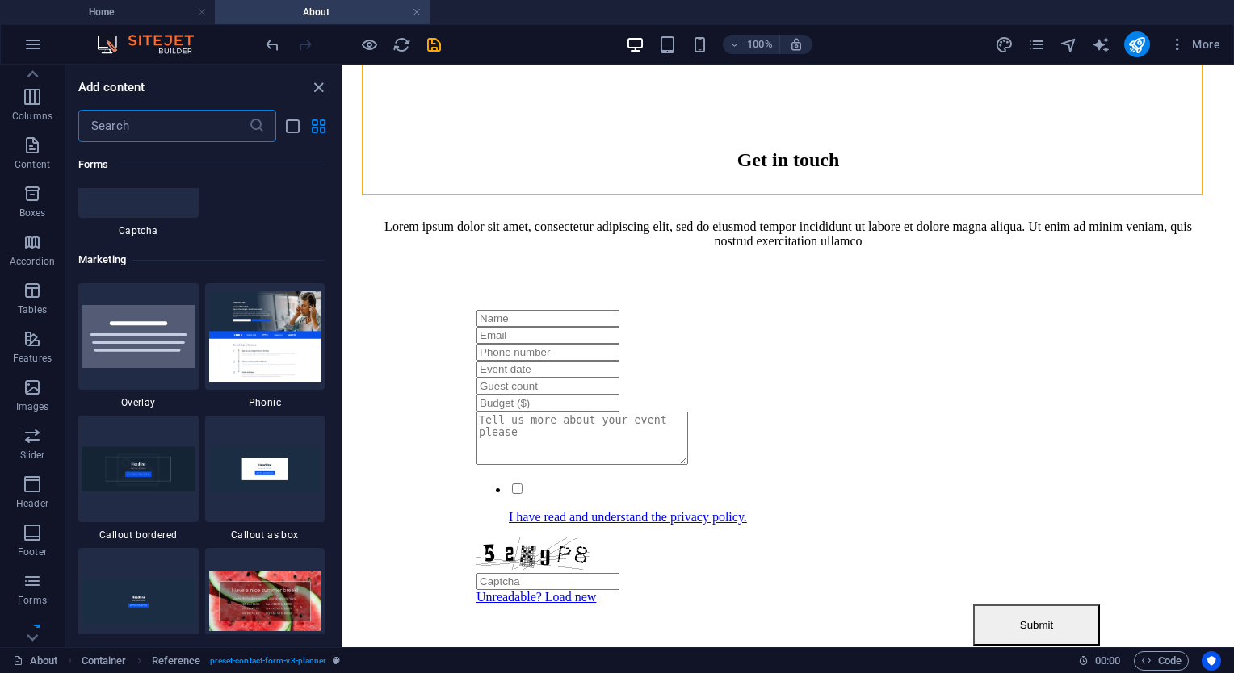
scroll to position [13160, 0]
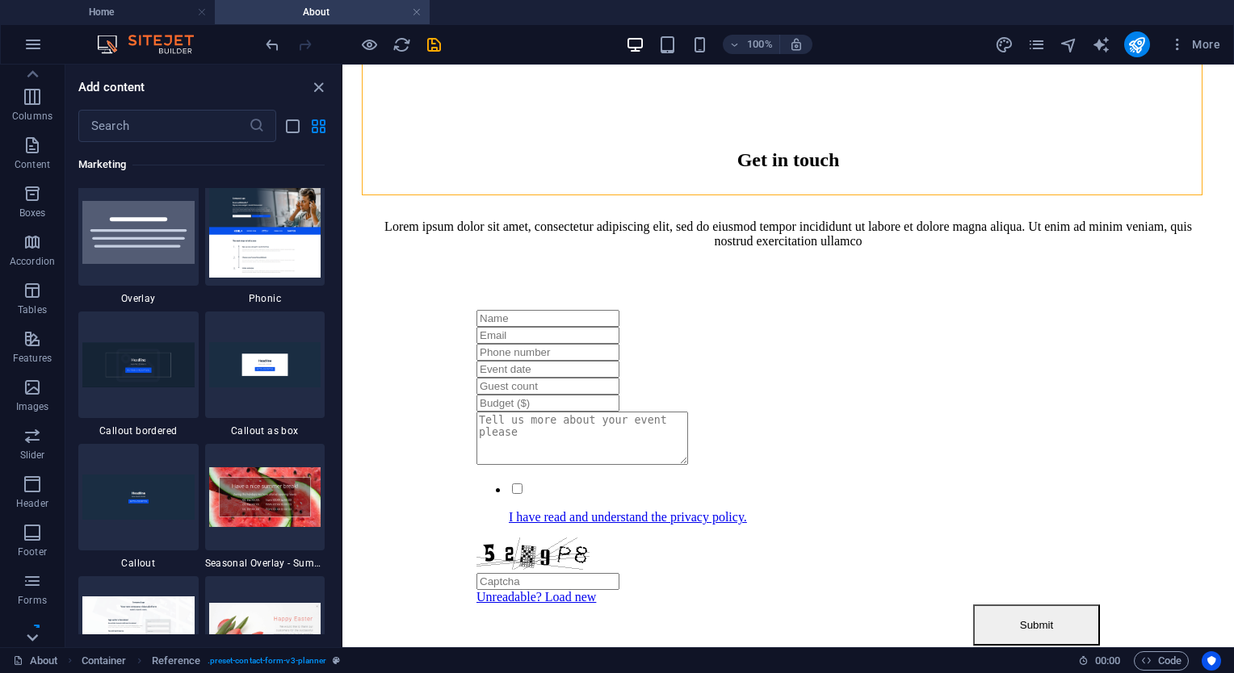
click at [35, 86] on icon at bounding box center [32, 74] width 23 height 23
click at [23, 625] on icon "button" at bounding box center [32, 615] width 19 height 19
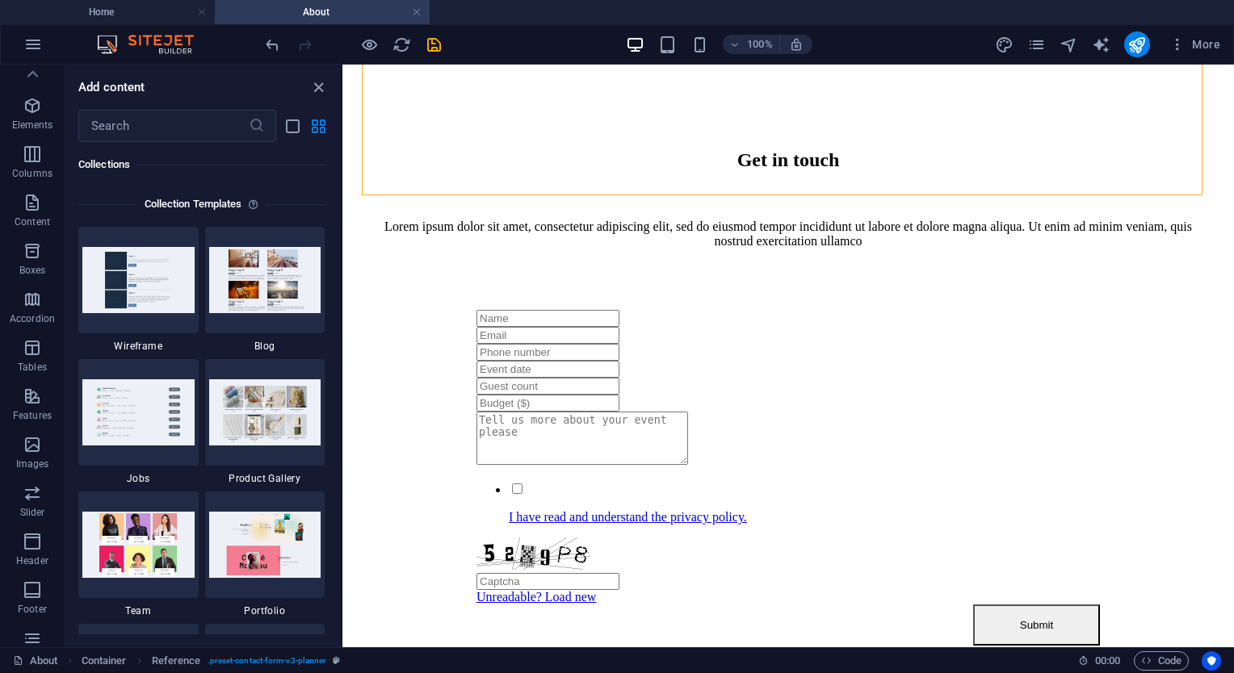
scroll to position [0, 0]
click at [33, 37] on icon "button" at bounding box center [32, 44] width 19 height 19
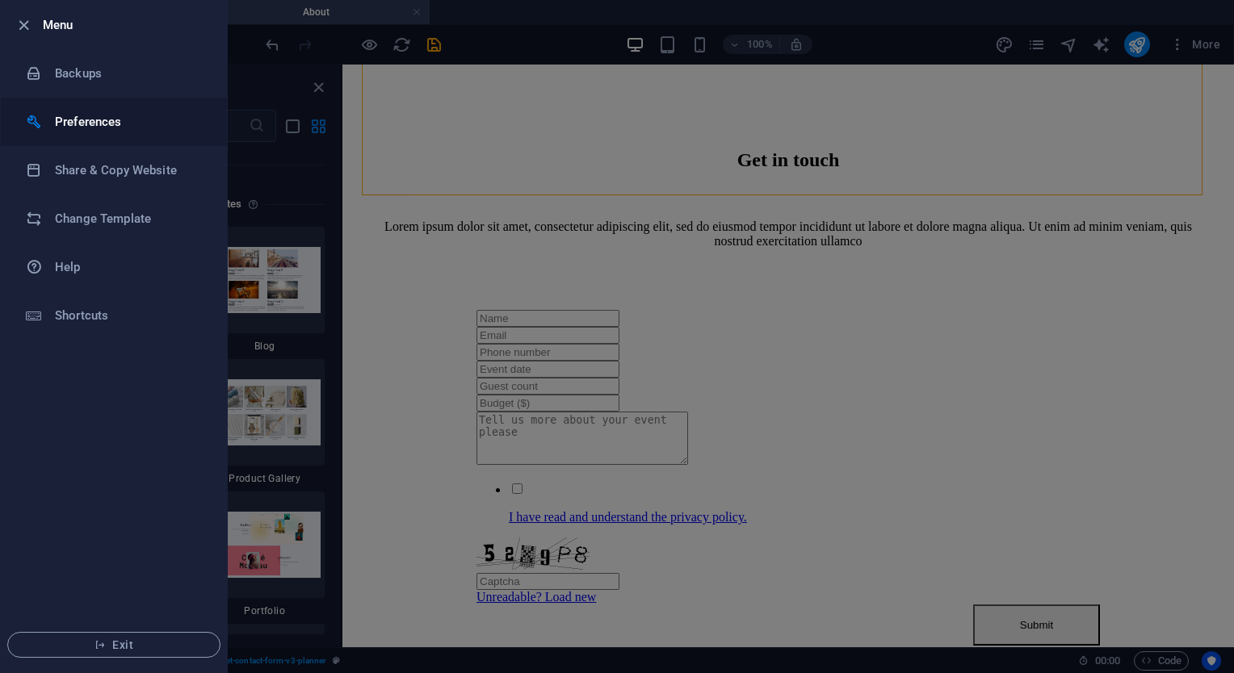
click at [107, 132] on li "Preferences" at bounding box center [114, 122] width 226 height 48
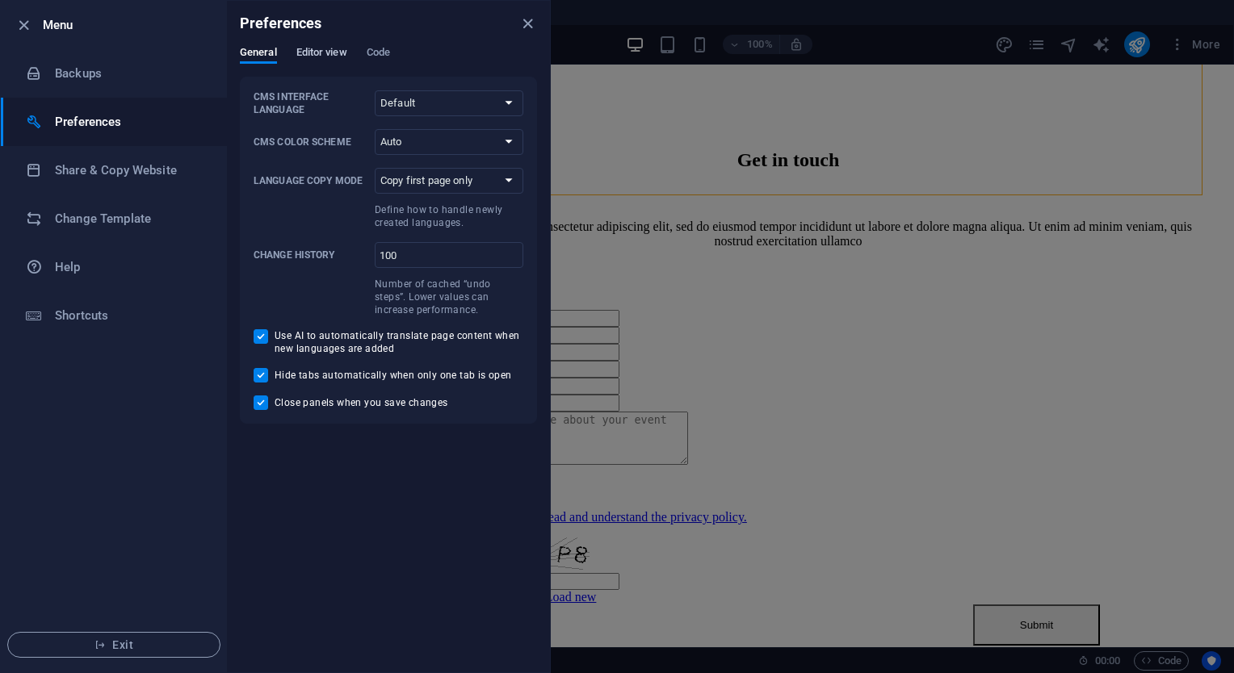
click at [342, 57] on span "Editor view" at bounding box center [321, 54] width 51 height 23
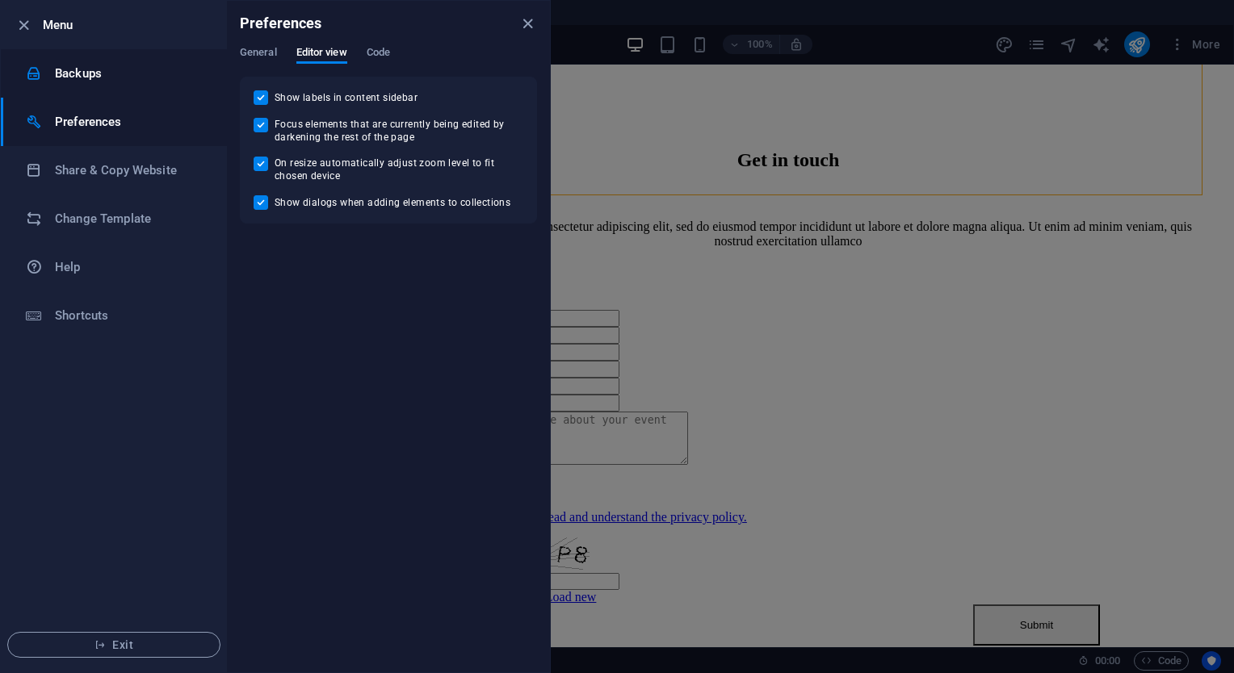
click at [44, 87] on li "Backups" at bounding box center [114, 73] width 226 height 48
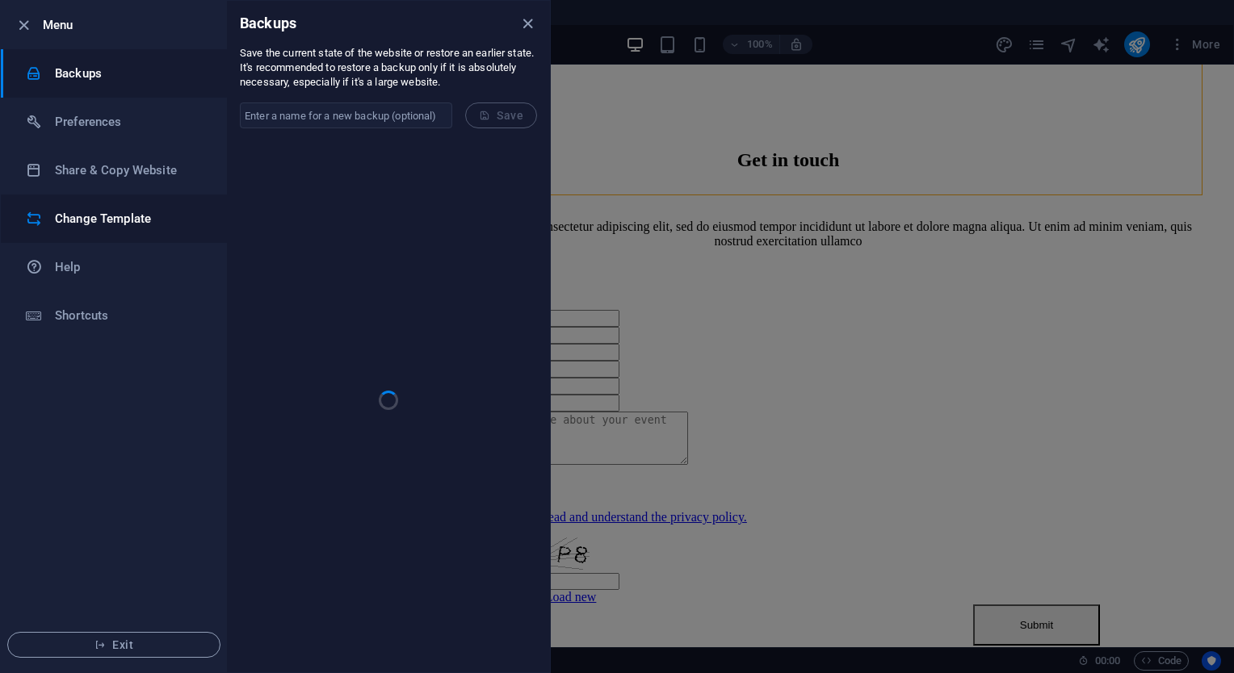
click at [73, 224] on h6 "Change Template" at bounding box center [129, 218] width 149 height 19
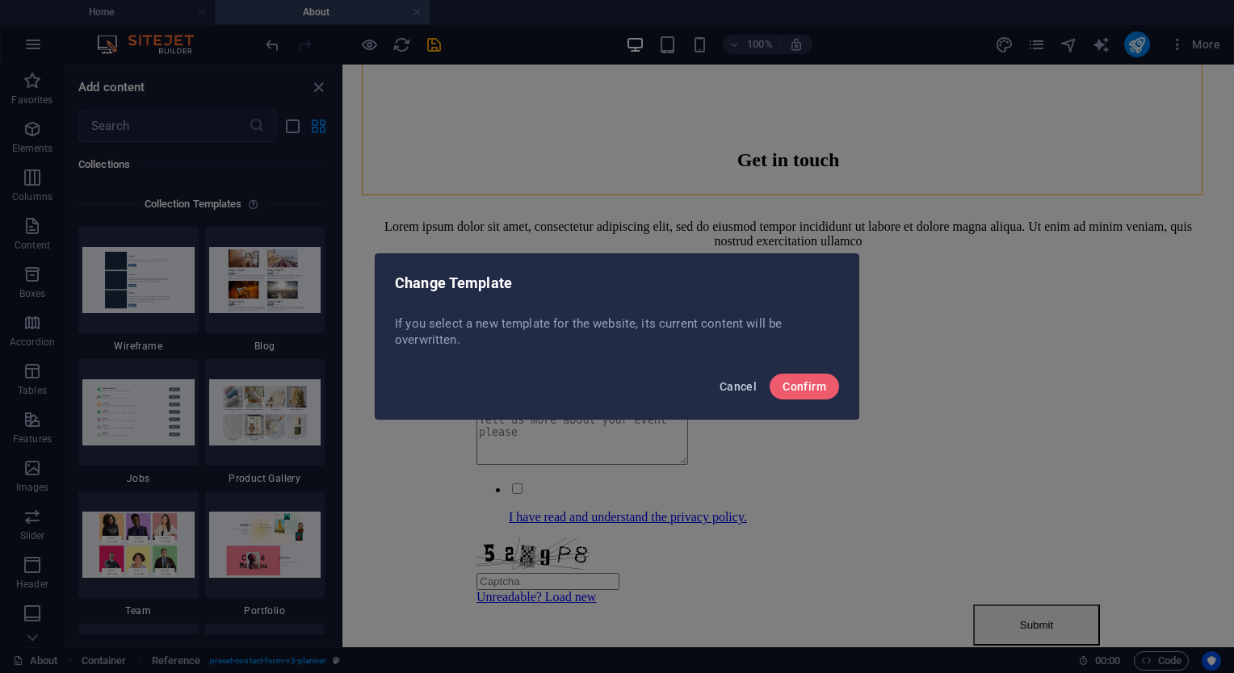
click at [732, 393] on button "Cancel" at bounding box center [738, 387] width 50 height 26
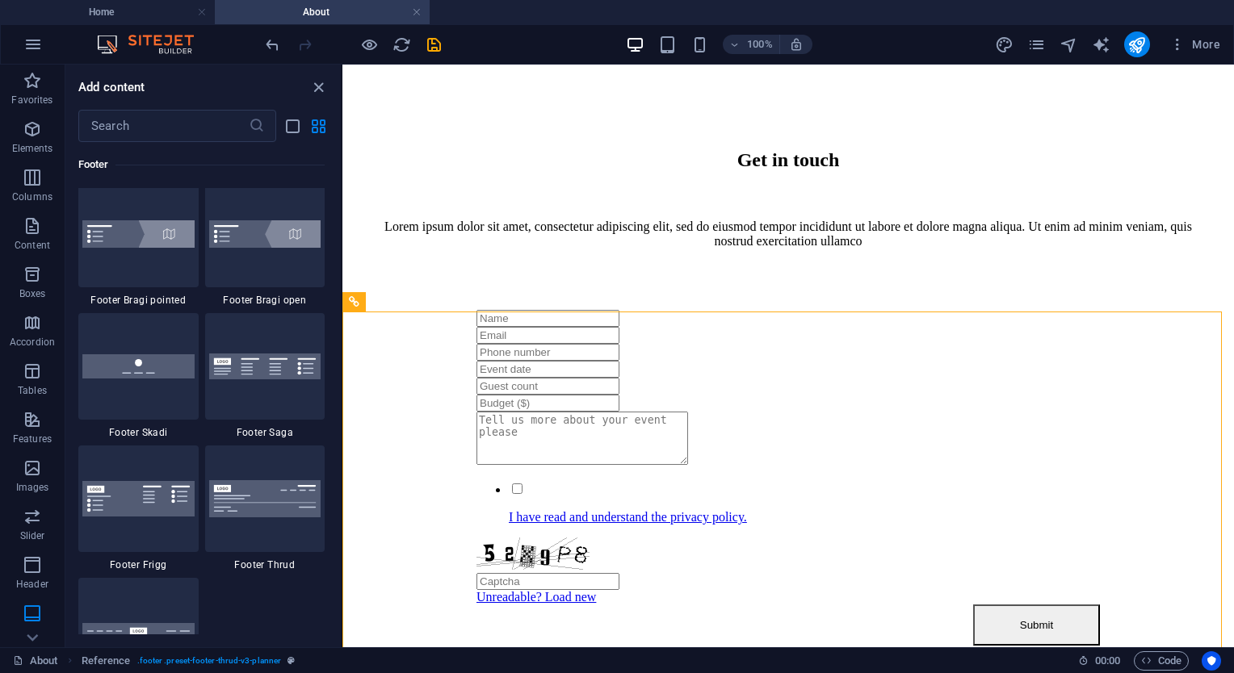
scroll to position [11146, 0]
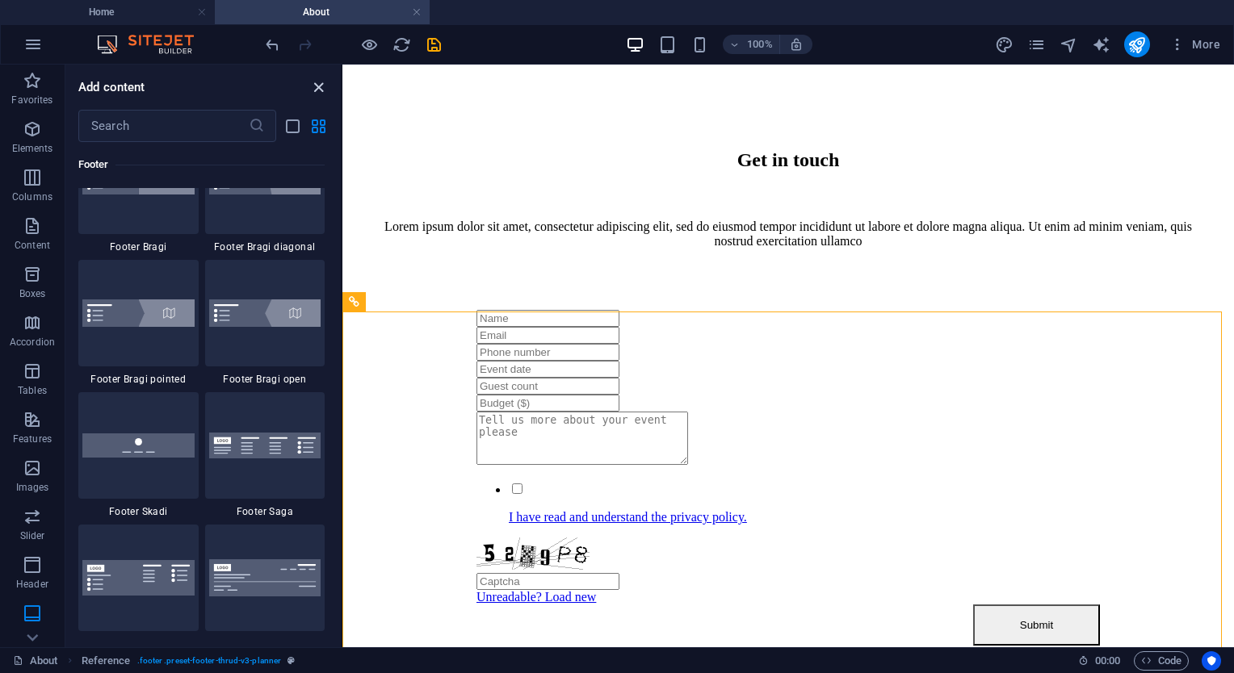
click at [316, 89] on icon "close panel" at bounding box center [318, 87] width 19 height 19
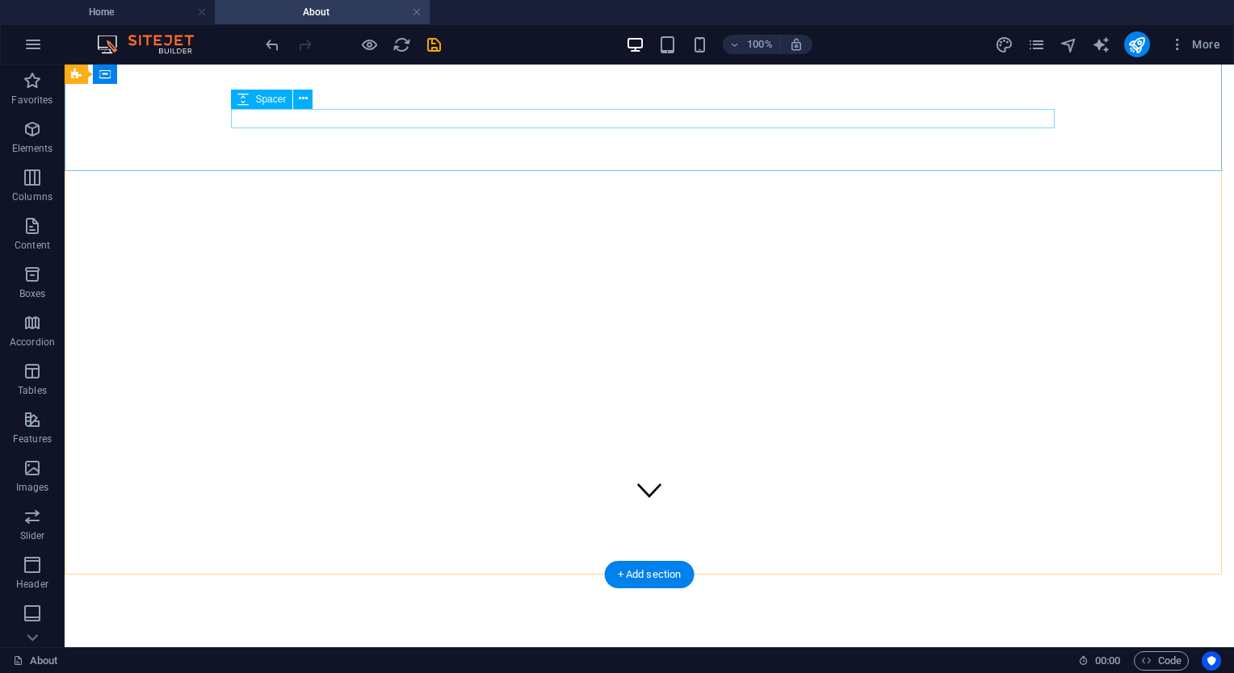
scroll to position [0, 0]
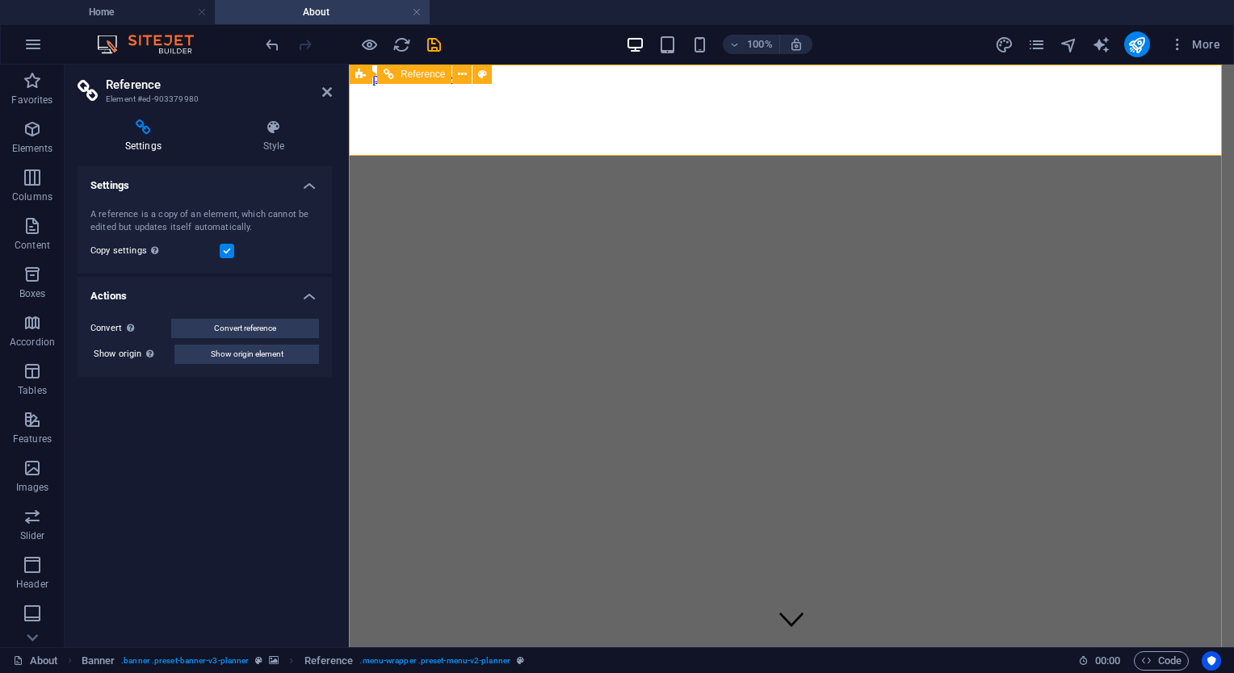
click at [47, 134] on span "Elements" at bounding box center [32, 138] width 65 height 39
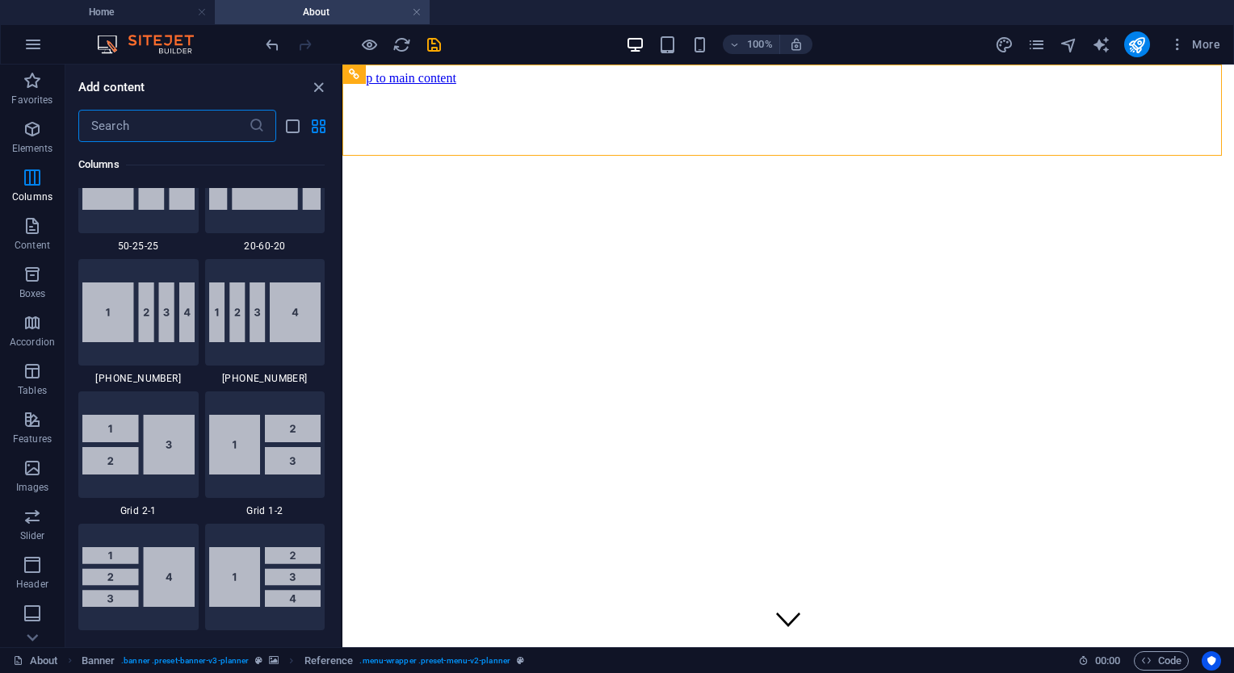
scroll to position [2109, 0]
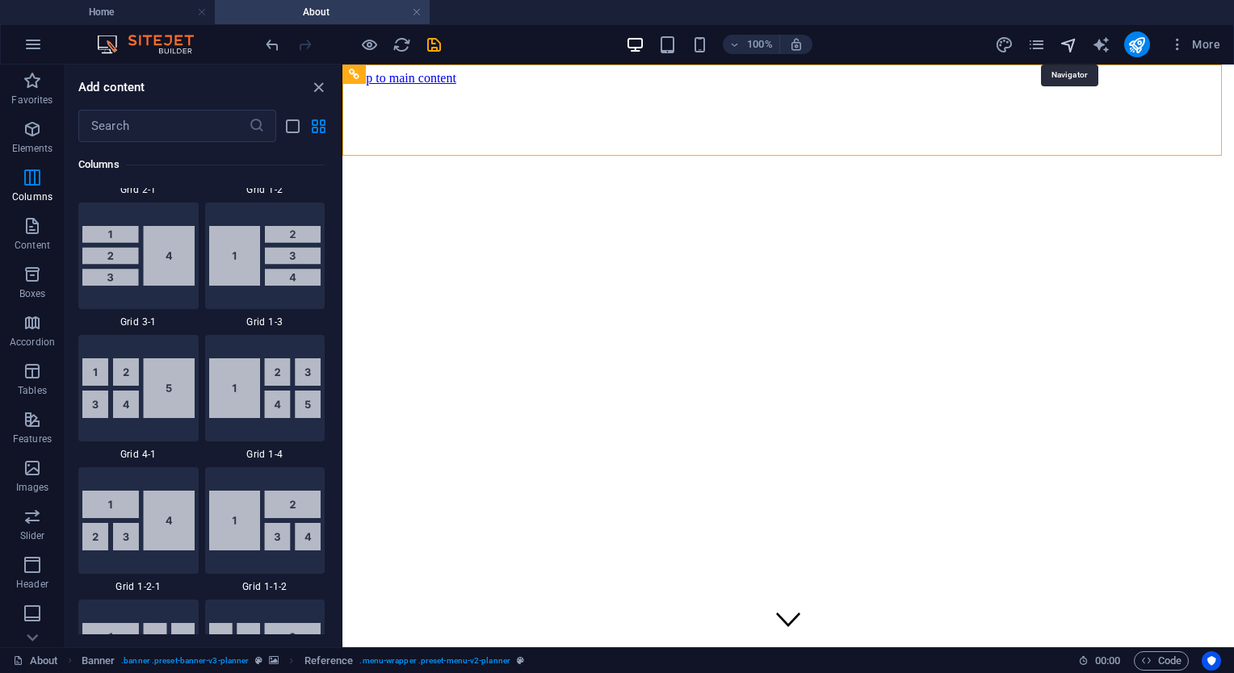
click at [1062, 47] on icon "navigator" at bounding box center [1068, 45] width 19 height 19
select select "16962456-en"
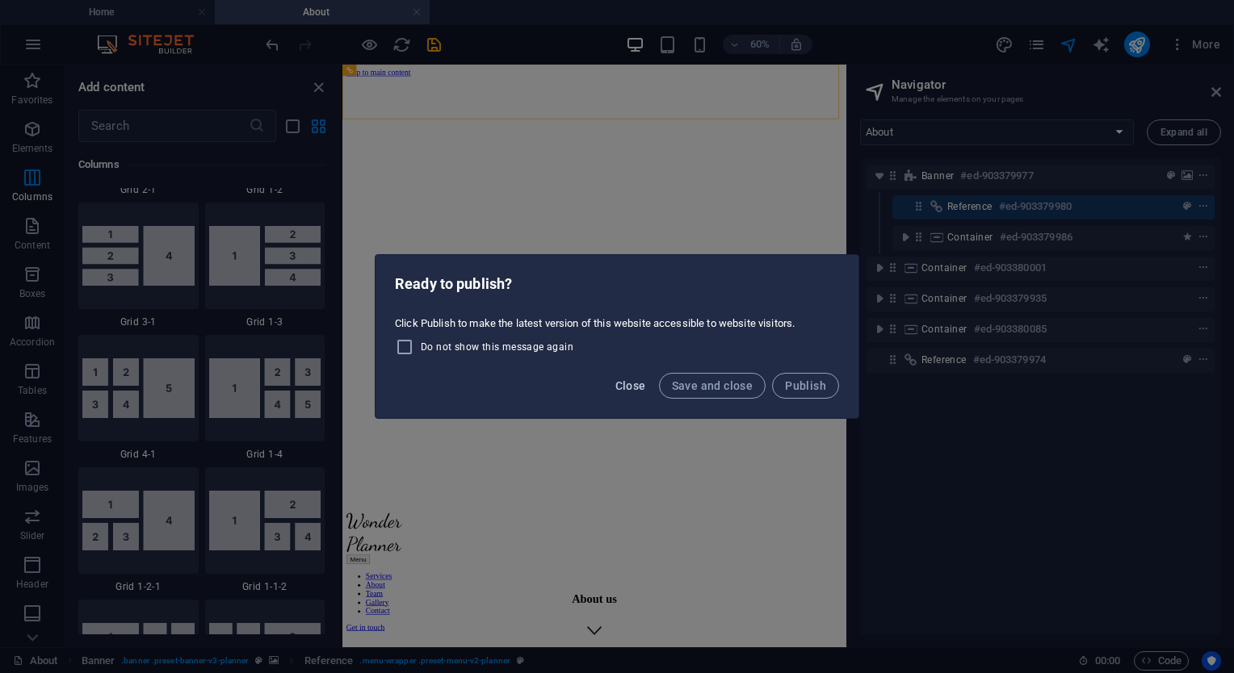
click at [633, 386] on span "Close" at bounding box center [630, 385] width 31 height 13
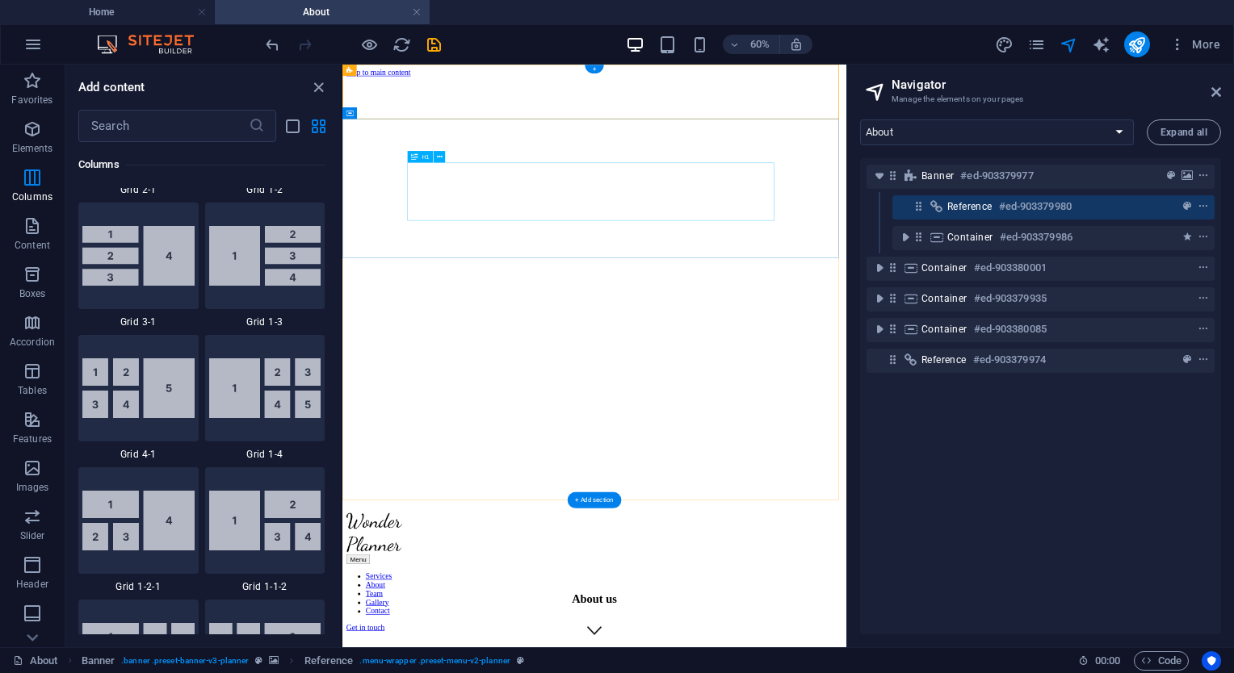
scroll to position [242, 0]
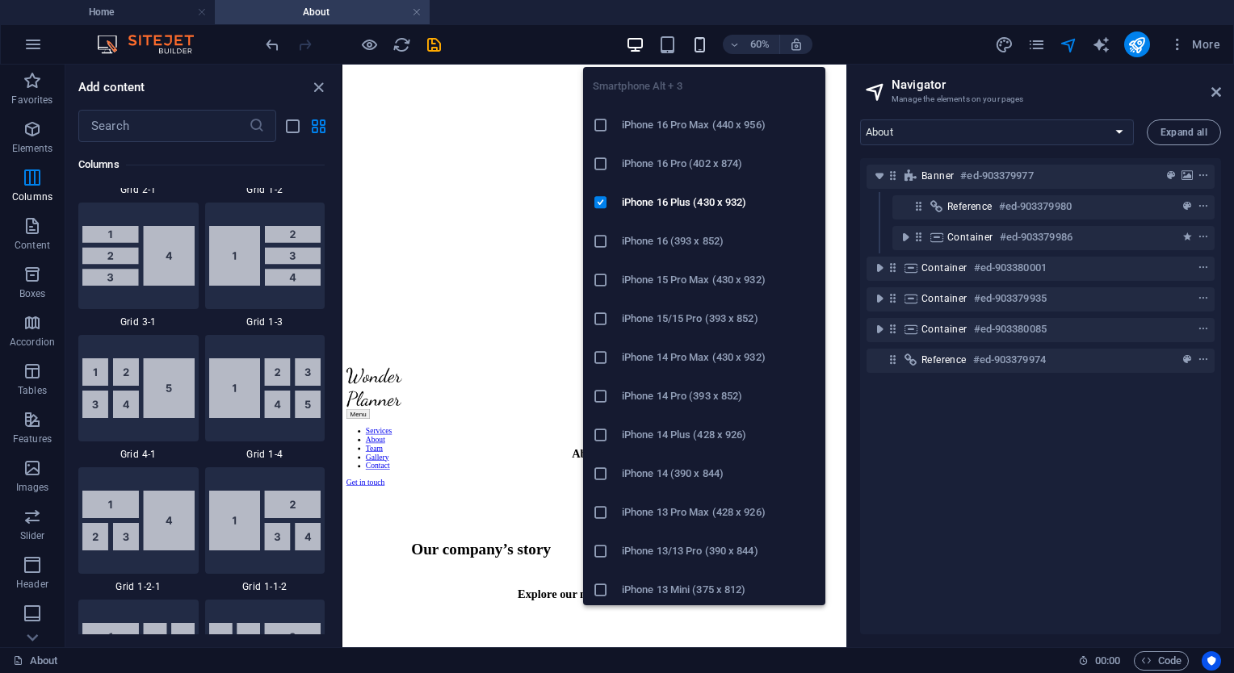
click at [698, 47] on icon "button" at bounding box center [699, 45] width 19 height 19
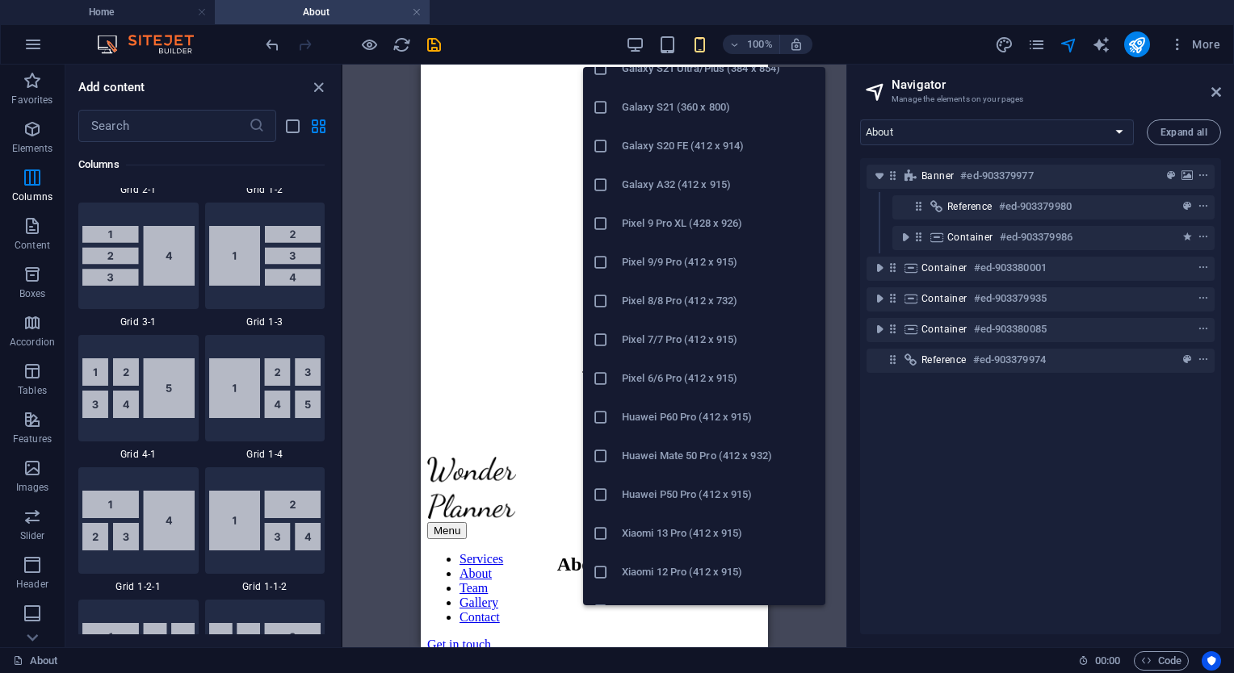
scroll to position [740, 0]
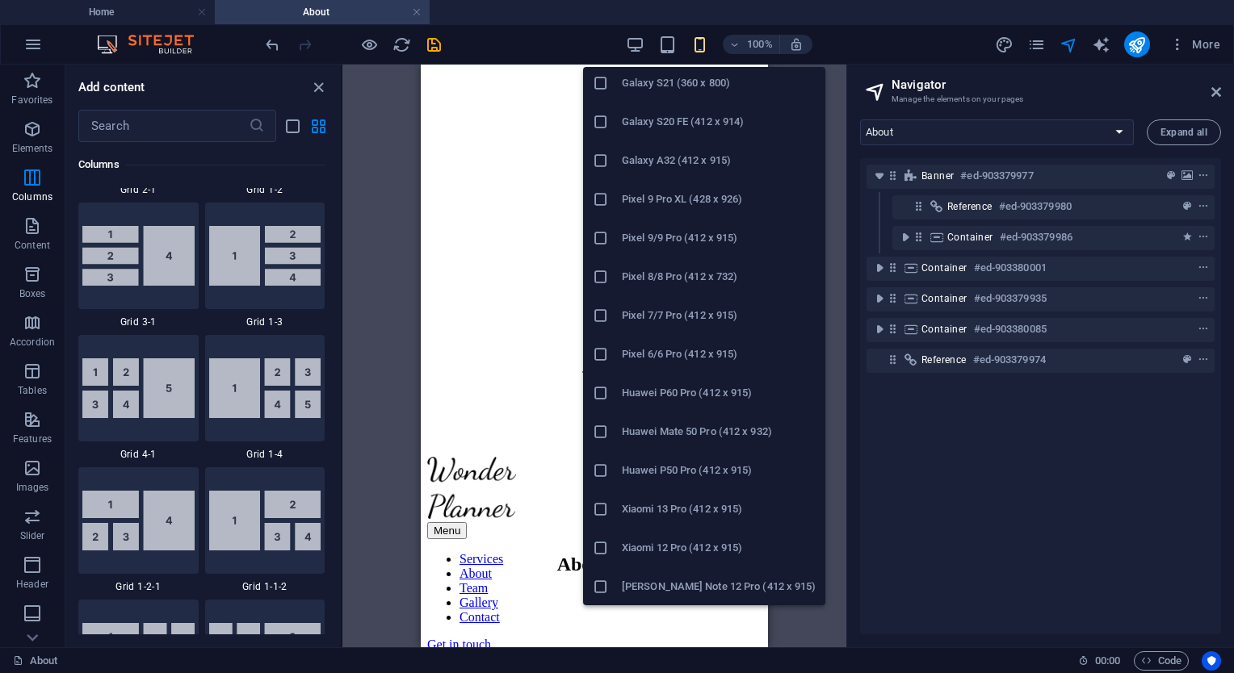
click at [665, 383] on h6 "Huawei P60 Pro (412 x 915)" at bounding box center [719, 392] width 194 height 19
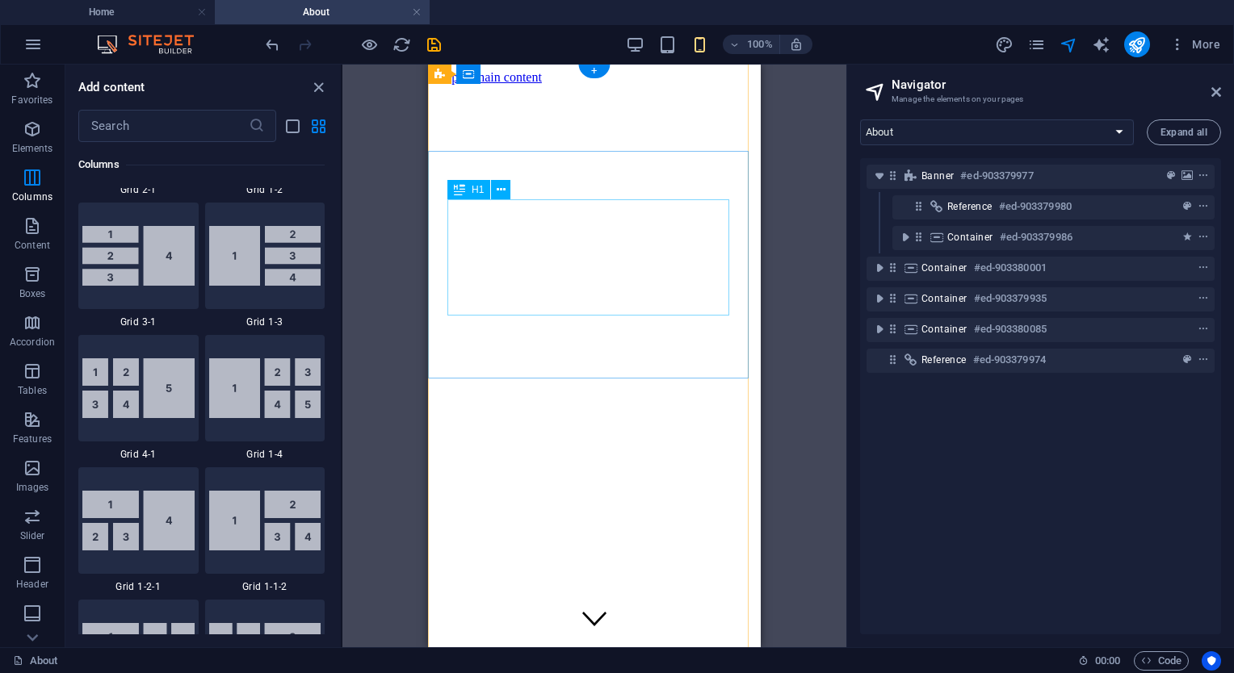
scroll to position [0, 0]
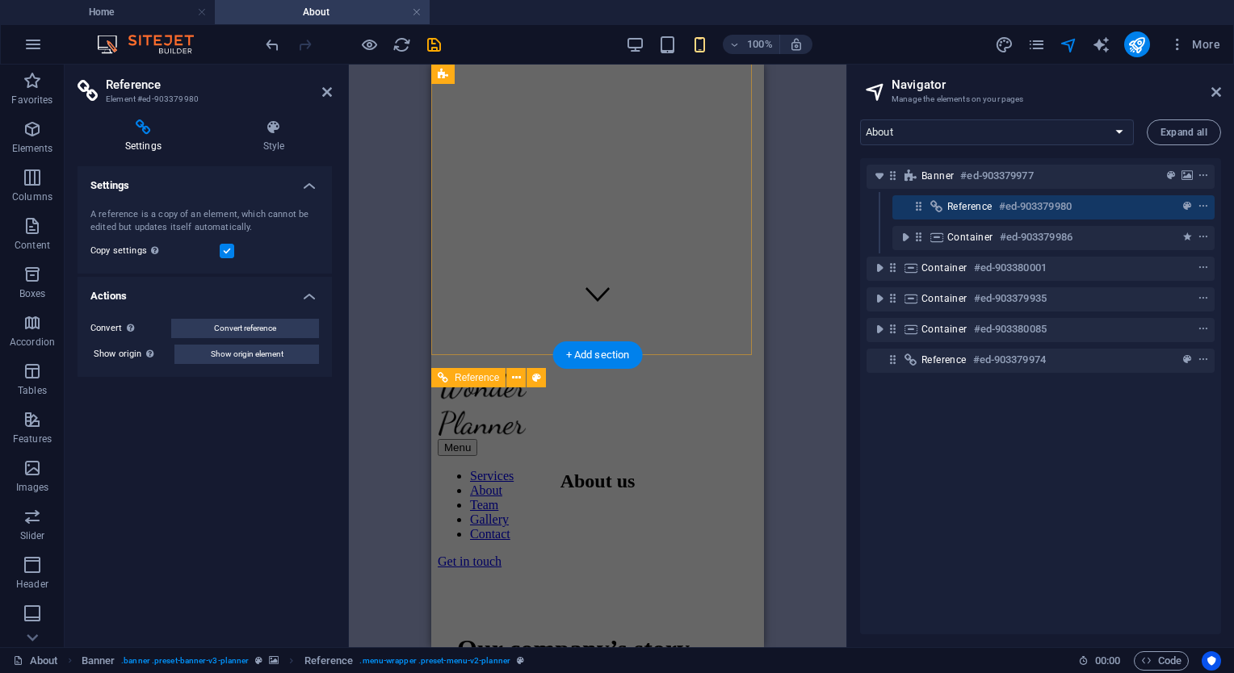
scroll to position [323, 0]
click at [727, 442] on div "Menu" at bounding box center [598, 450] width 320 height 17
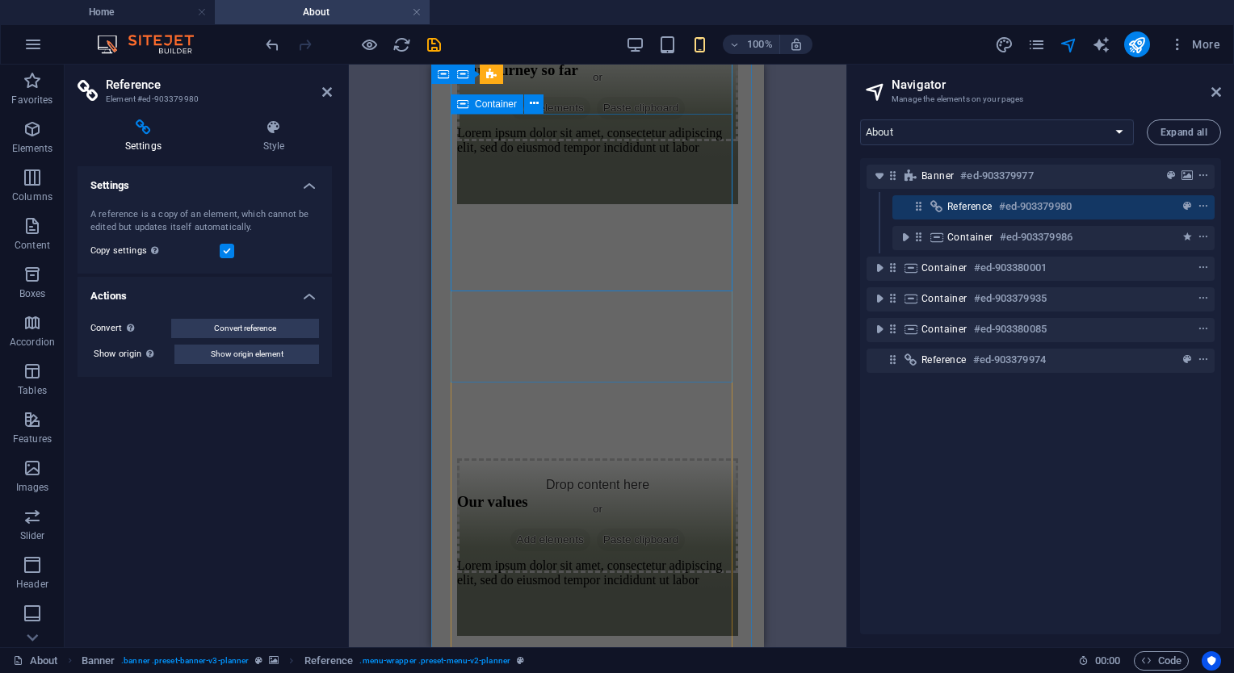
scroll to position [1453, 0]
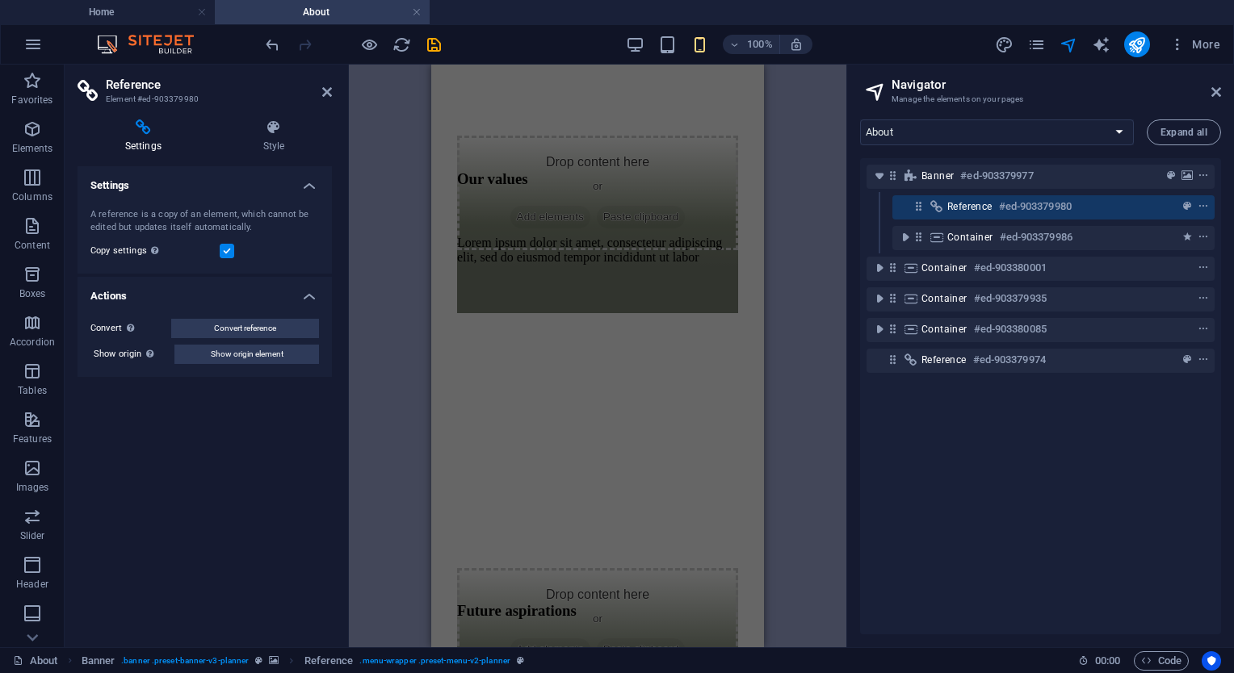
click at [935, 283] on div "Container #ed-903380001" at bounding box center [1040, 269] width 348 height 31
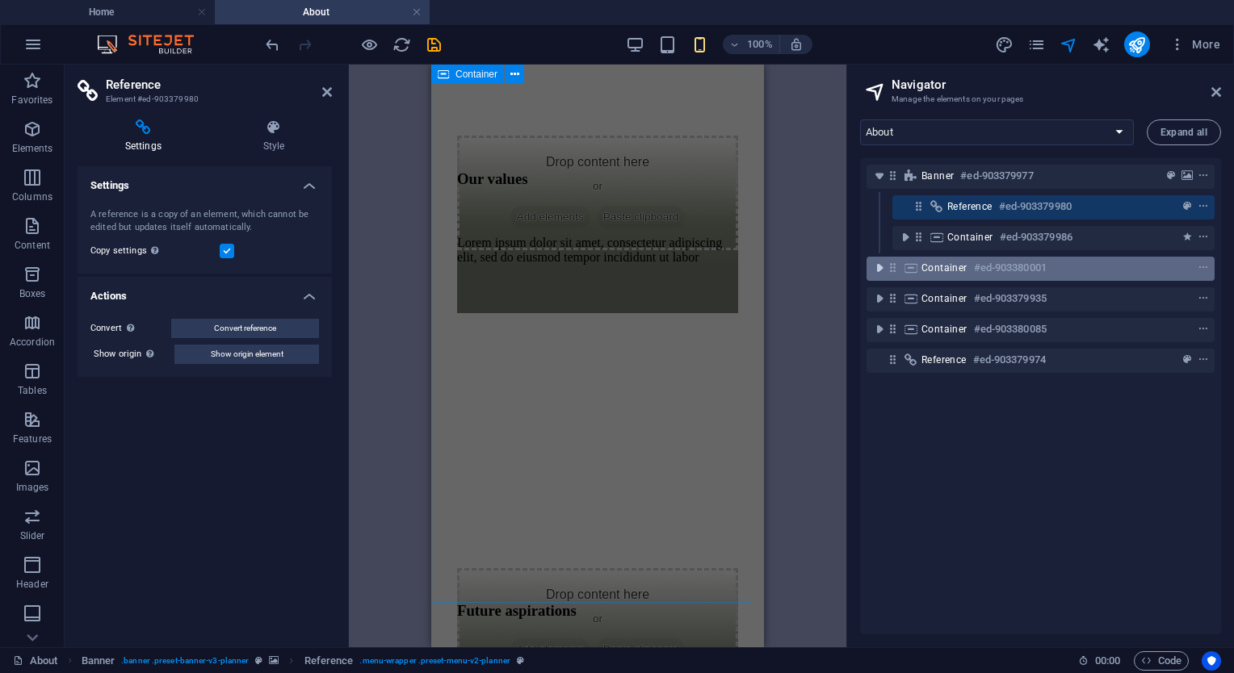
click at [879, 267] on icon "toggle-expand" at bounding box center [879, 268] width 16 height 16
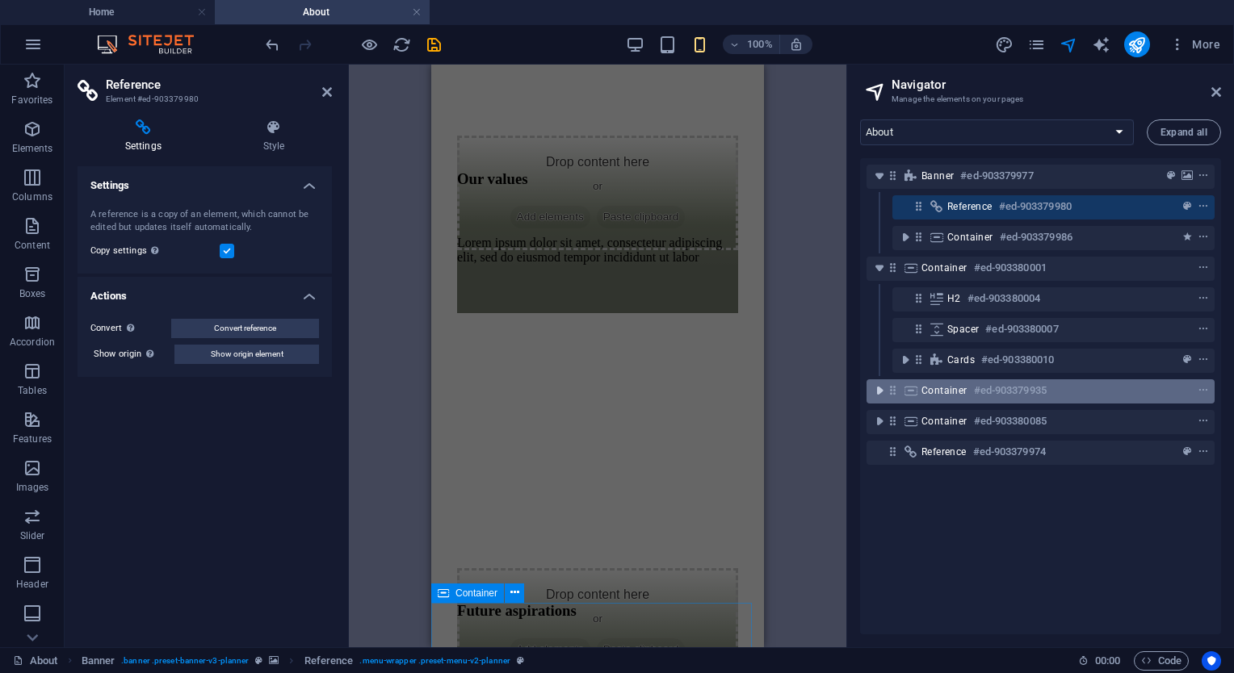
click at [876, 392] on icon "toggle-expand" at bounding box center [879, 391] width 16 height 16
